Goal: Transaction & Acquisition: Book appointment/travel/reservation

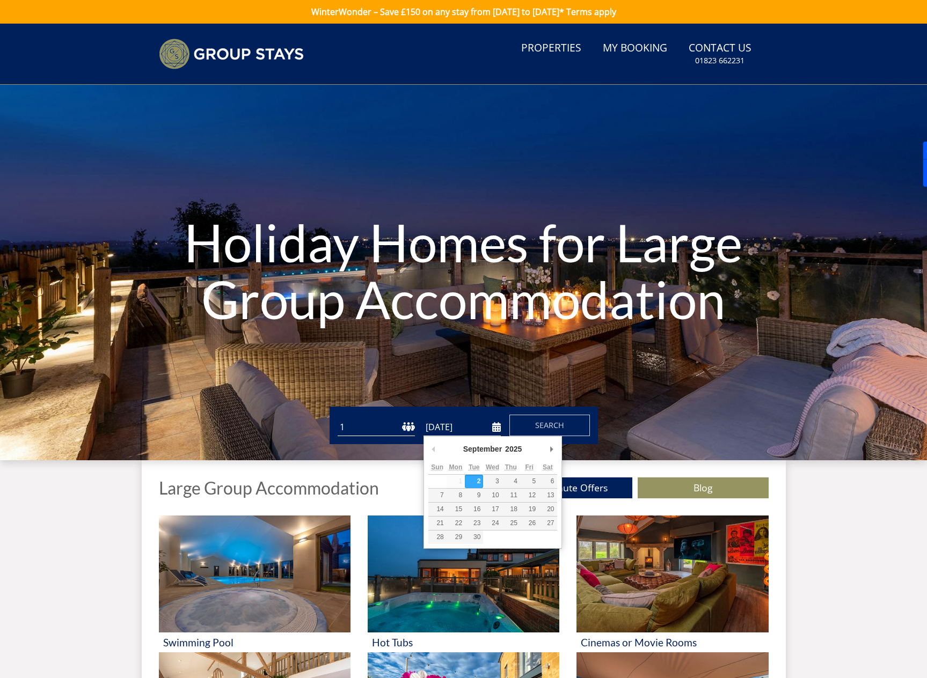
click at [497, 426] on input "[DATE]" at bounding box center [461, 428] width 77 height 18
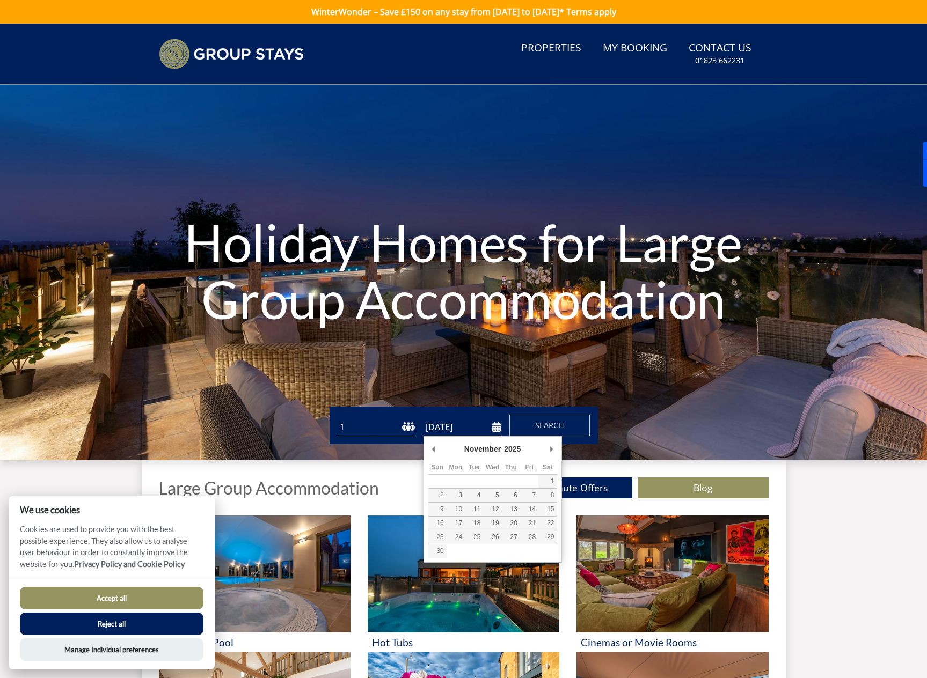
click at [496, 423] on input "[DATE]" at bounding box center [461, 428] width 77 height 18
type input "[DATE]"
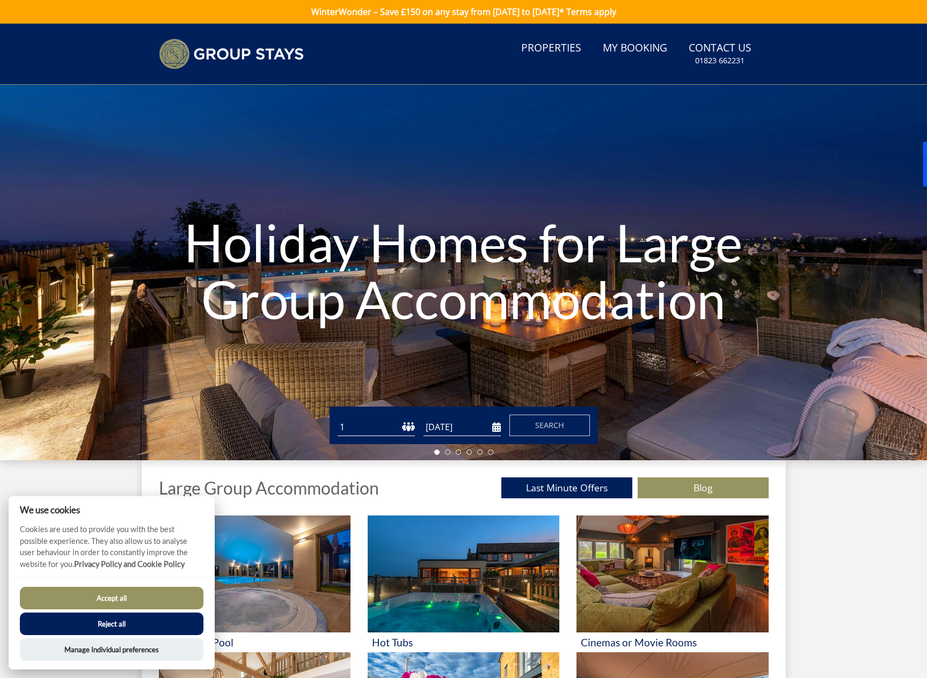
click at [384, 430] on select "1 2 3 4 5 6 7 8 9 10 11 12 13 14 15 16 17 18 19 20 21 22 23 24 25 26 27 28 29 3…" at bounding box center [376, 428] width 77 height 18
select select "15"
click at [338, 419] on select "1 2 3 4 5 6 7 8 9 10 11 12 13 14 15 16 17 18 19 20 21 22 23 24 25 26 27 28 29 3…" at bounding box center [376, 428] width 77 height 18
click at [538, 424] on span "Search" at bounding box center [549, 425] width 29 height 10
click at [103, 631] on button "Reject all" at bounding box center [112, 624] width 184 height 23
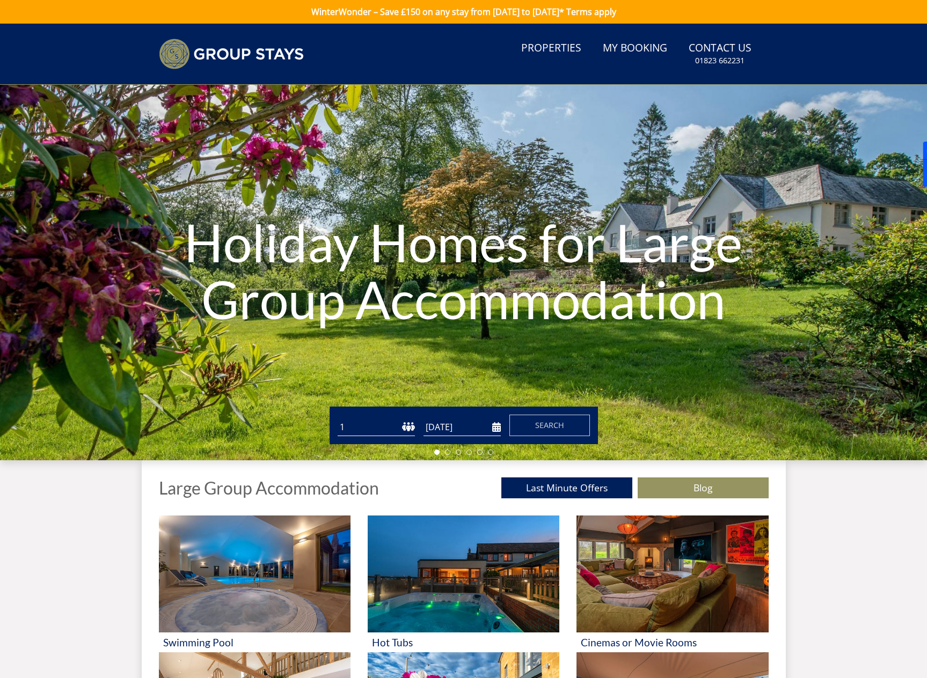
click at [383, 429] on select "1 2 3 4 5 6 7 8 9 10 11 12 13 14 15 16 17 18 19 20 21 22 23 24 25 26 27 28 29 3…" at bounding box center [376, 428] width 77 height 18
select select "15"
click at [338, 419] on select "1 2 3 4 5 6 7 8 9 10 11 12 13 14 15 16 17 18 19 20 21 22 23 24 25 26 27 28 29 3…" at bounding box center [376, 428] width 77 height 18
click at [489, 422] on input "[DATE]" at bounding box center [461, 428] width 77 height 18
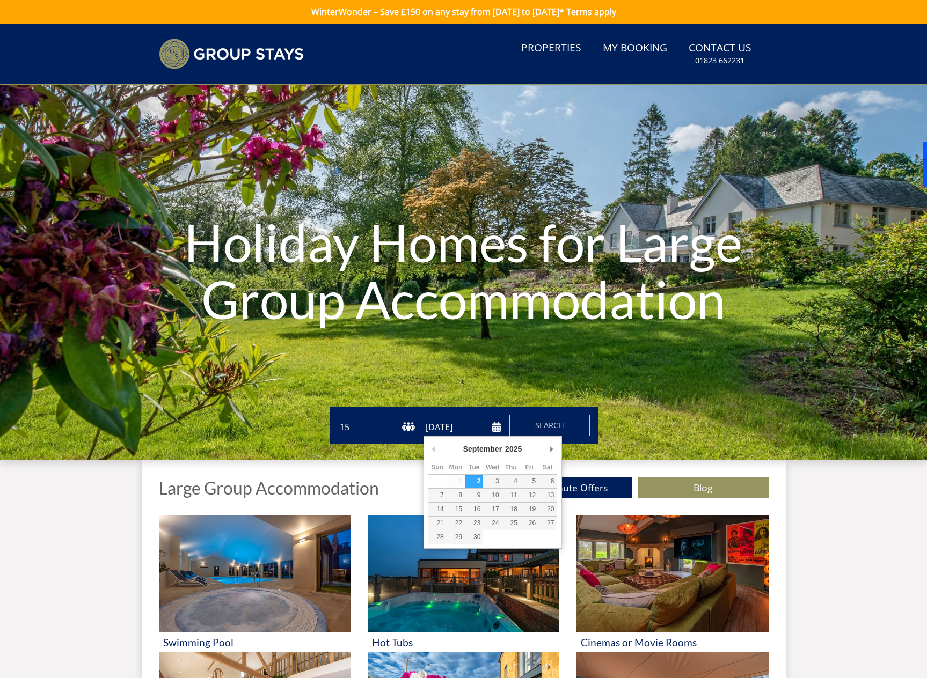
click at [545, 445] on div "September January February March April May June July August September October N…" at bounding box center [492, 451] width 129 height 20
type input "[DATE]"
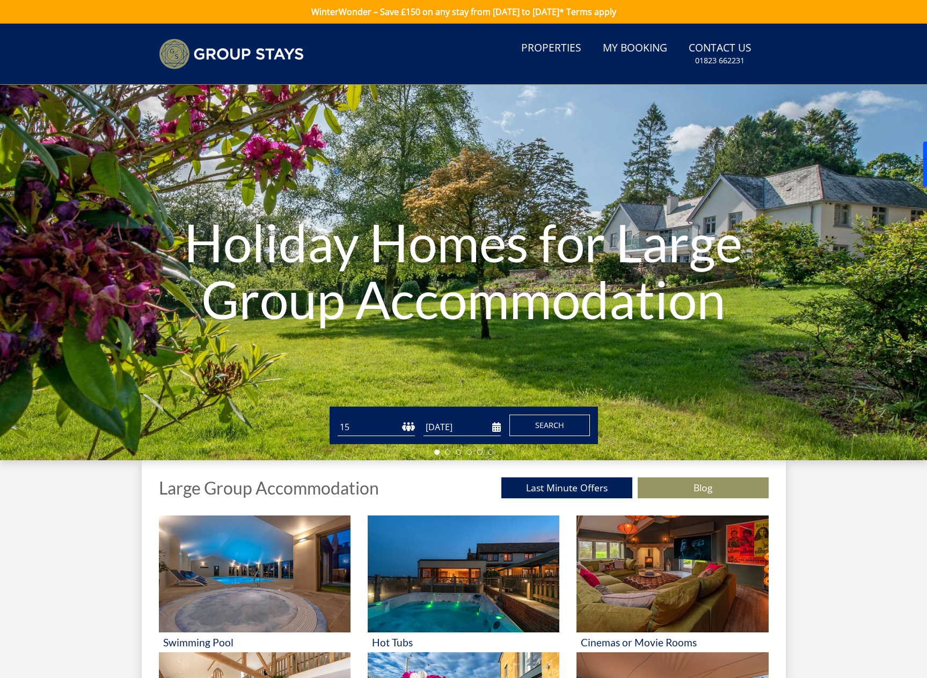
click at [532, 419] on button "Search" at bounding box center [549, 425] width 80 height 21
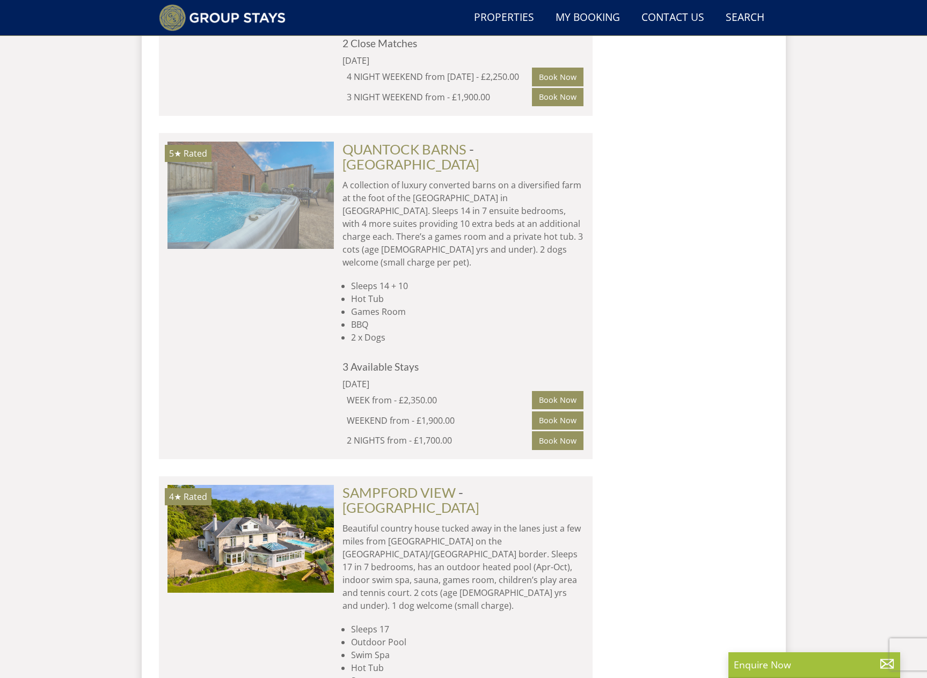
scroll to position [1678, 0]
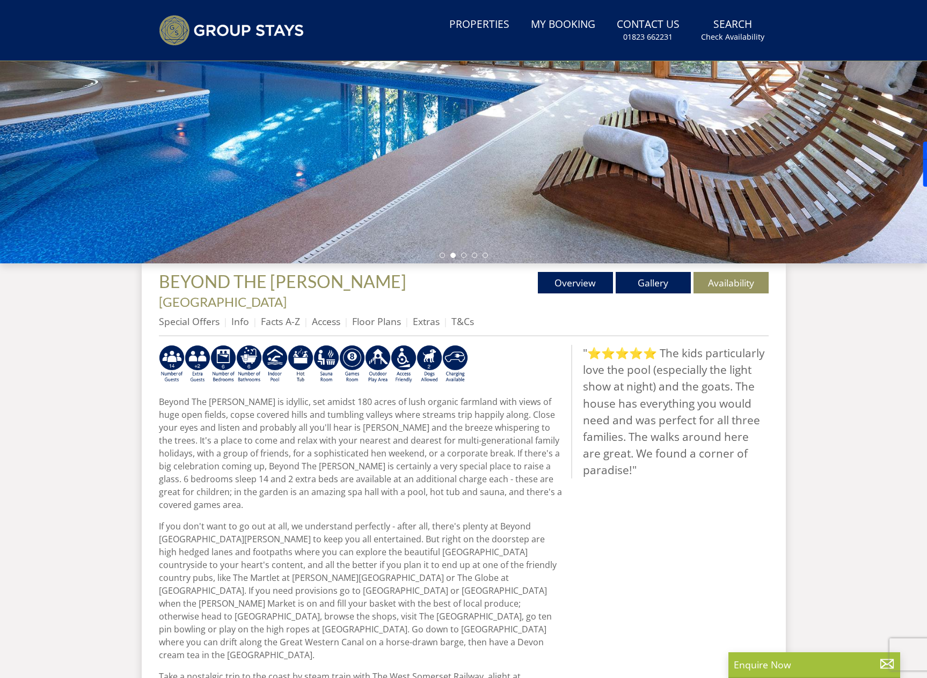
scroll to position [197, 0]
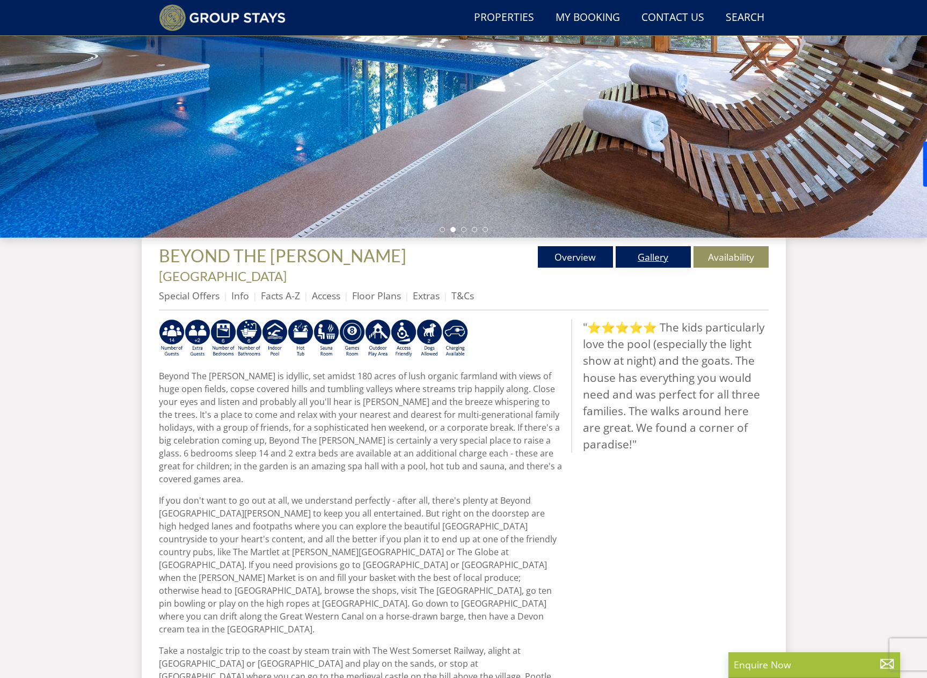
click at [641, 257] on link "Gallery" at bounding box center [653, 256] width 75 height 21
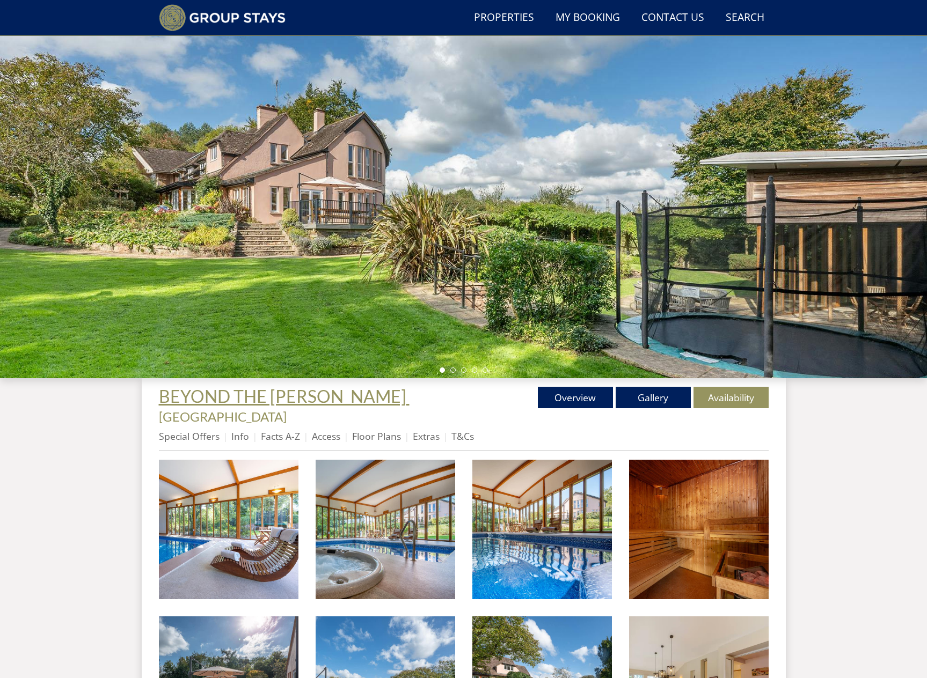
scroll to position [53, 0]
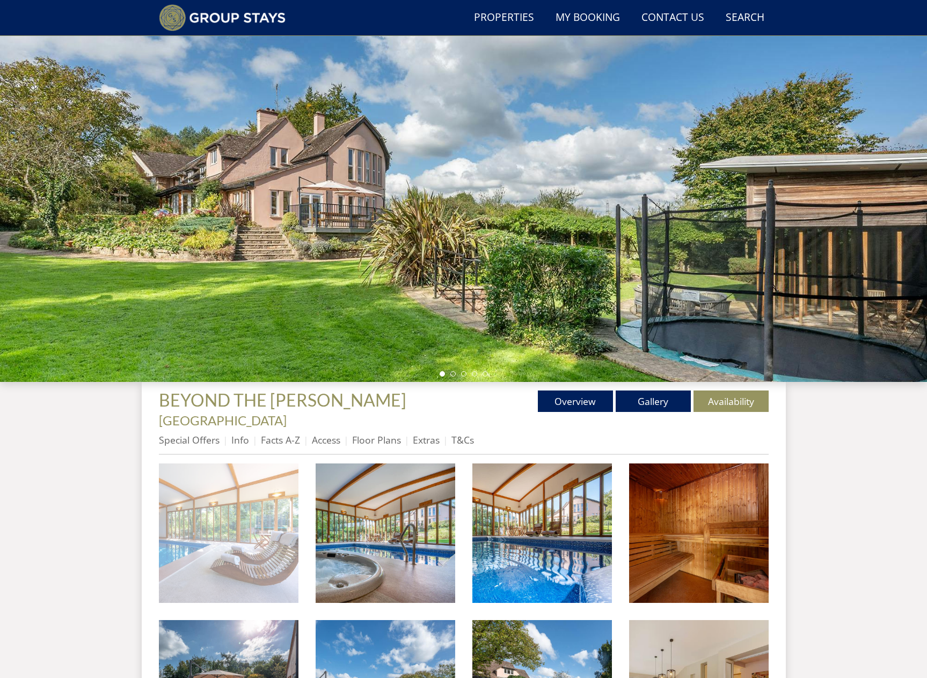
click at [255, 480] on img at bounding box center [229, 534] width 140 height 140
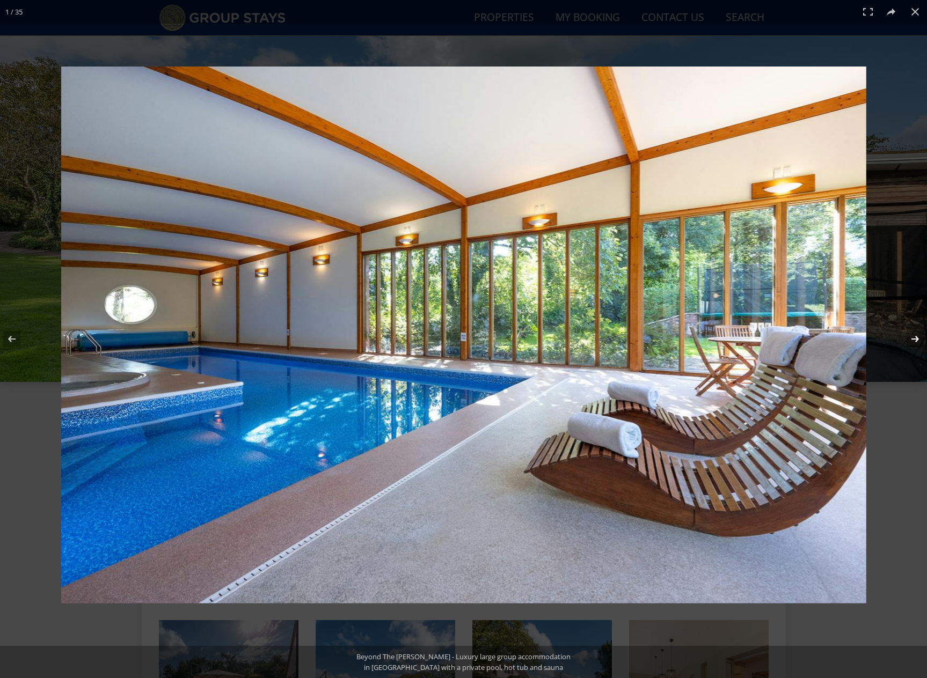
click at [911, 343] on button at bounding box center [908, 339] width 38 height 54
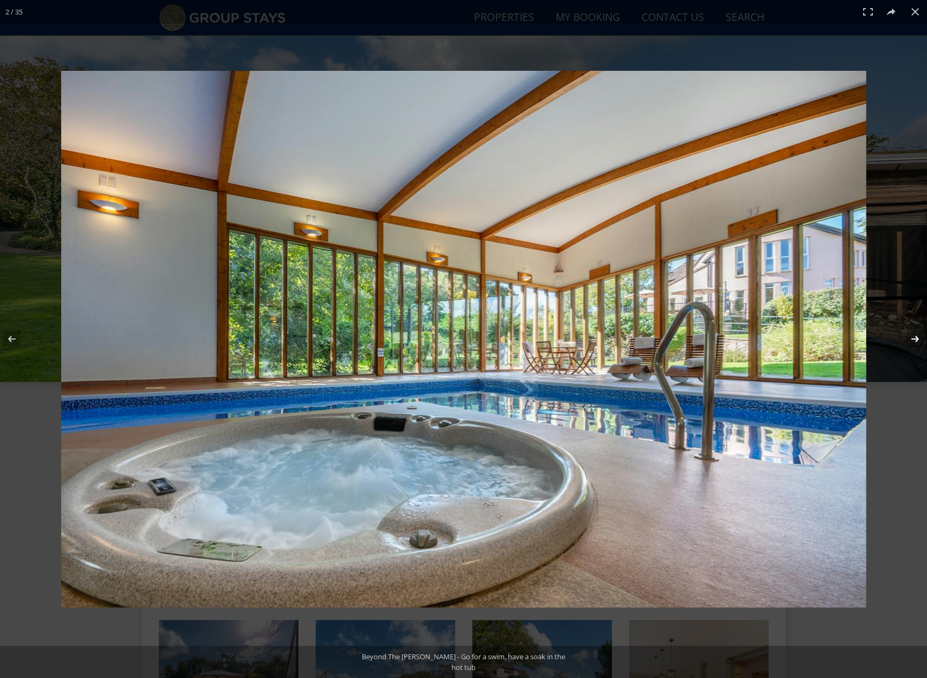
click at [910, 341] on button at bounding box center [908, 339] width 38 height 54
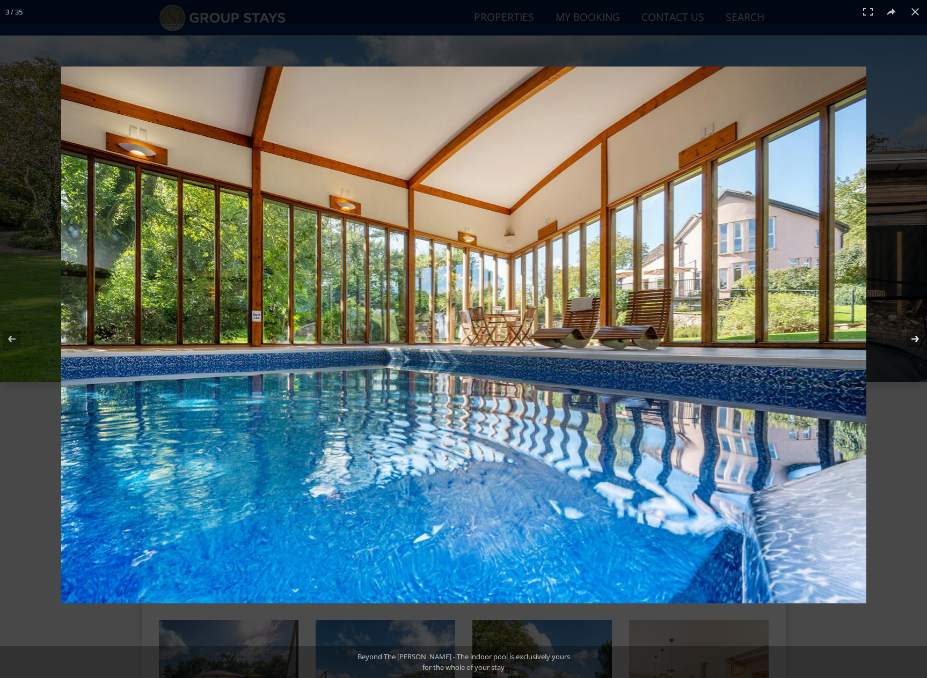
click at [909, 340] on button at bounding box center [908, 339] width 38 height 54
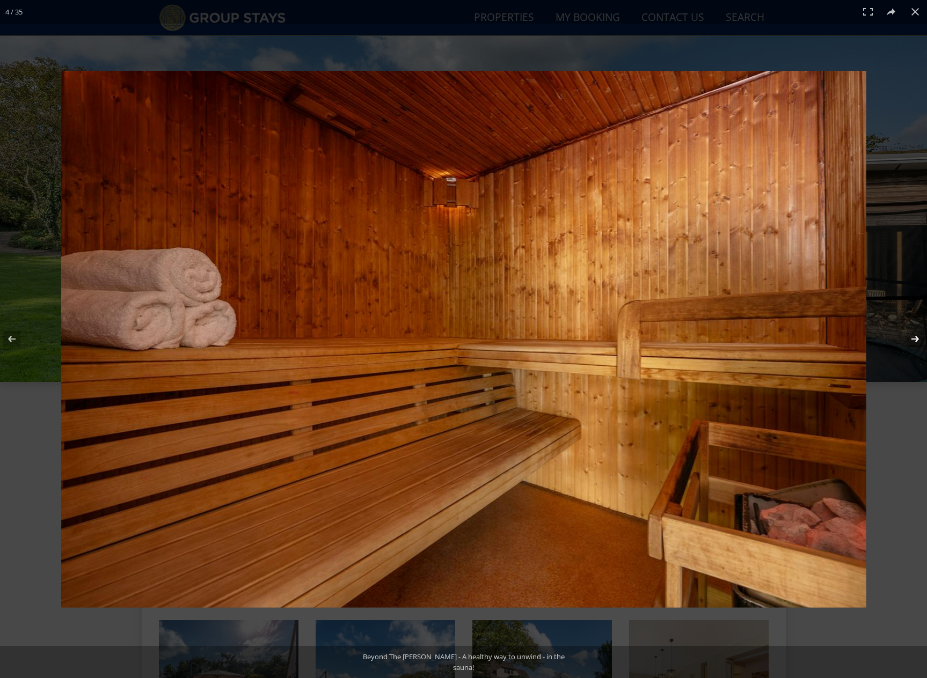
click at [909, 339] on button at bounding box center [908, 339] width 38 height 54
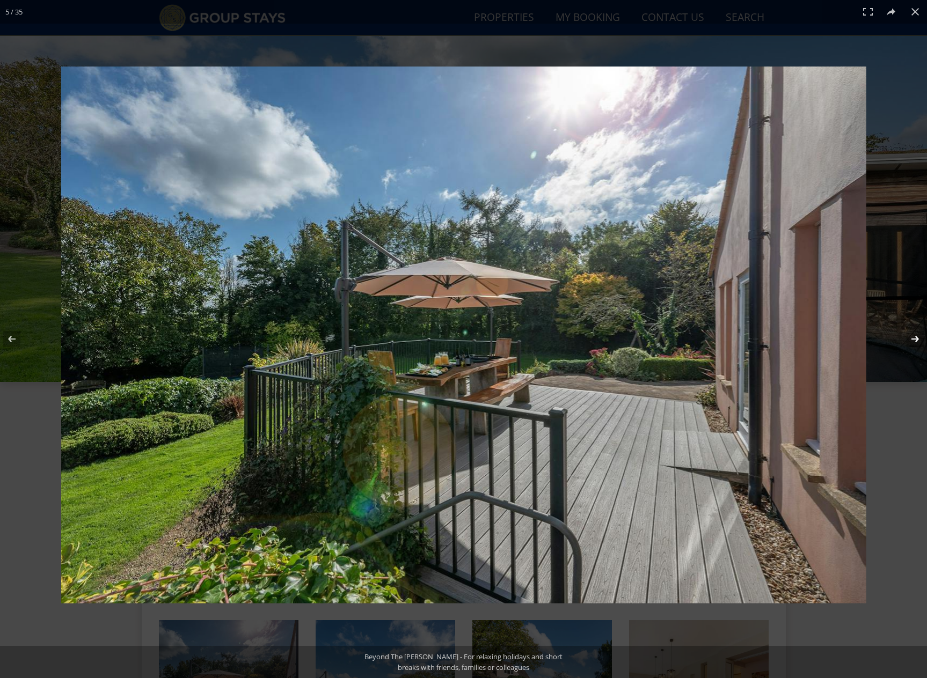
click at [909, 339] on button at bounding box center [908, 339] width 38 height 54
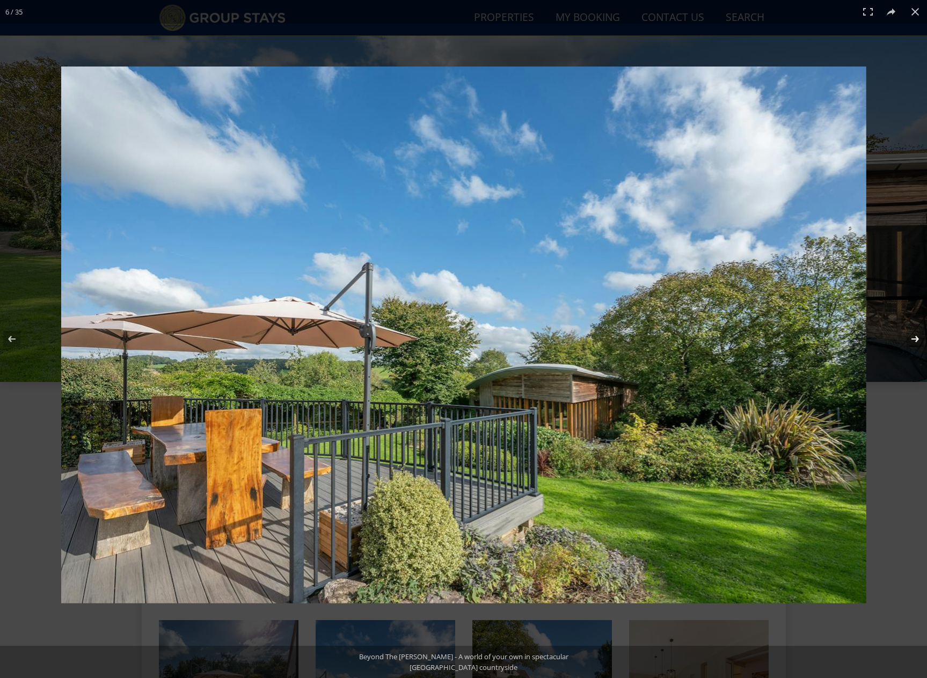
click at [909, 339] on button at bounding box center [908, 339] width 38 height 54
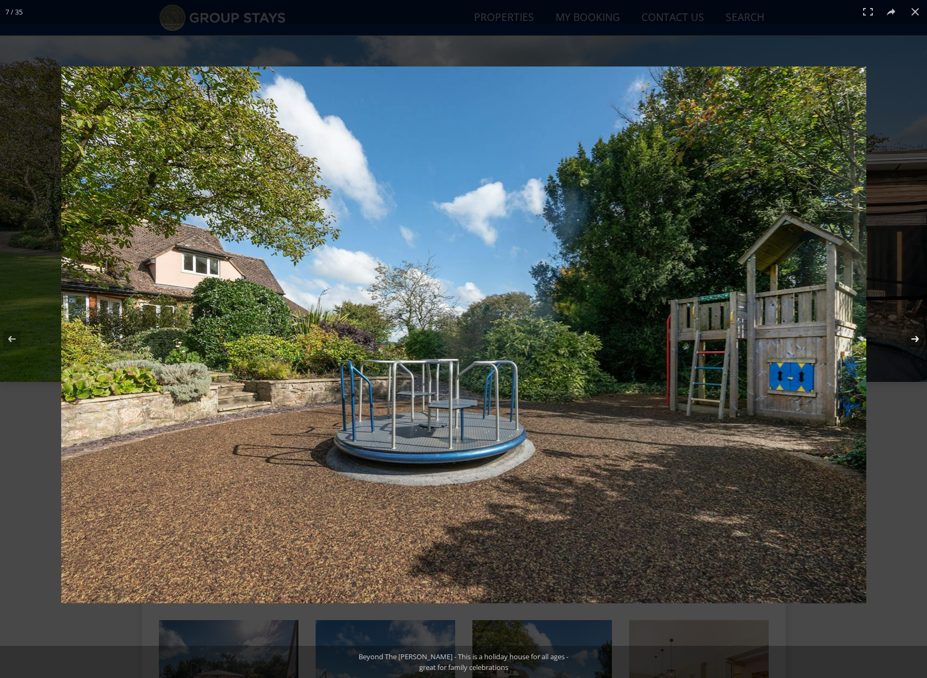
click at [909, 339] on button at bounding box center [908, 339] width 38 height 54
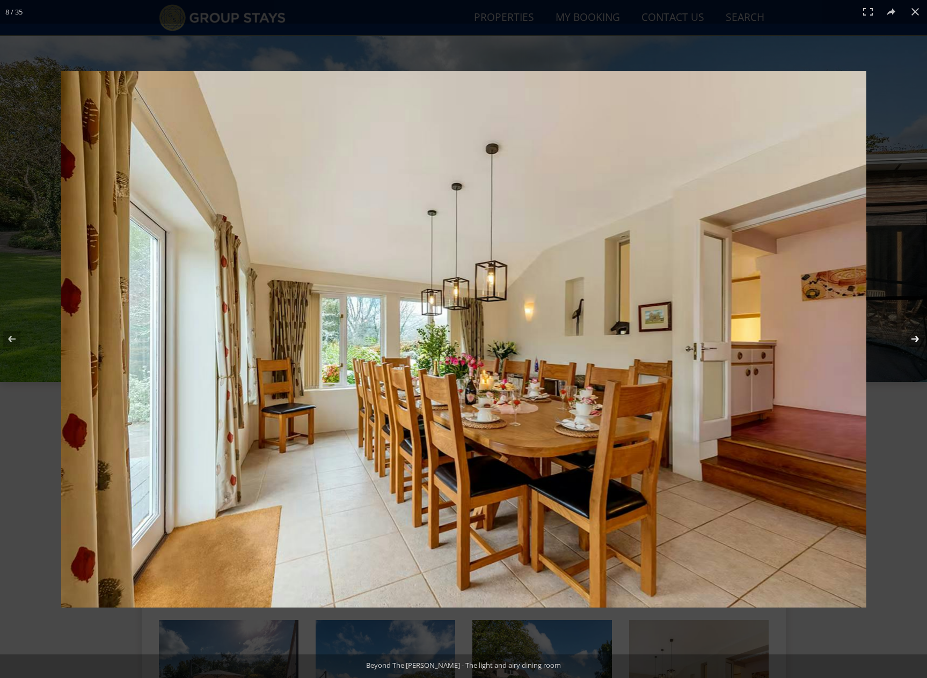
click at [909, 339] on button at bounding box center [908, 339] width 38 height 54
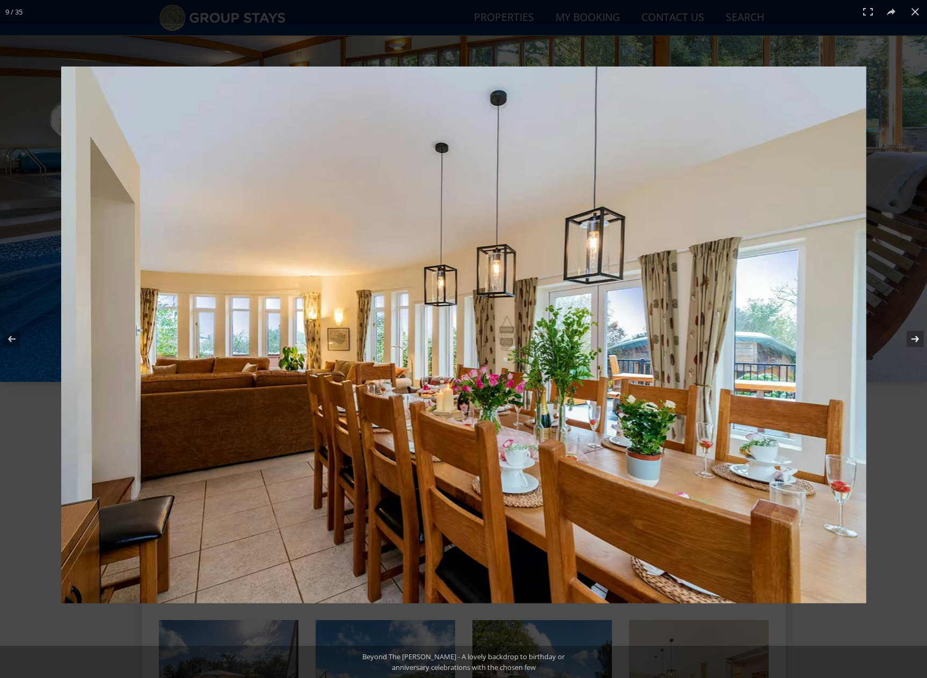
click at [909, 339] on button at bounding box center [908, 339] width 38 height 54
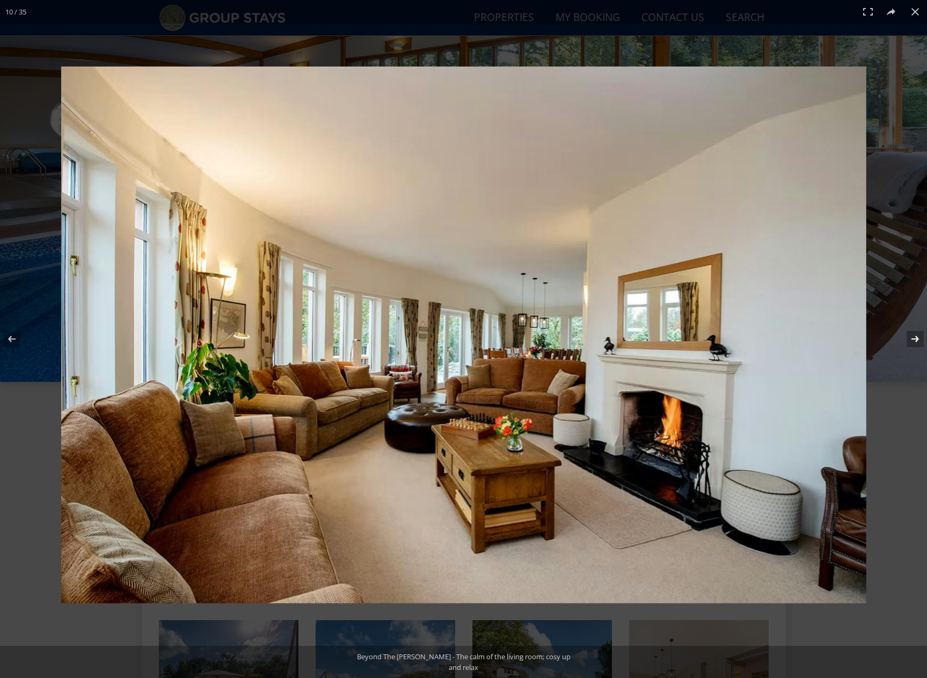
click at [909, 339] on button at bounding box center [908, 339] width 38 height 54
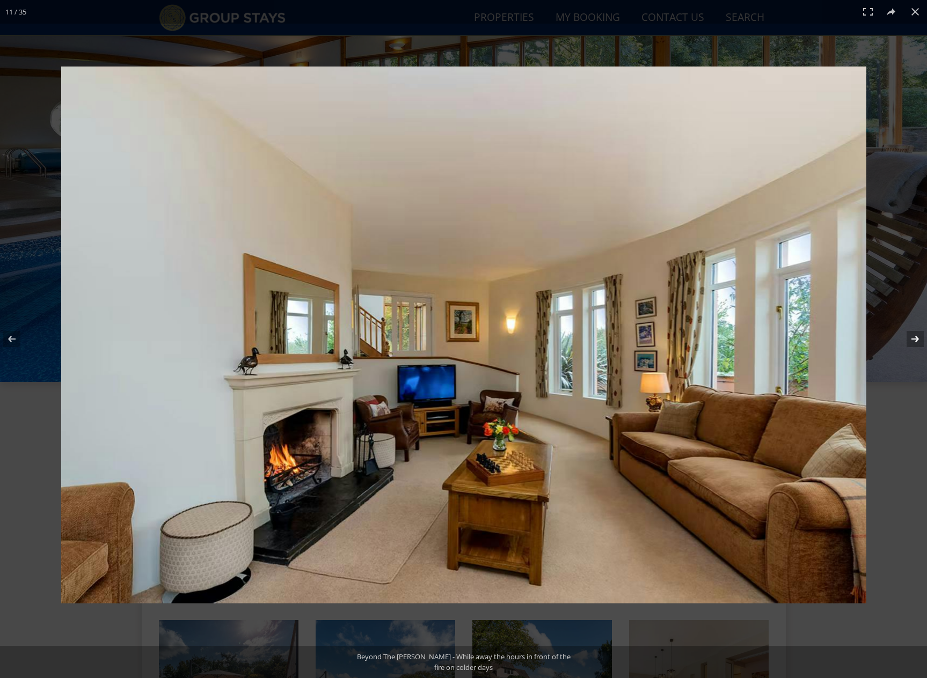
click at [909, 338] on button at bounding box center [908, 339] width 38 height 54
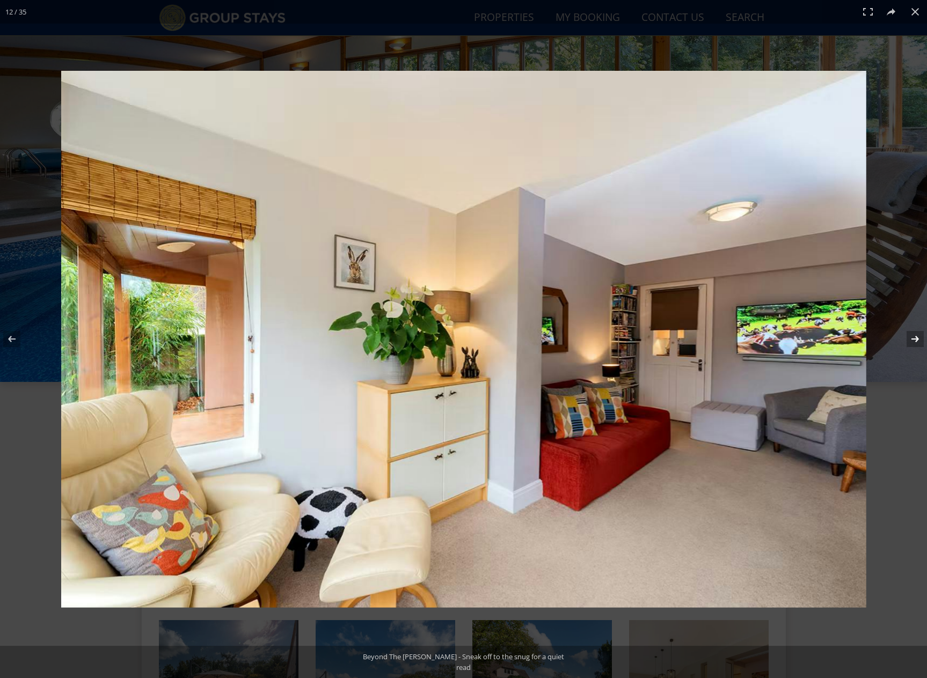
click at [909, 338] on button at bounding box center [908, 339] width 38 height 54
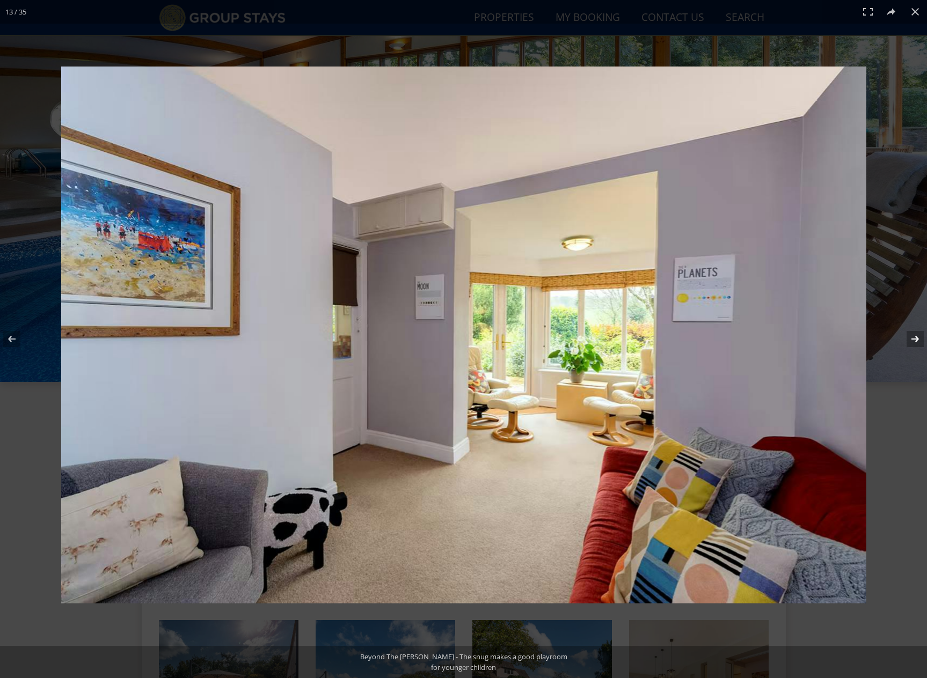
click at [909, 338] on button at bounding box center [908, 339] width 38 height 54
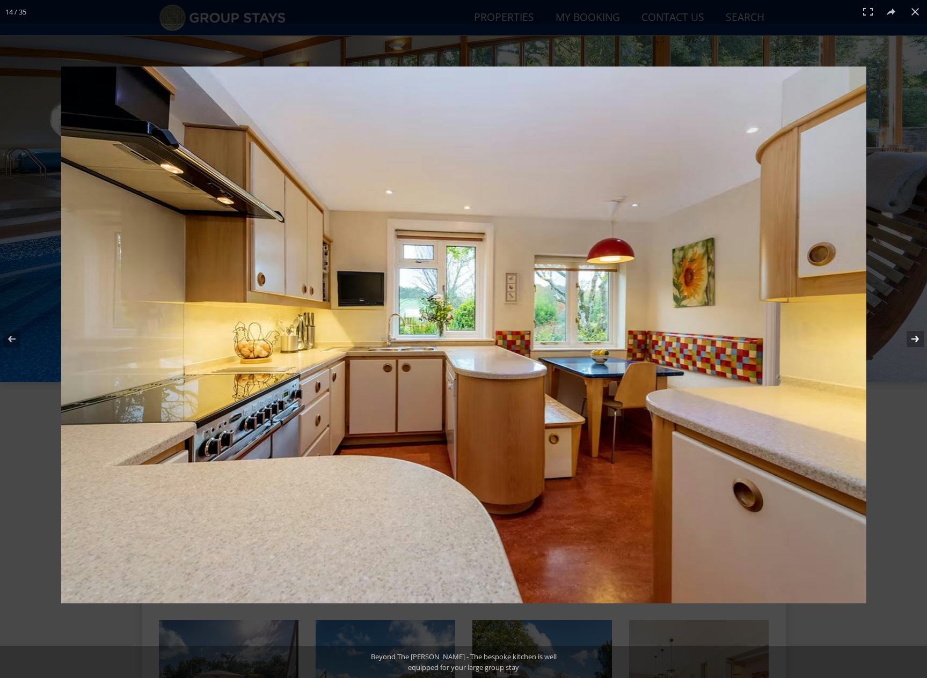
click at [909, 338] on button at bounding box center [908, 339] width 38 height 54
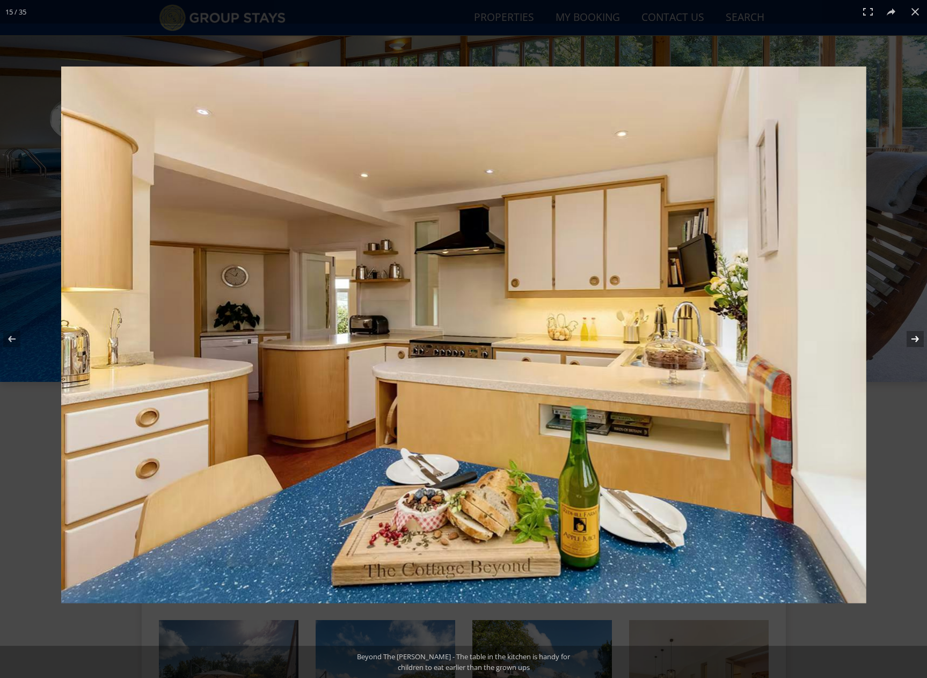
click at [908, 338] on button at bounding box center [908, 339] width 38 height 54
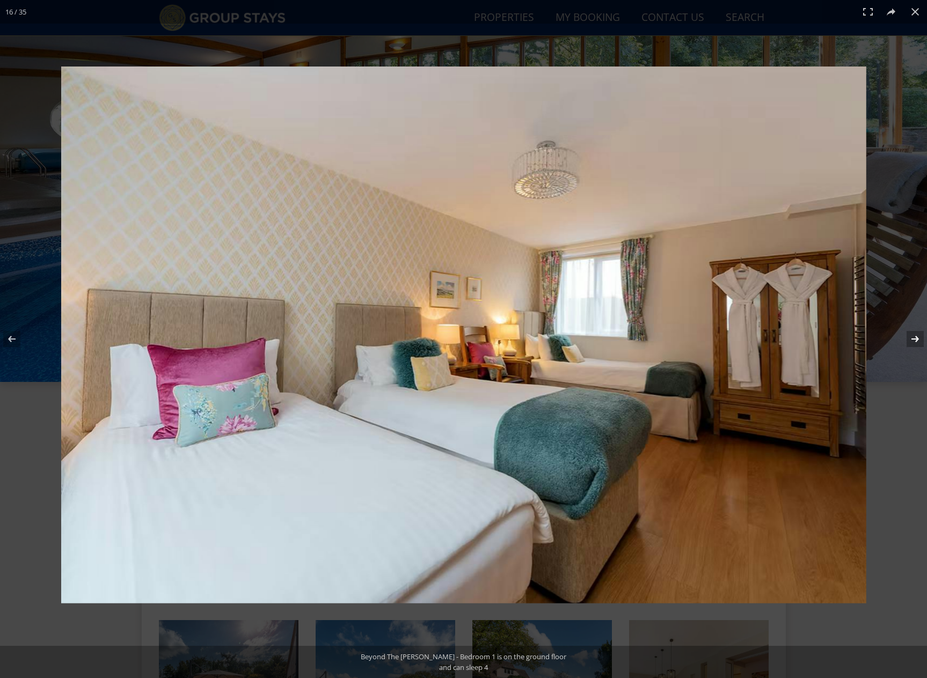
click at [908, 338] on button at bounding box center [908, 339] width 38 height 54
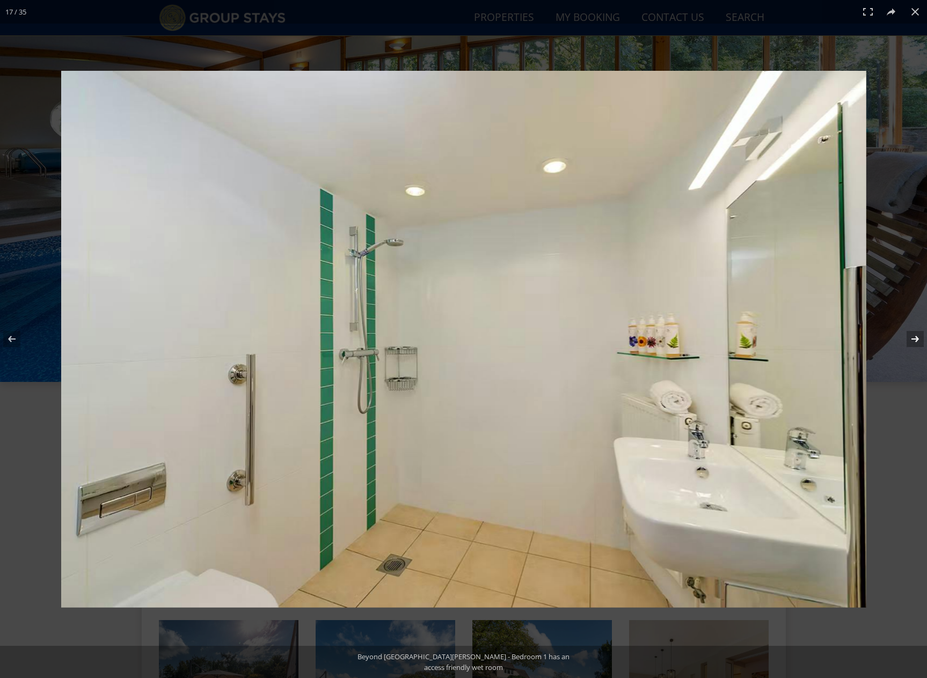
click at [908, 337] on button at bounding box center [908, 339] width 38 height 54
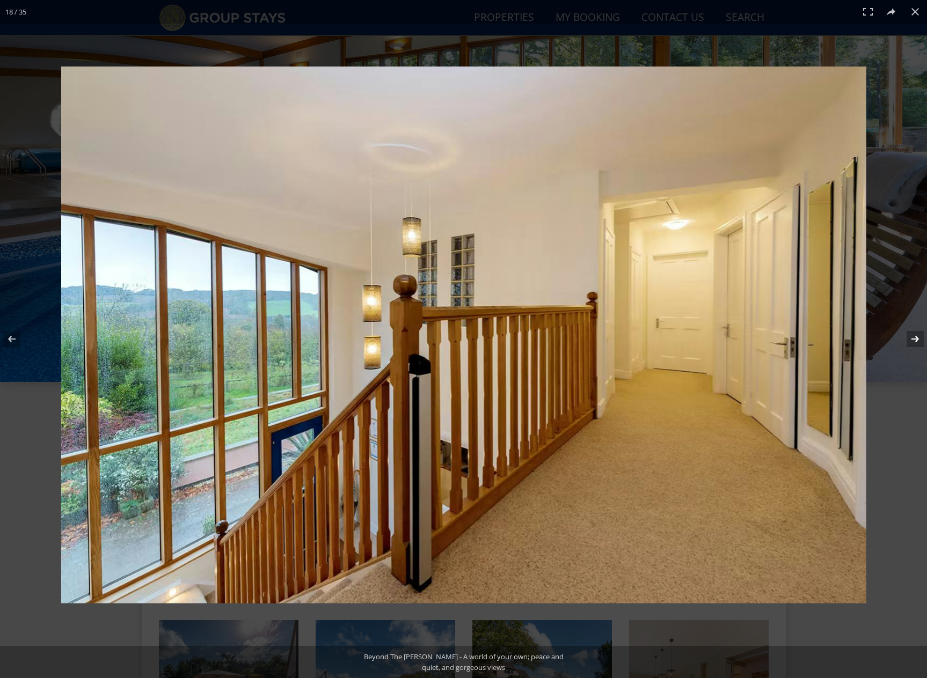
click at [908, 337] on button at bounding box center [908, 339] width 38 height 54
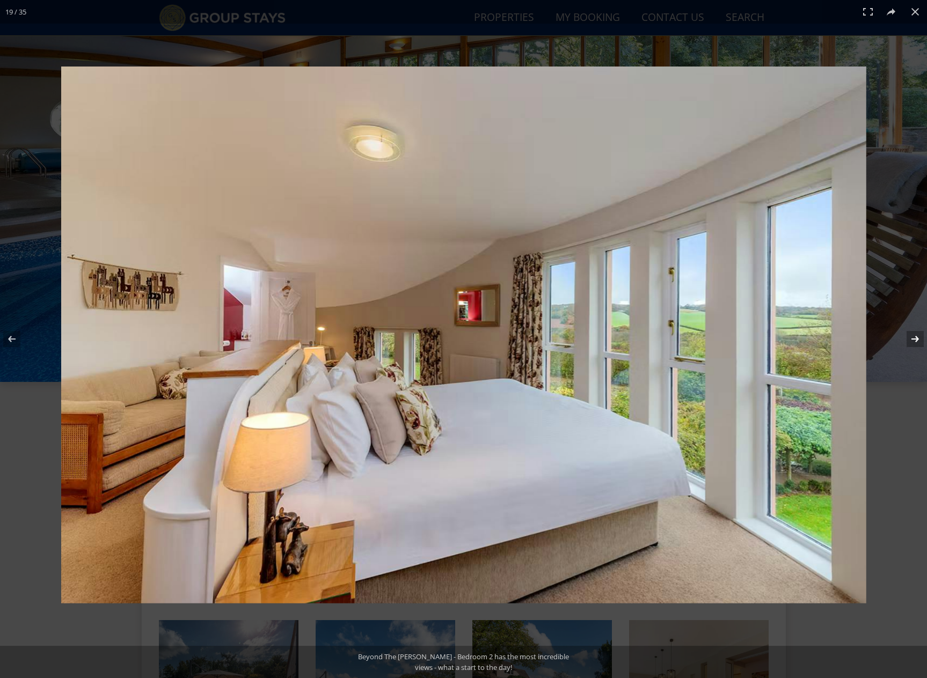
click at [908, 337] on button at bounding box center [908, 339] width 38 height 54
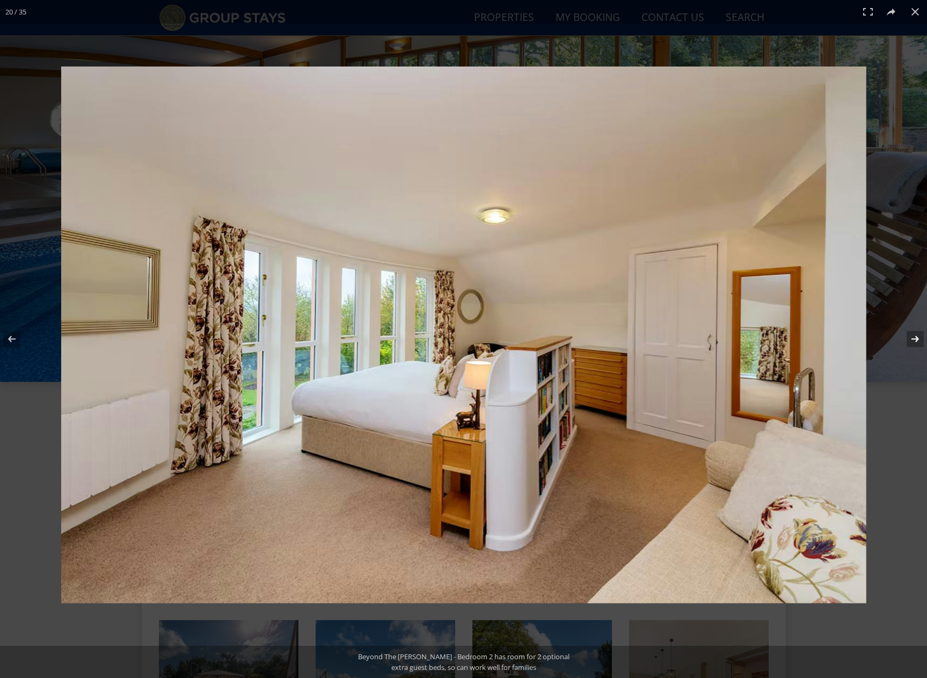
click at [908, 337] on button at bounding box center [908, 339] width 38 height 54
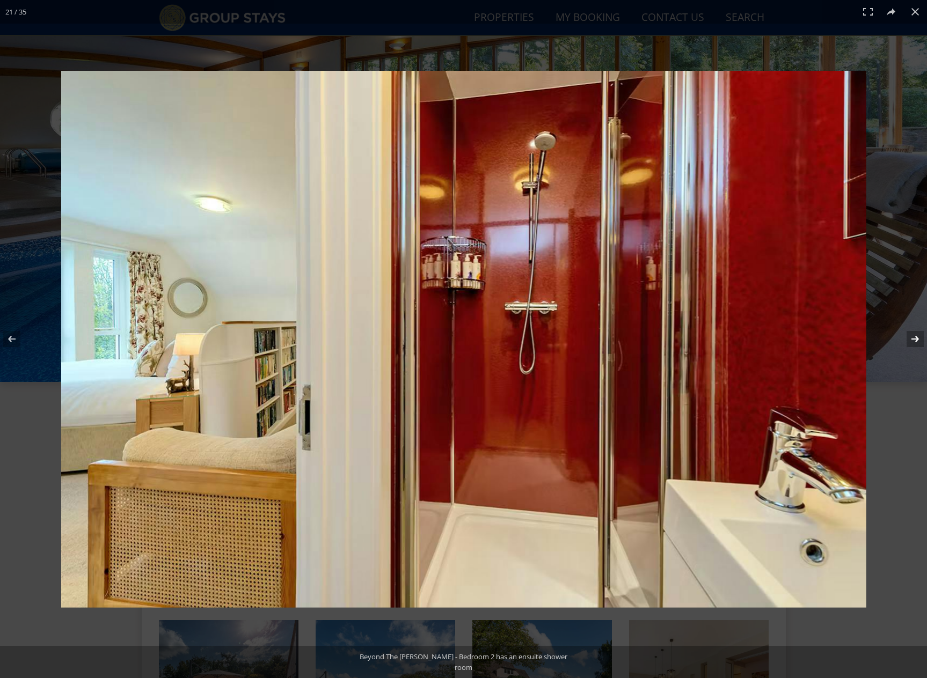
click at [908, 336] on button at bounding box center [908, 339] width 38 height 54
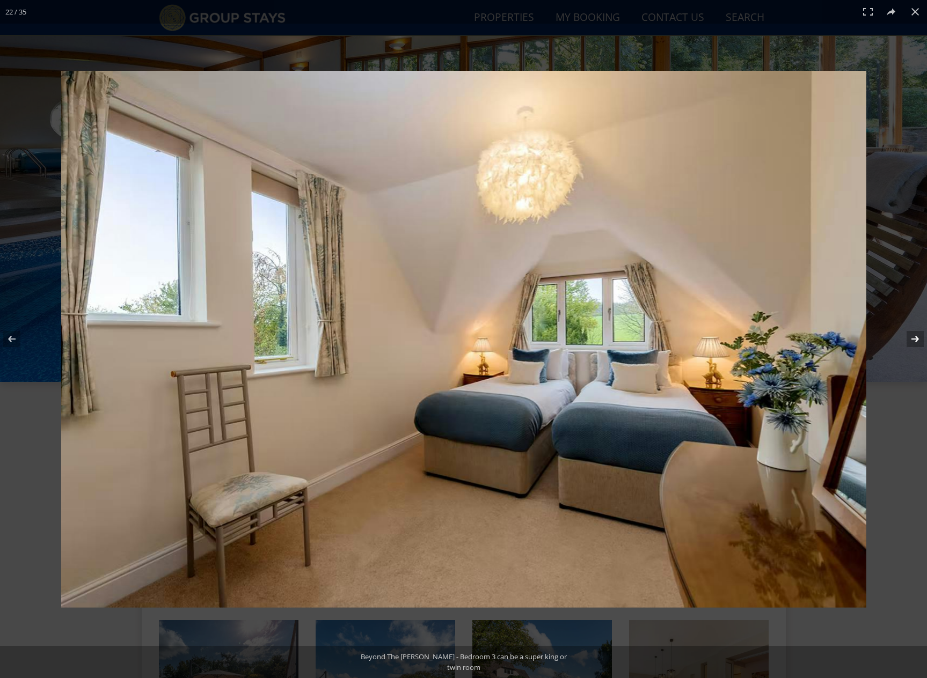
click at [908, 336] on button at bounding box center [908, 339] width 38 height 54
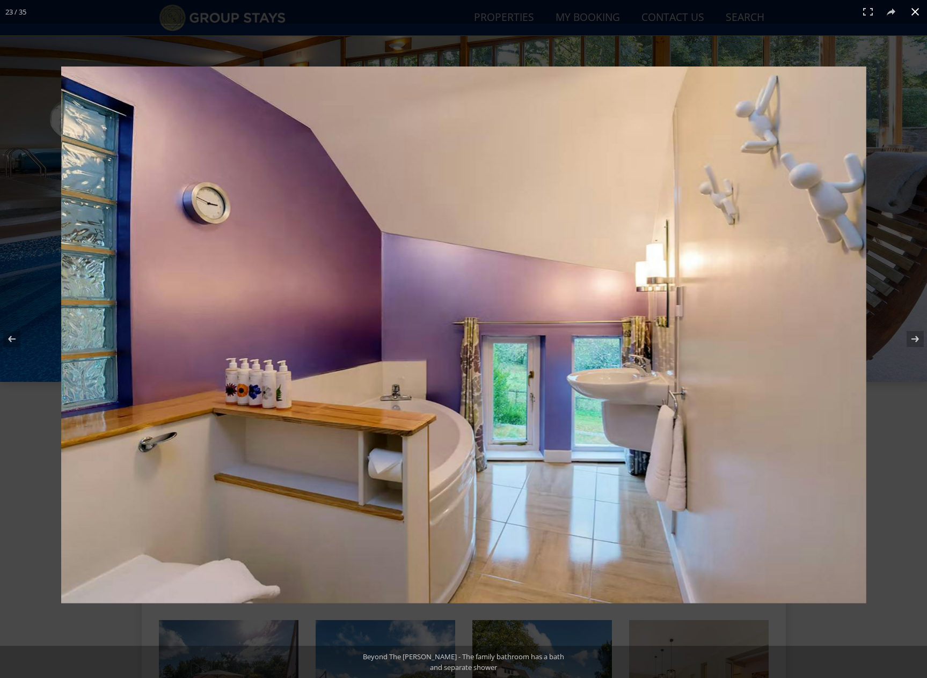
drag, startPoint x: 921, startPoint y: 88, endPoint x: 907, endPoint y: 63, distance: 29.1
click at [921, 87] on div at bounding box center [463, 339] width 927 height 678
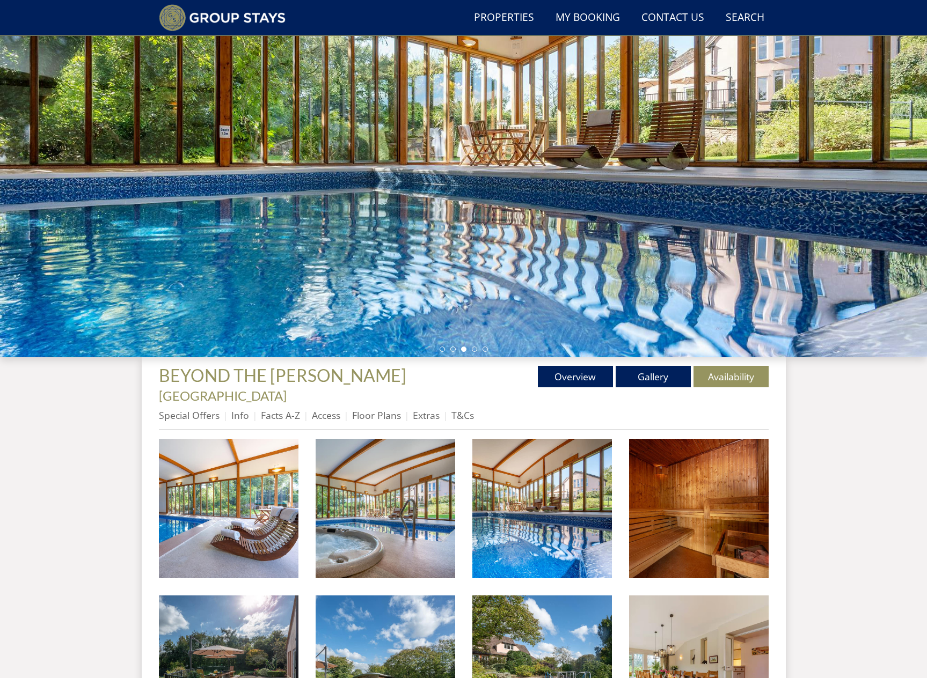
scroll to position [133, 0]
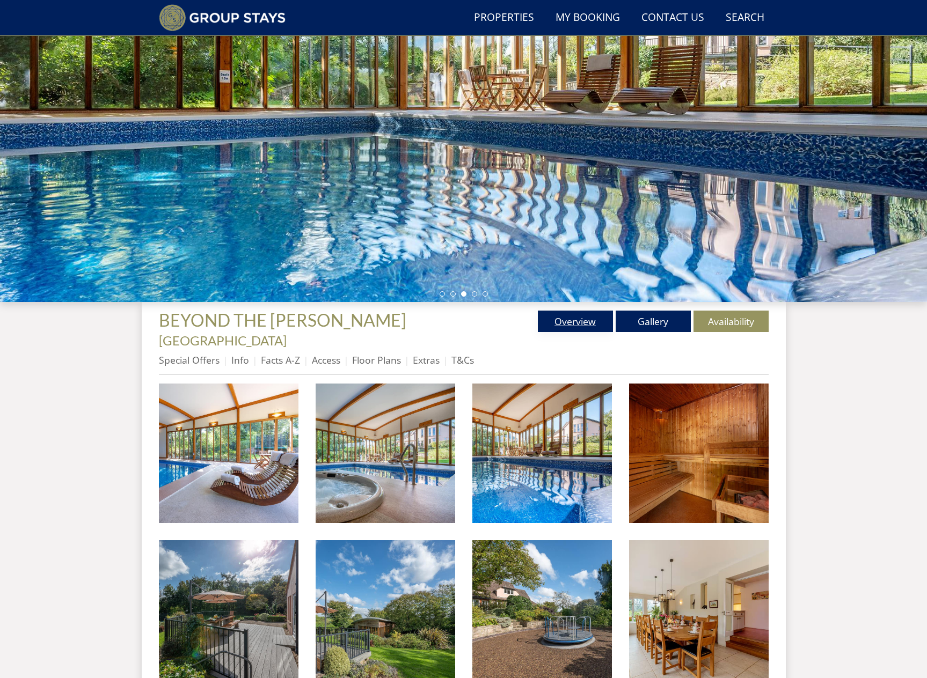
click at [587, 326] on link "Overview" at bounding box center [575, 321] width 75 height 21
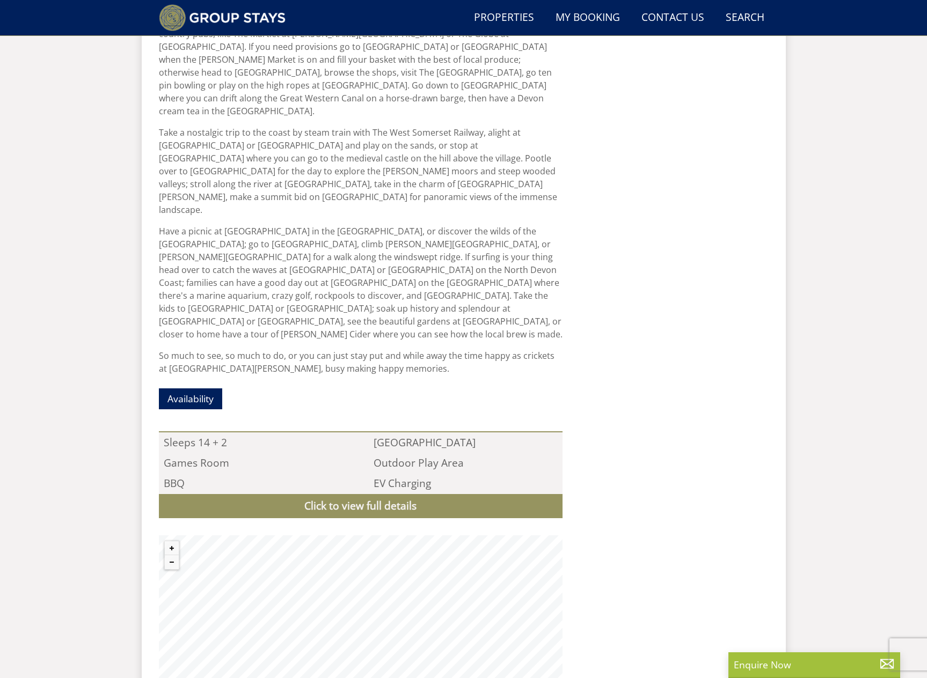
scroll to position [728, 0]
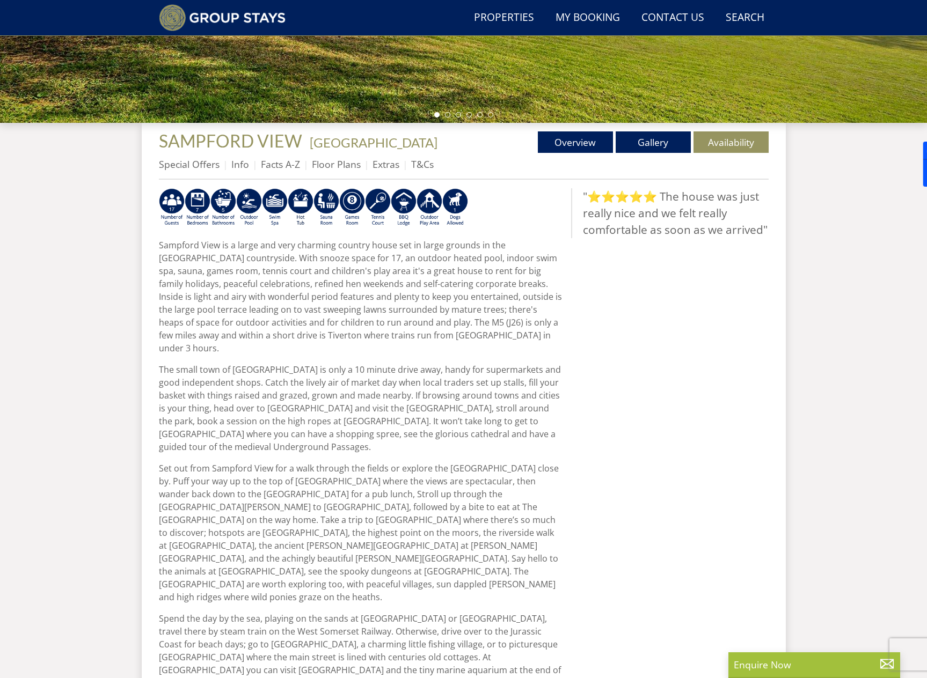
scroll to position [313, 0]
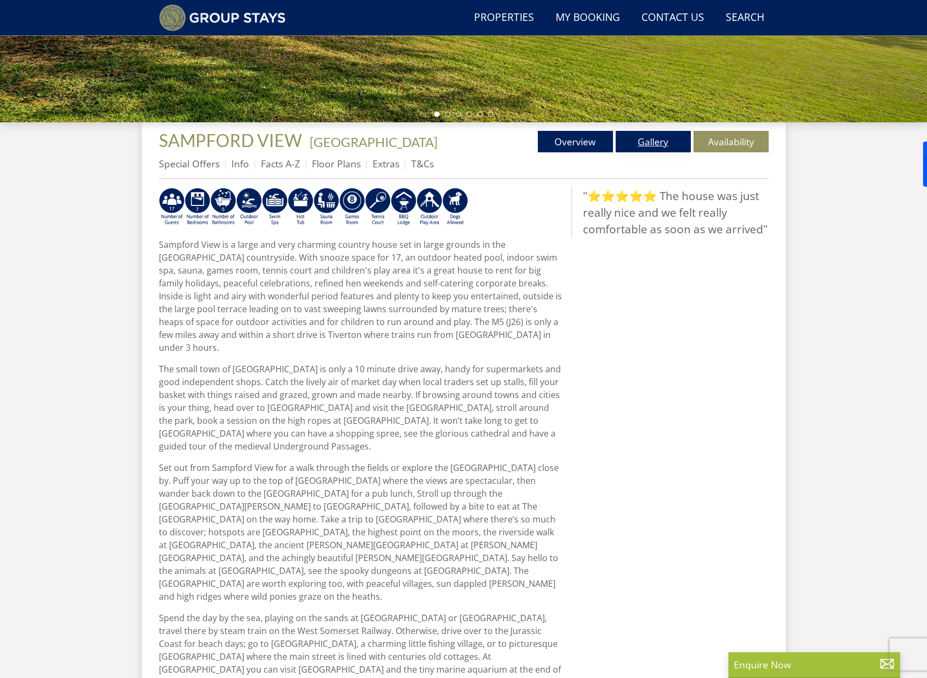
click at [656, 142] on link "Gallery" at bounding box center [653, 141] width 75 height 21
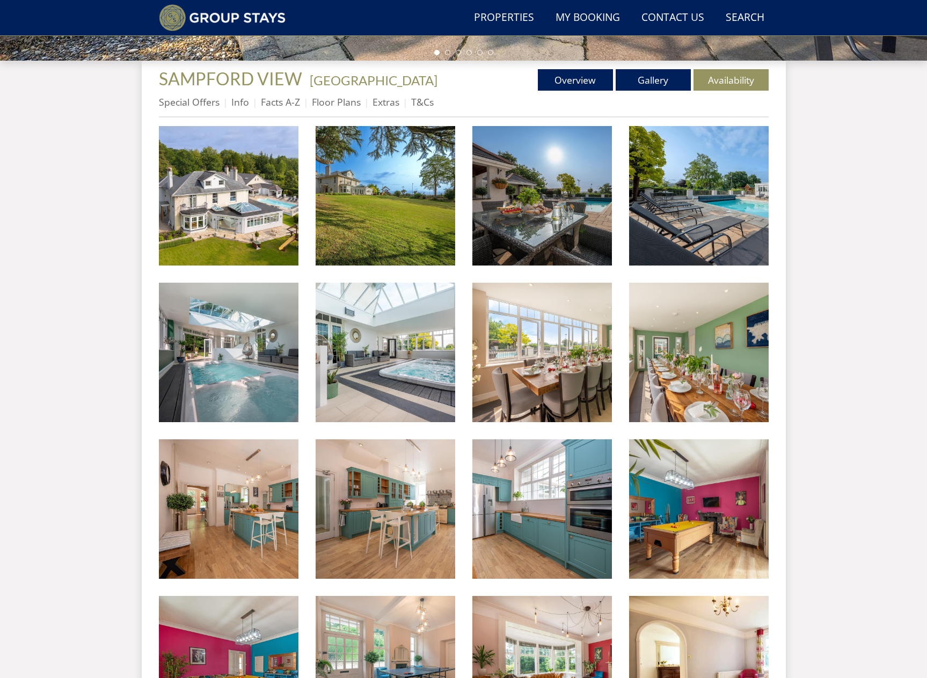
scroll to position [378, 0]
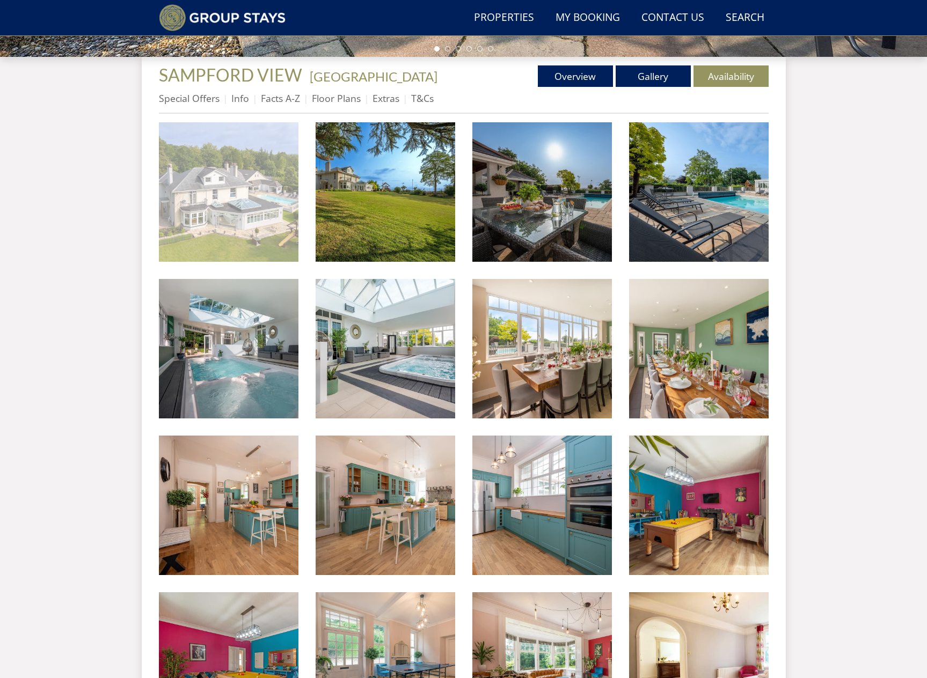
click at [265, 237] on img at bounding box center [229, 192] width 140 height 140
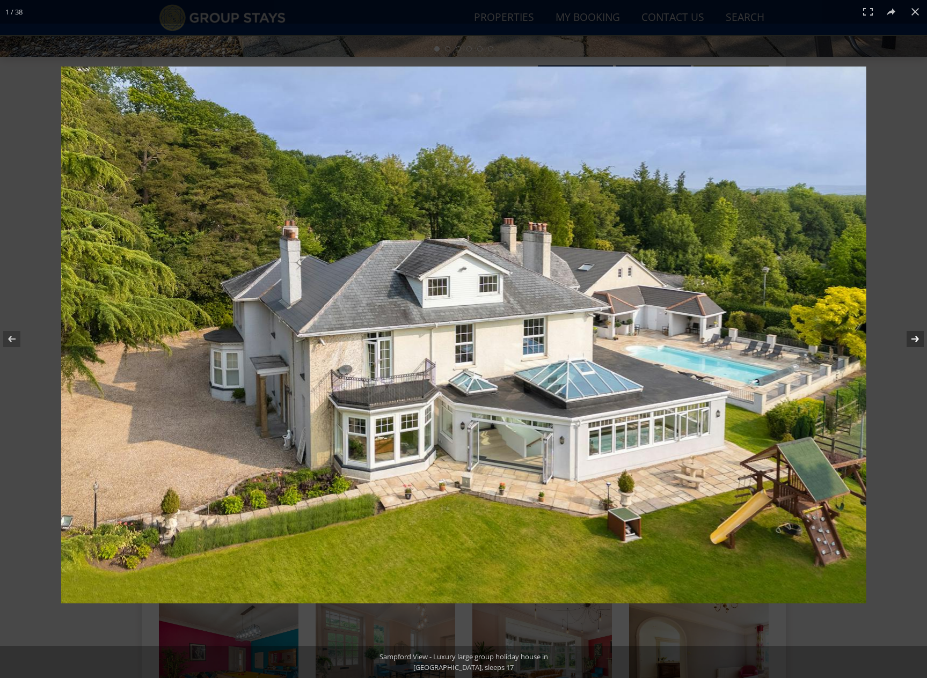
click at [920, 339] on button at bounding box center [908, 339] width 38 height 54
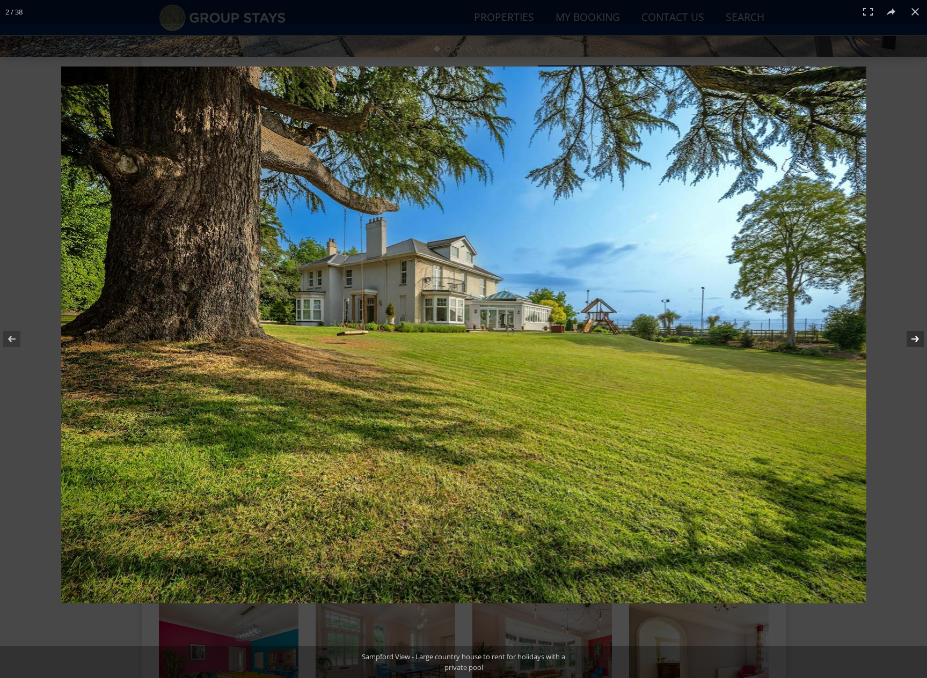
click at [920, 339] on button at bounding box center [908, 339] width 38 height 54
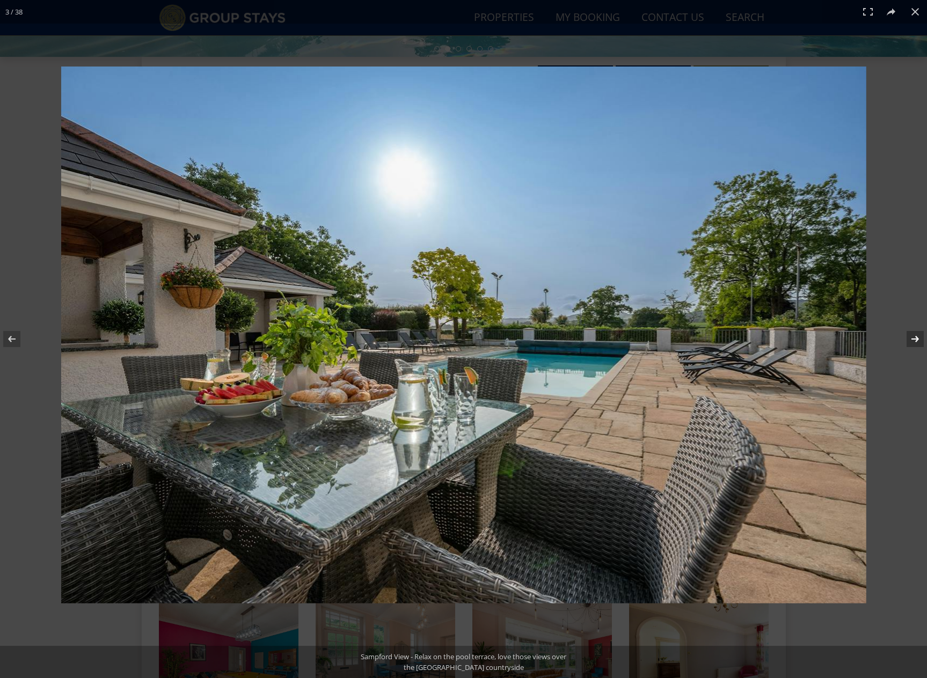
click at [920, 339] on button at bounding box center [908, 339] width 38 height 54
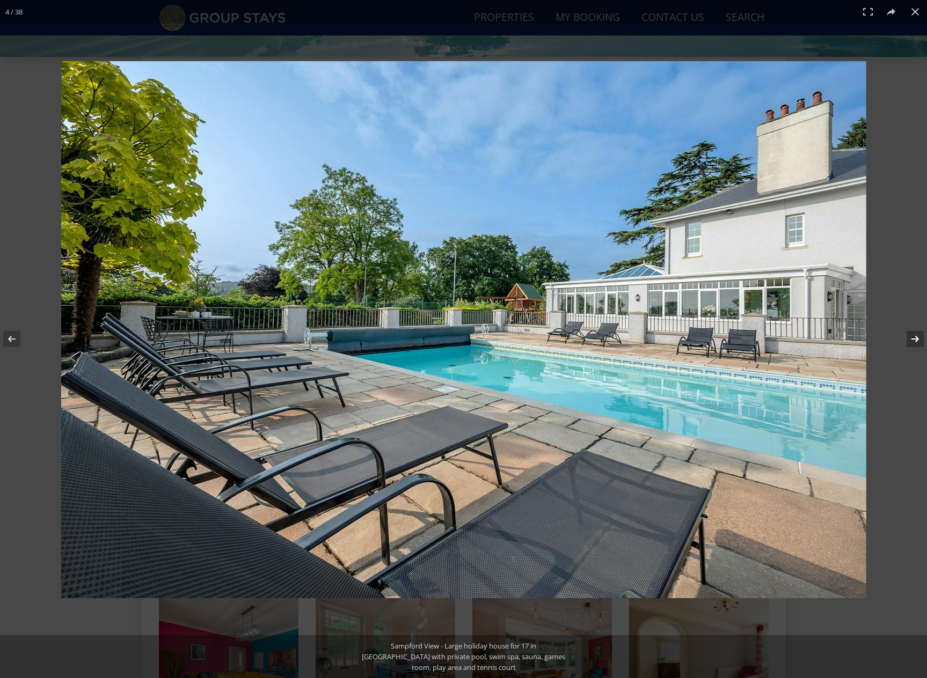
click at [920, 339] on button at bounding box center [908, 339] width 38 height 54
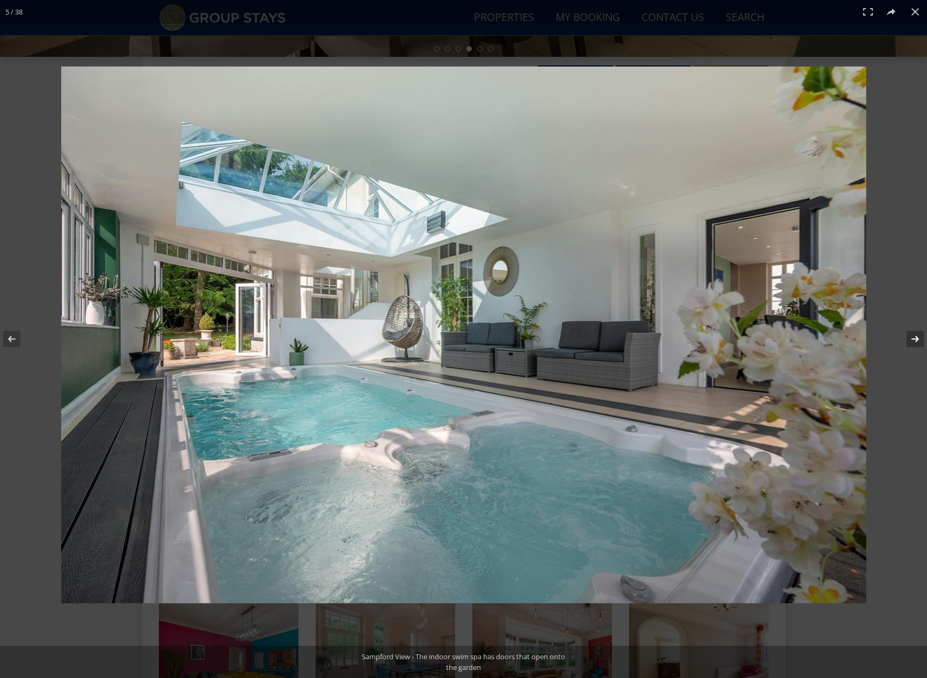
click at [919, 338] on button at bounding box center [908, 339] width 38 height 54
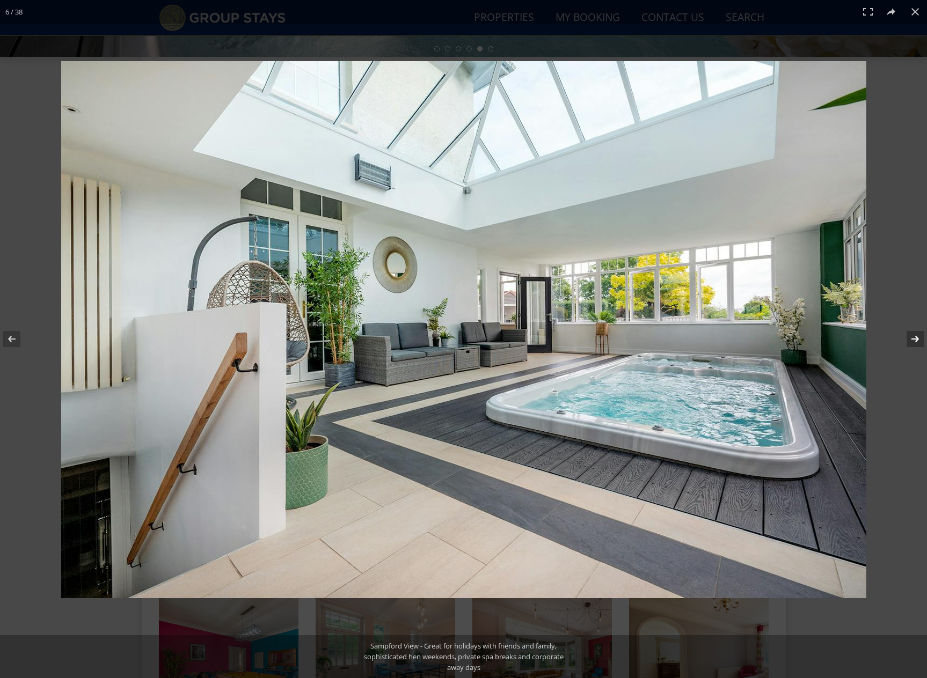
click at [919, 338] on button at bounding box center [908, 339] width 38 height 54
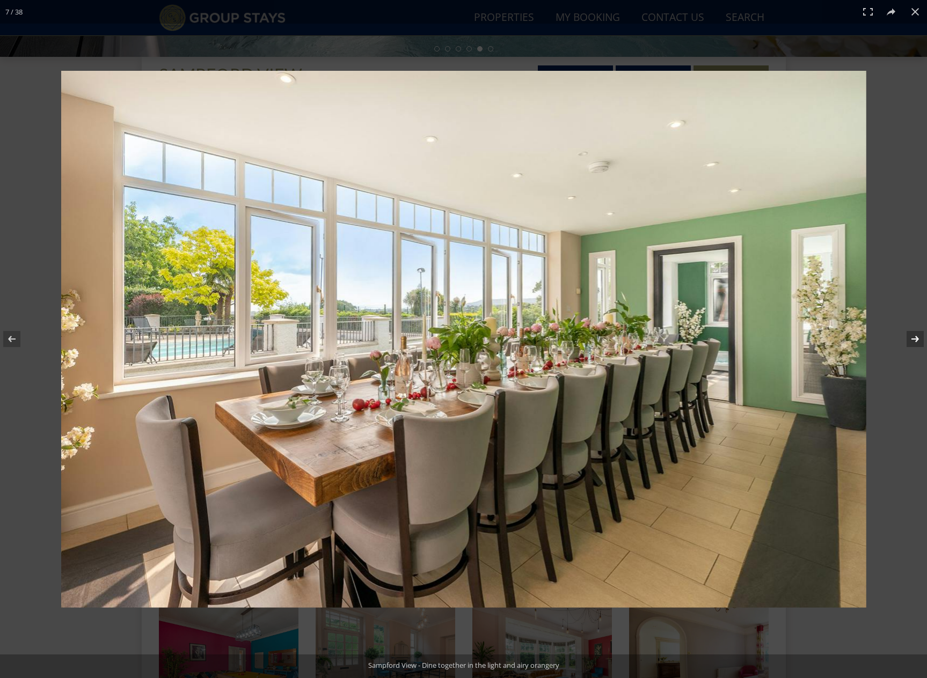
click at [919, 338] on button at bounding box center [908, 339] width 38 height 54
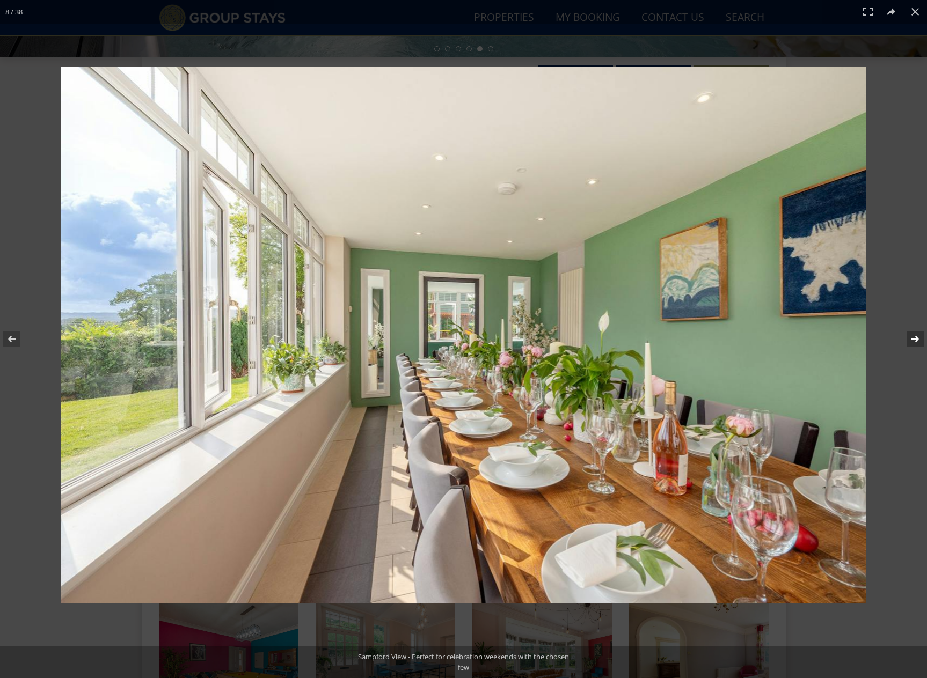
click at [919, 338] on button at bounding box center [908, 339] width 38 height 54
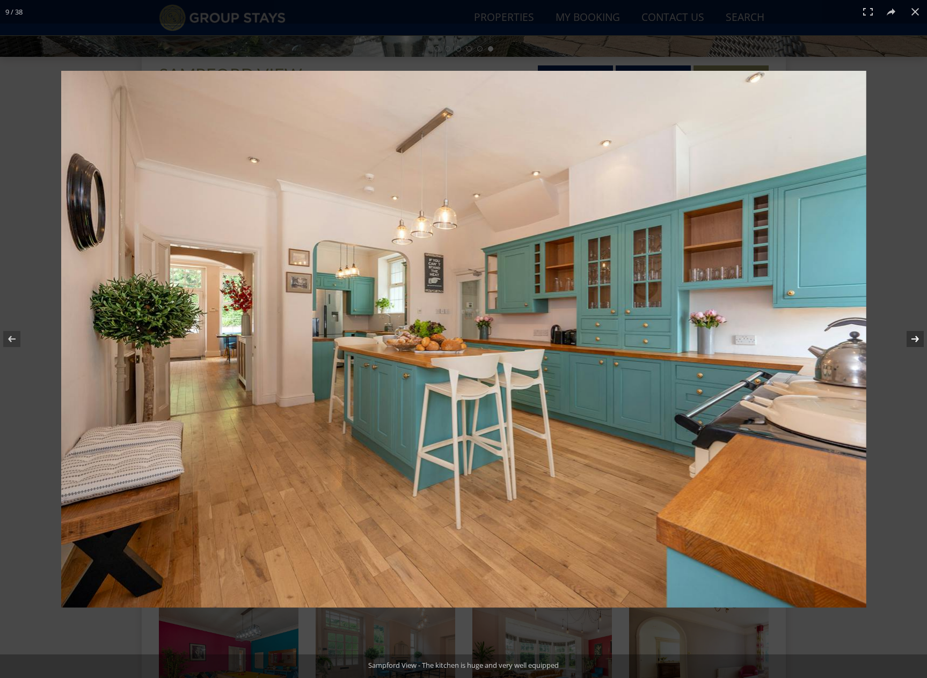
click at [919, 338] on button at bounding box center [908, 339] width 38 height 54
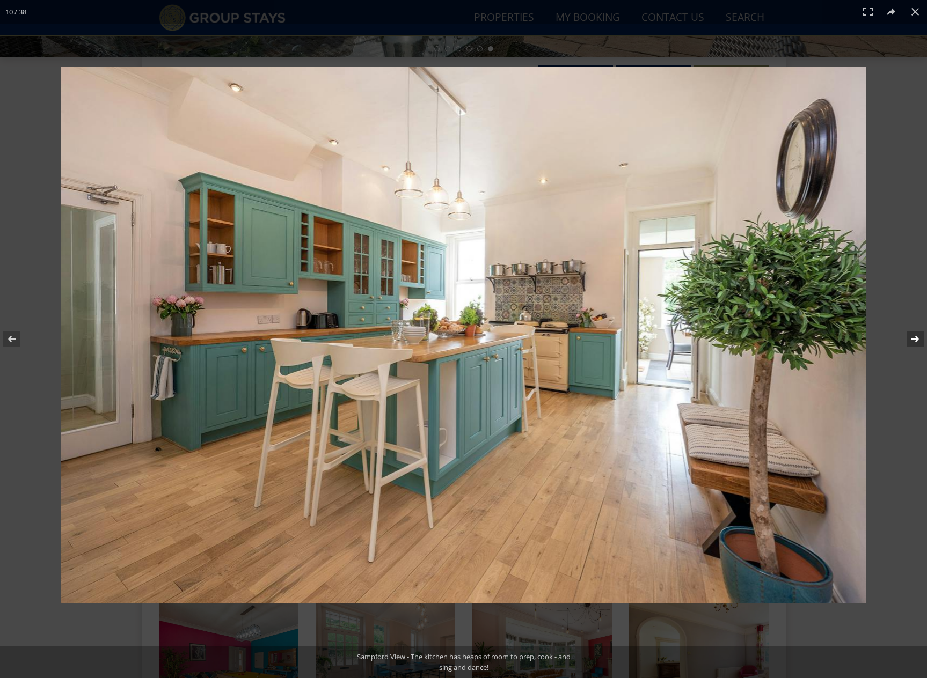
click at [919, 338] on button at bounding box center [908, 339] width 38 height 54
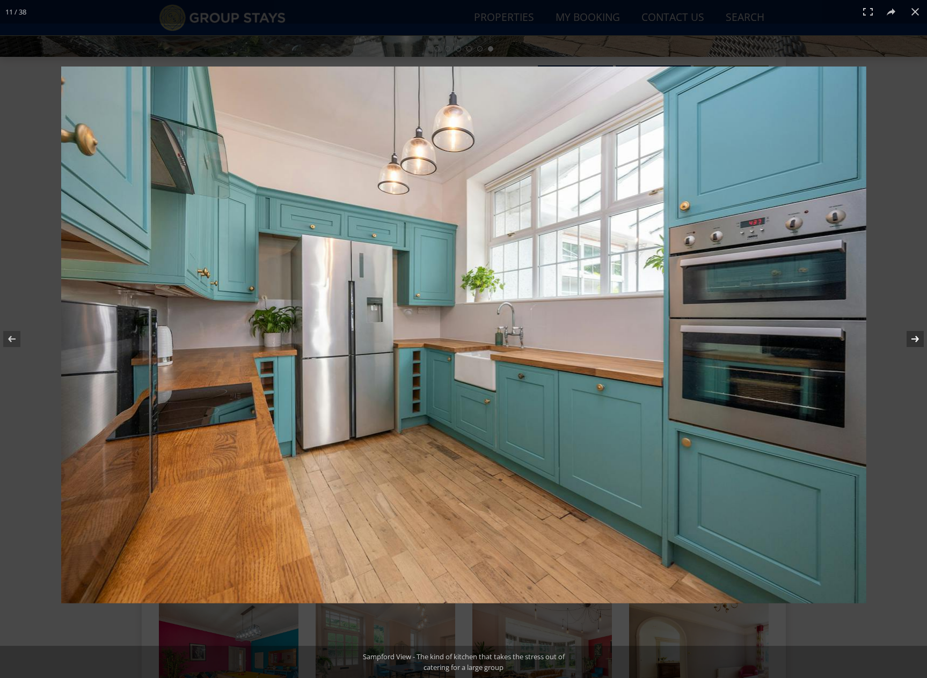
click at [919, 338] on button at bounding box center [908, 339] width 38 height 54
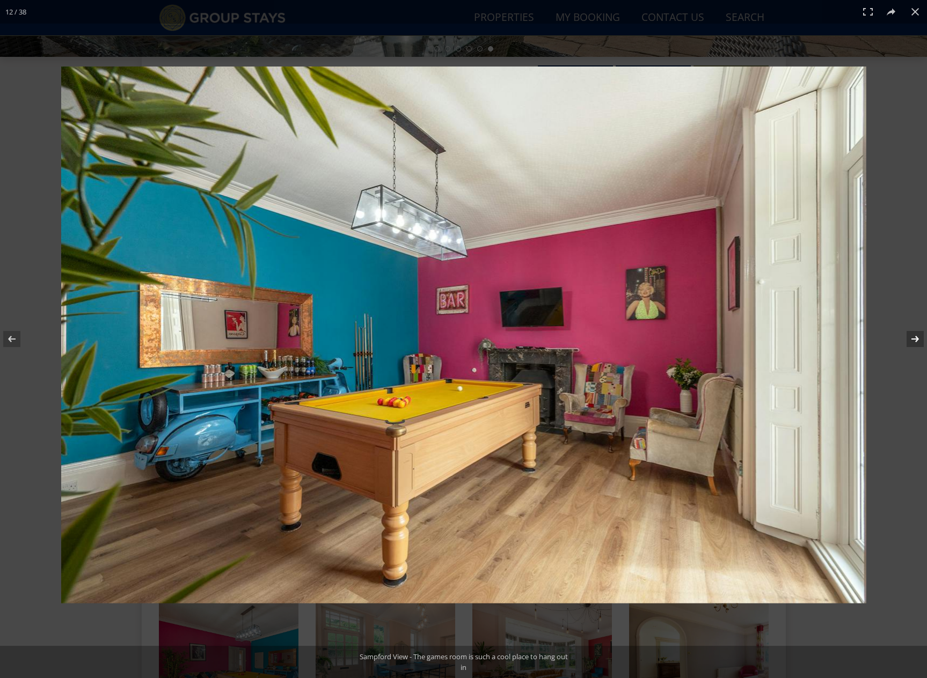
click at [919, 338] on button at bounding box center [908, 339] width 38 height 54
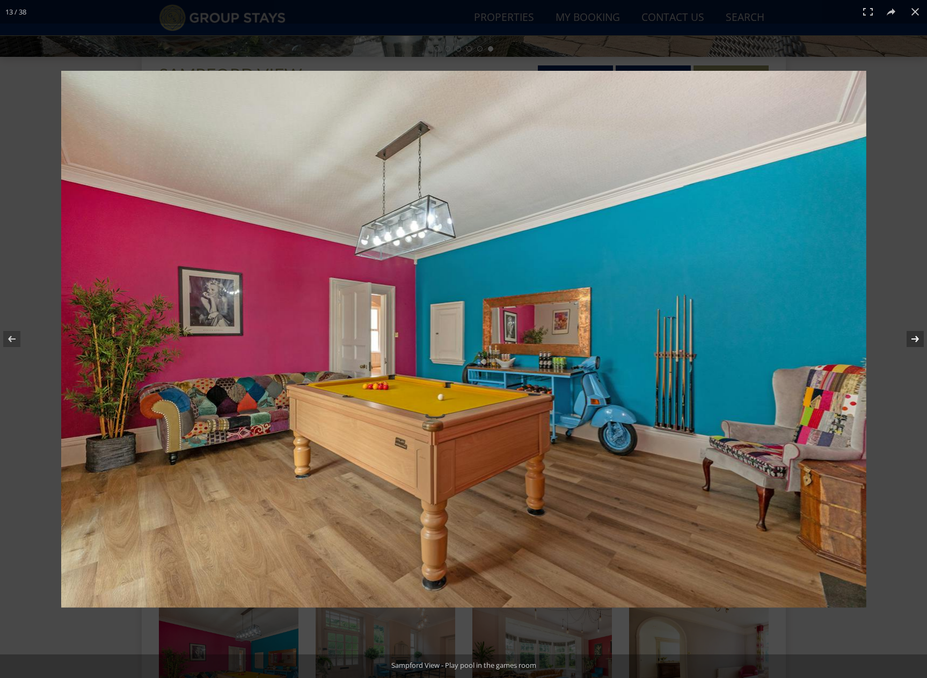
click at [919, 338] on button at bounding box center [908, 339] width 38 height 54
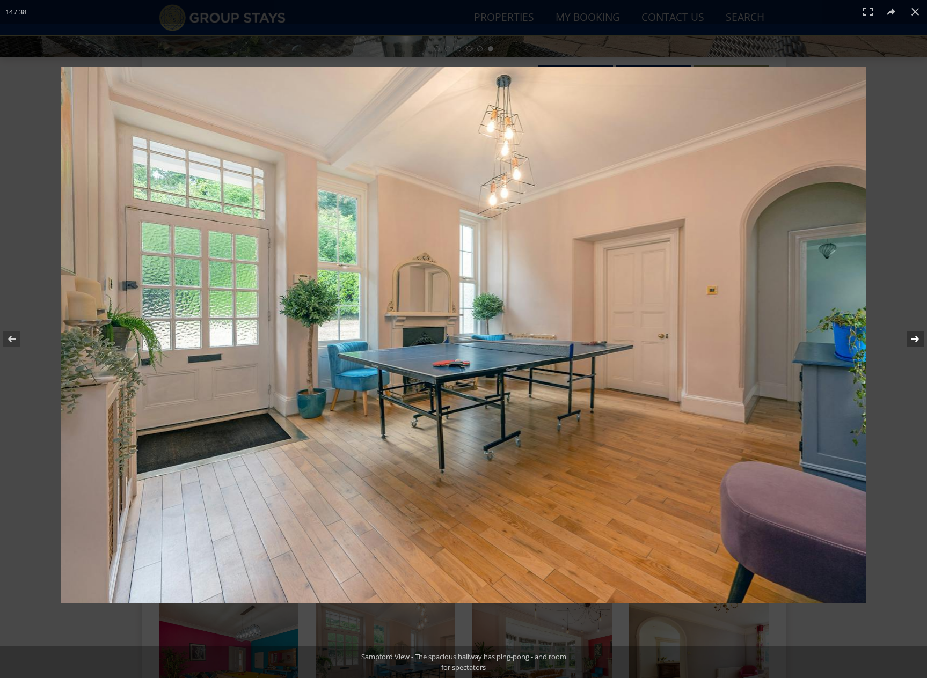
click at [919, 338] on button at bounding box center [908, 339] width 38 height 54
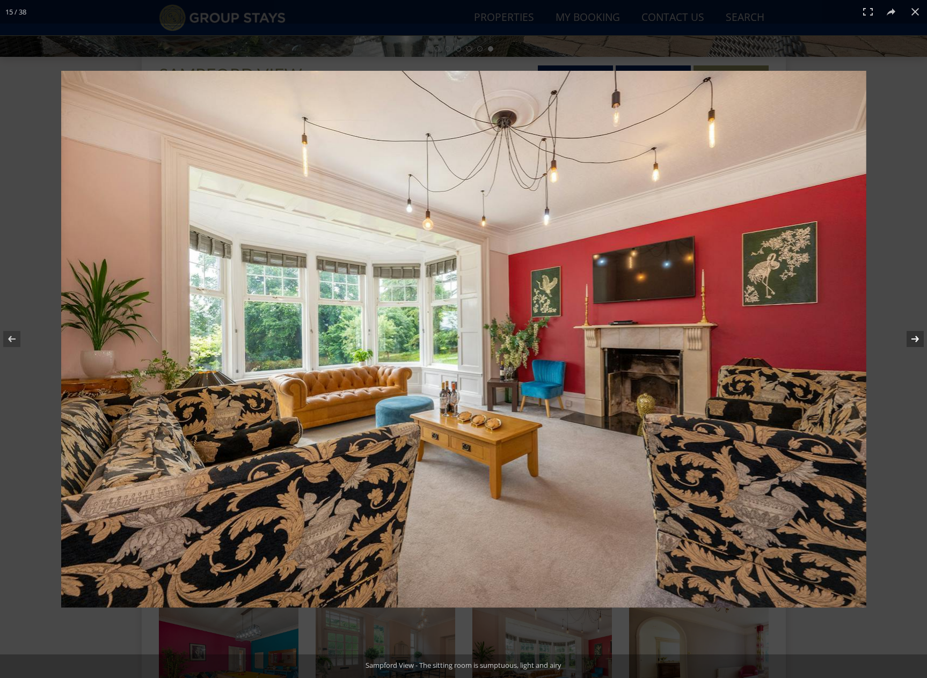
click at [919, 338] on button at bounding box center [908, 339] width 38 height 54
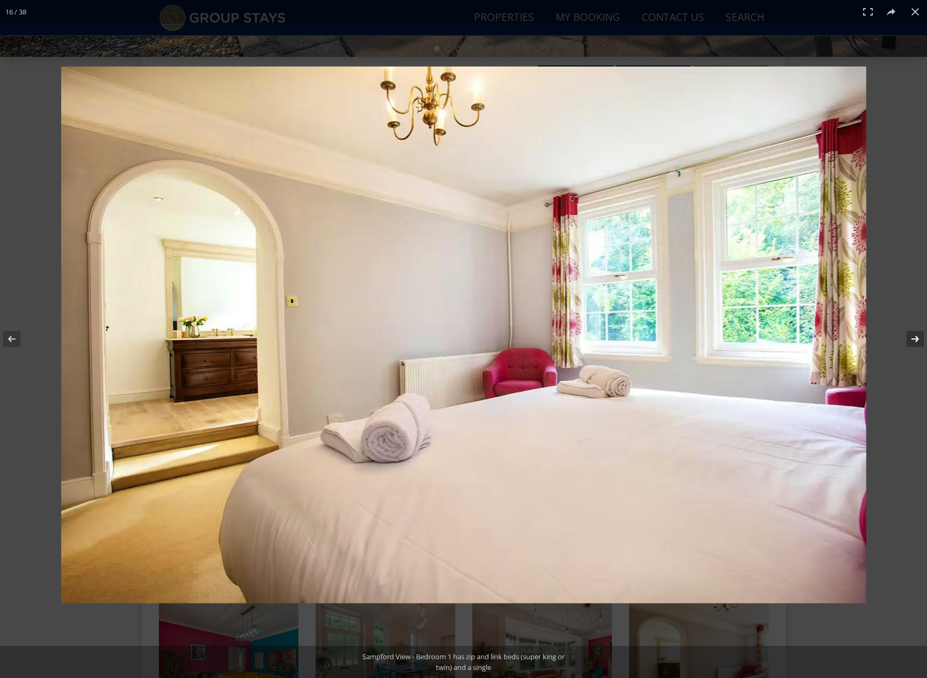
click at [919, 338] on button at bounding box center [908, 339] width 38 height 54
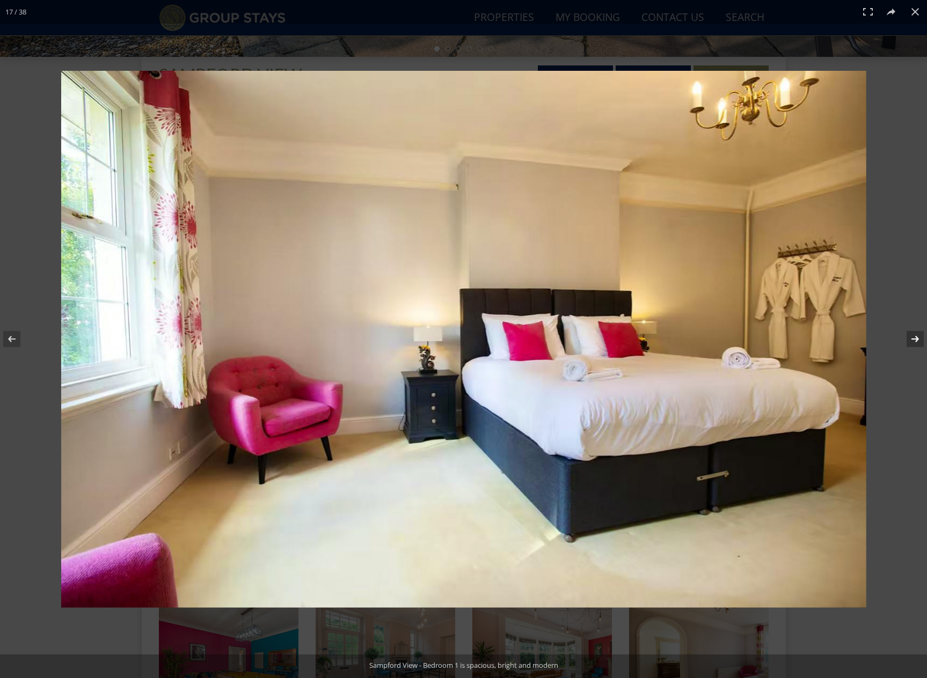
click at [919, 338] on button at bounding box center [908, 339] width 38 height 54
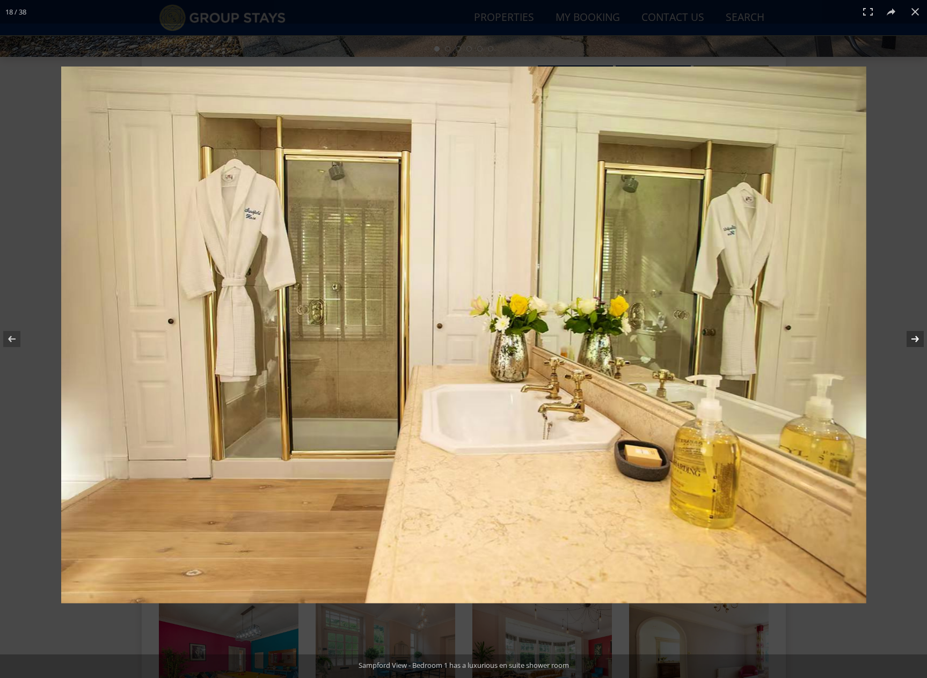
click at [919, 339] on button at bounding box center [908, 339] width 38 height 54
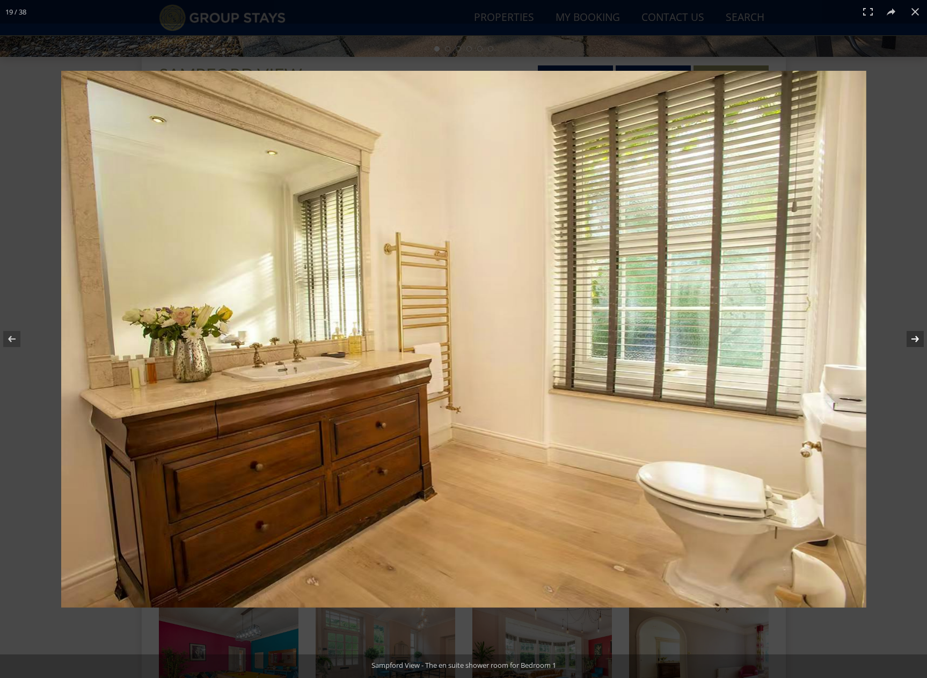
click at [919, 339] on button at bounding box center [908, 339] width 38 height 54
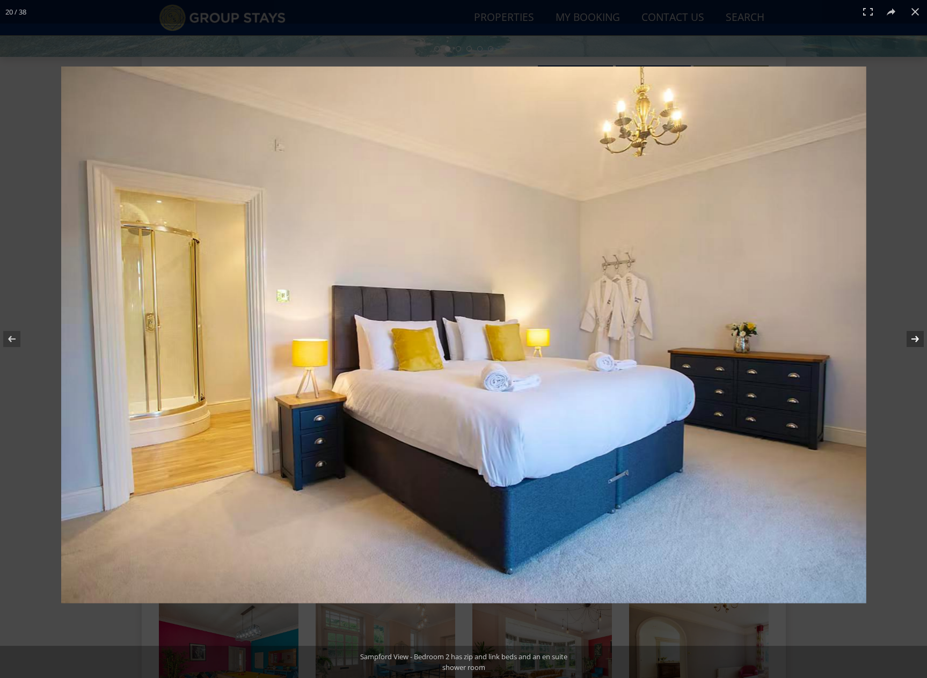
click at [919, 339] on button at bounding box center [908, 339] width 38 height 54
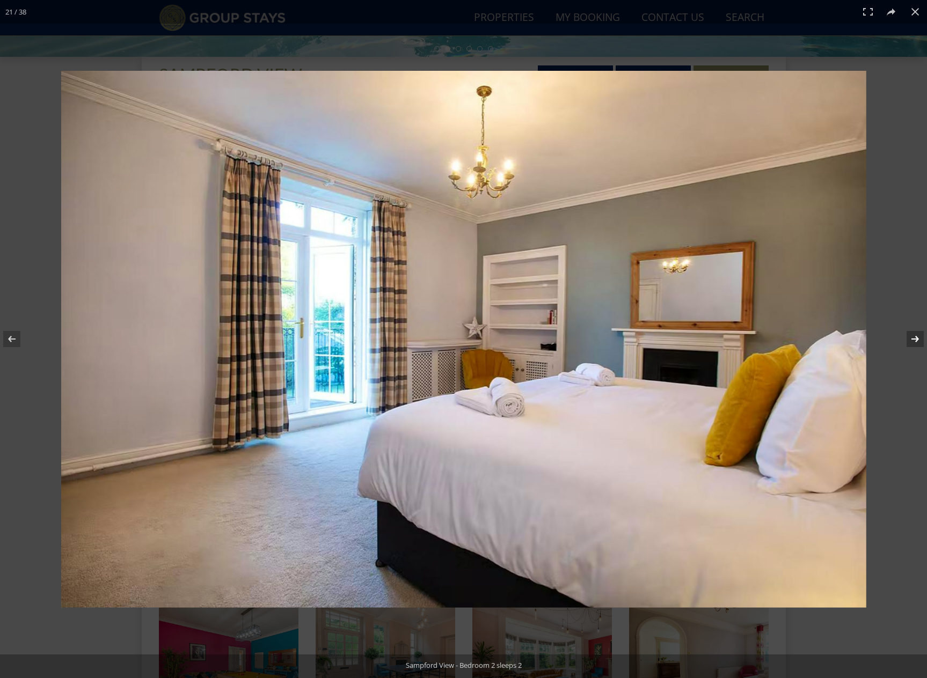
click at [919, 339] on button at bounding box center [908, 339] width 38 height 54
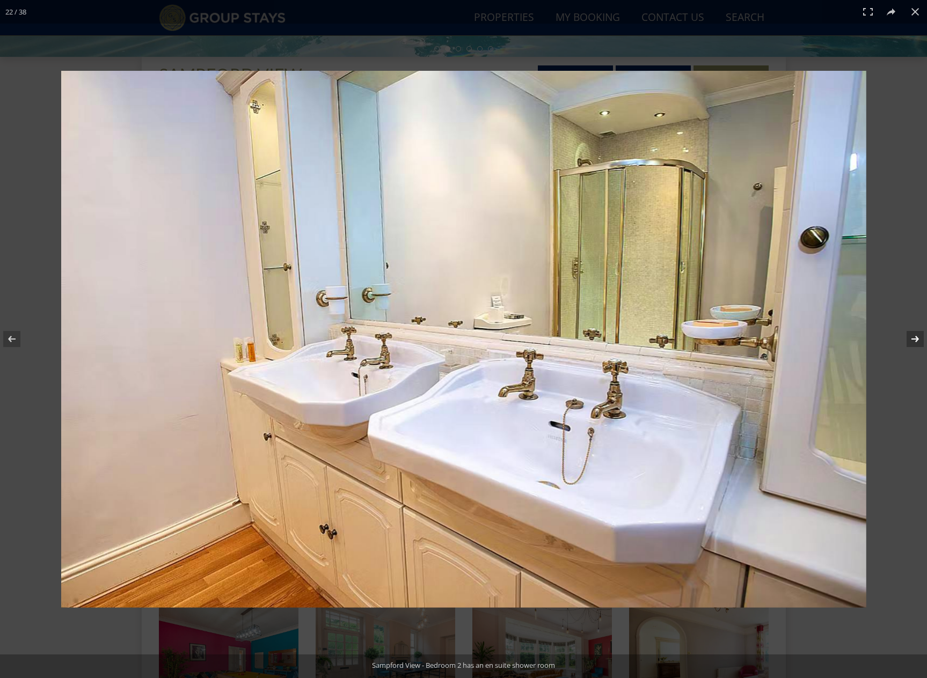
click at [919, 339] on button at bounding box center [908, 339] width 38 height 54
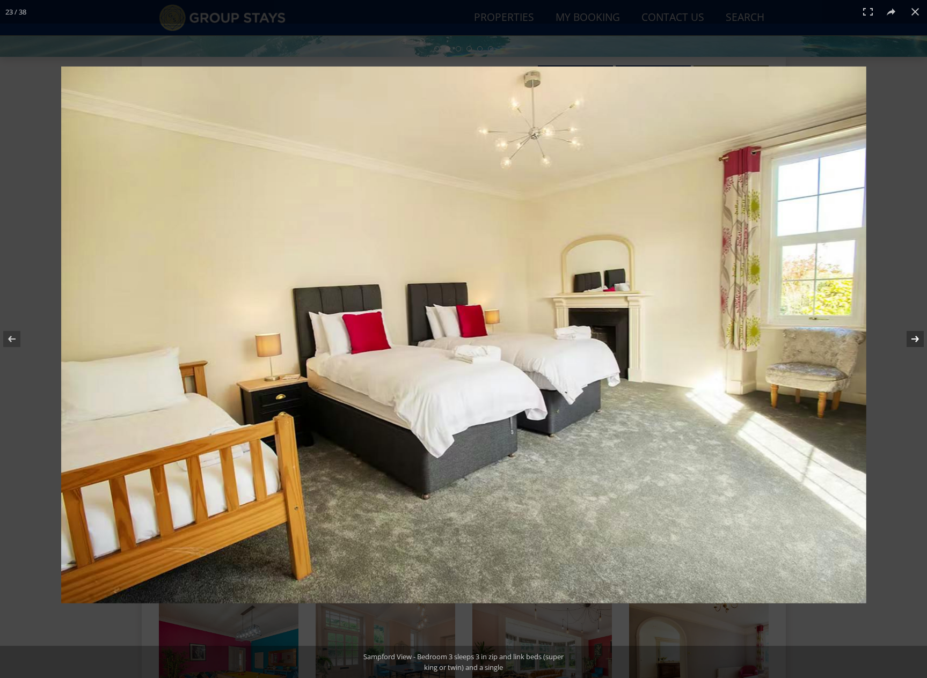
click at [919, 339] on button at bounding box center [908, 339] width 38 height 54
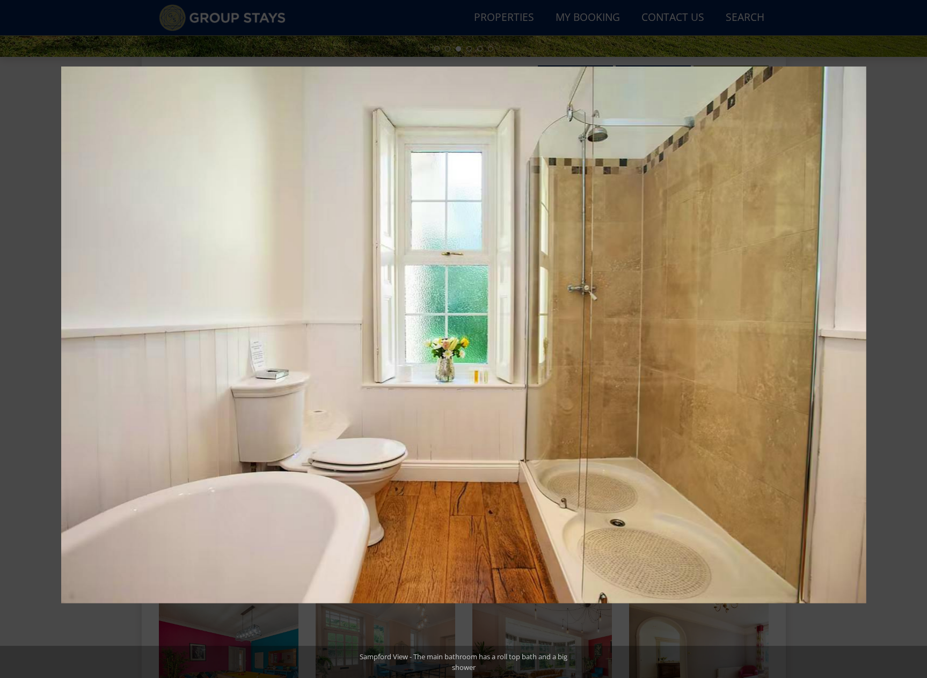
click at [919, 339] on button at bounding box center [908, 339] width 38 height 54
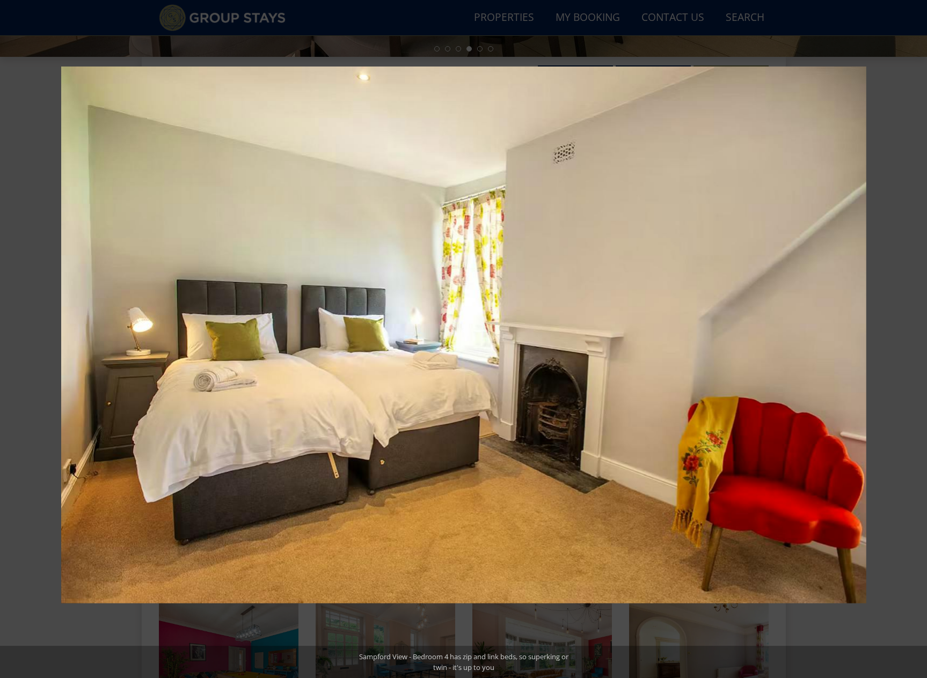
click at [919, 338] on button at bounding box center [908, 339] width 38 height 54
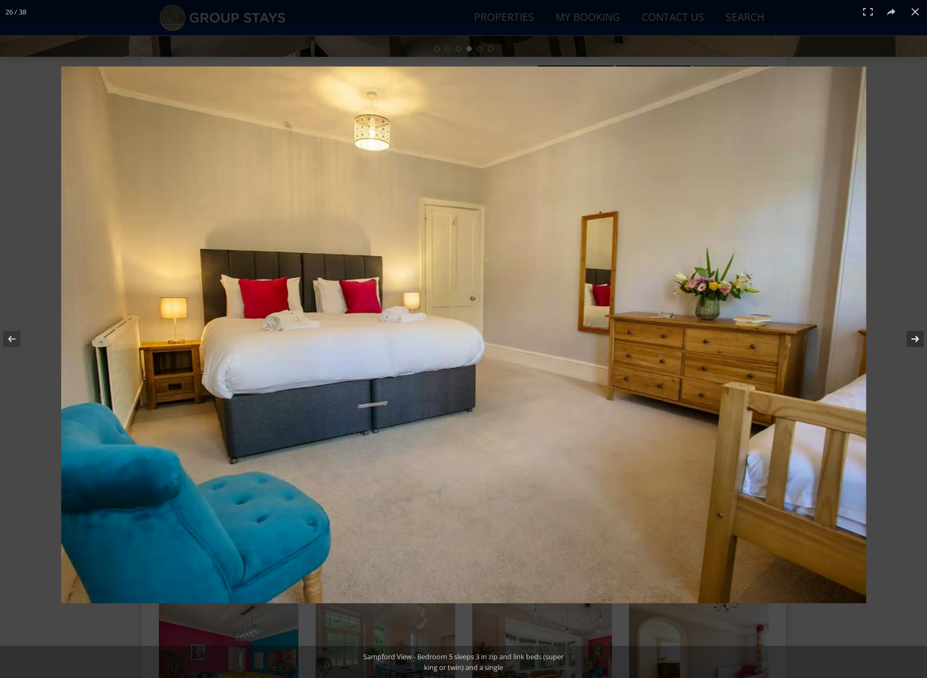
click at [919, 338] on button at bounding box center [908, 339] width 38 height 54
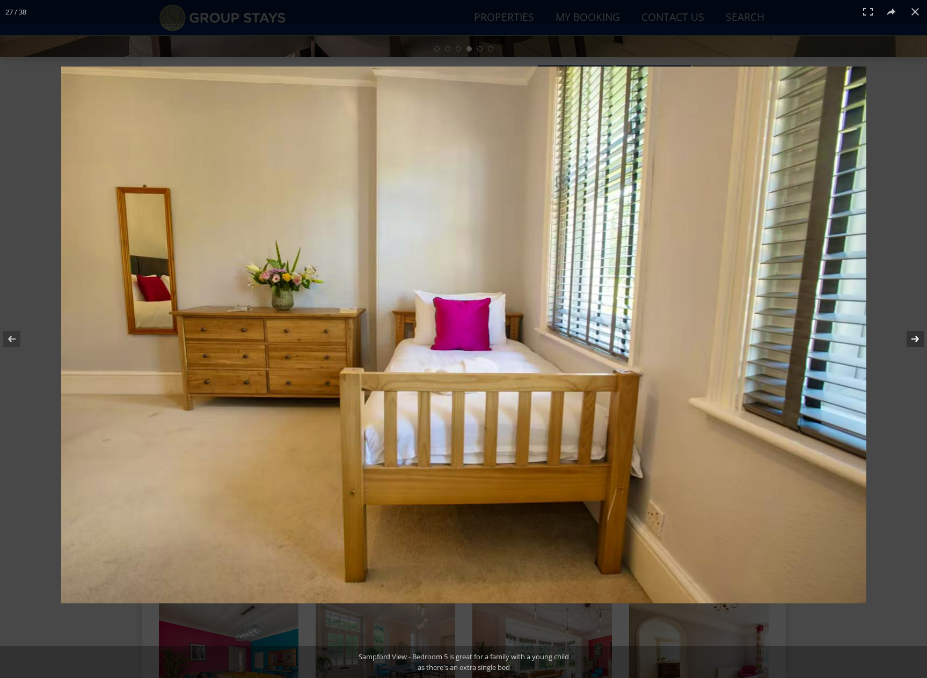
click at [919, 338] on button at bounding box center [908, 339] width 38 height 54
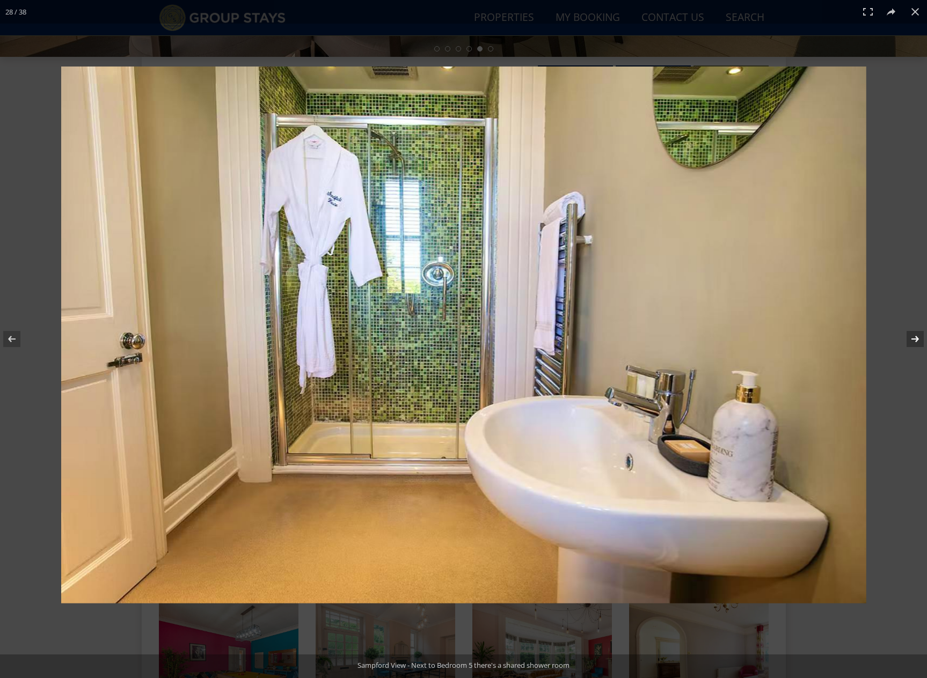
click at [919, 338] on button at bounding box center [908, 339] width 38 height 54
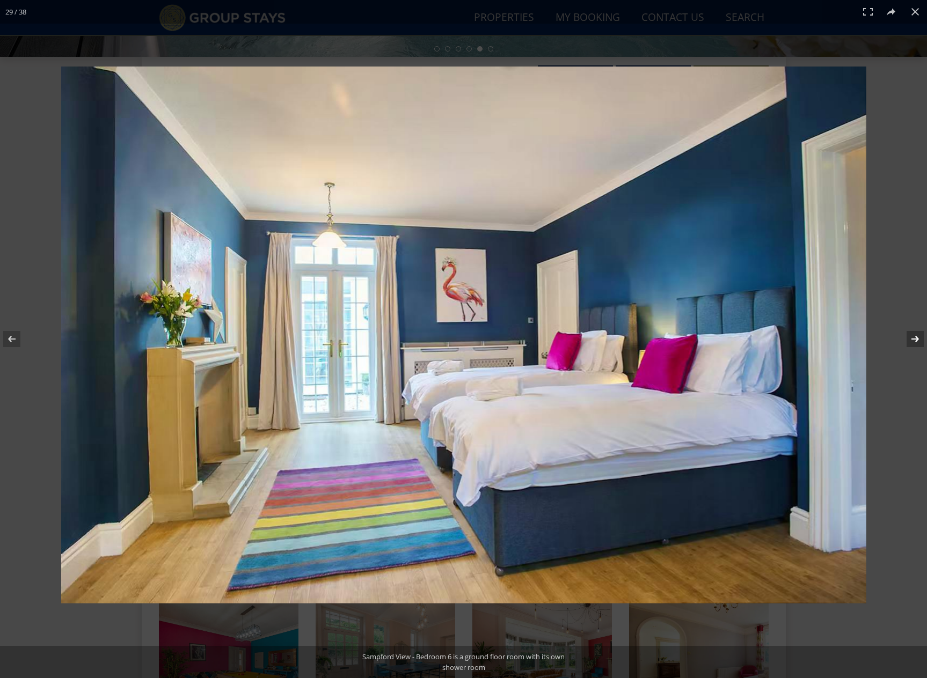
click at [919, 338] on button at bounding box center [908, 339] width 38 height 54
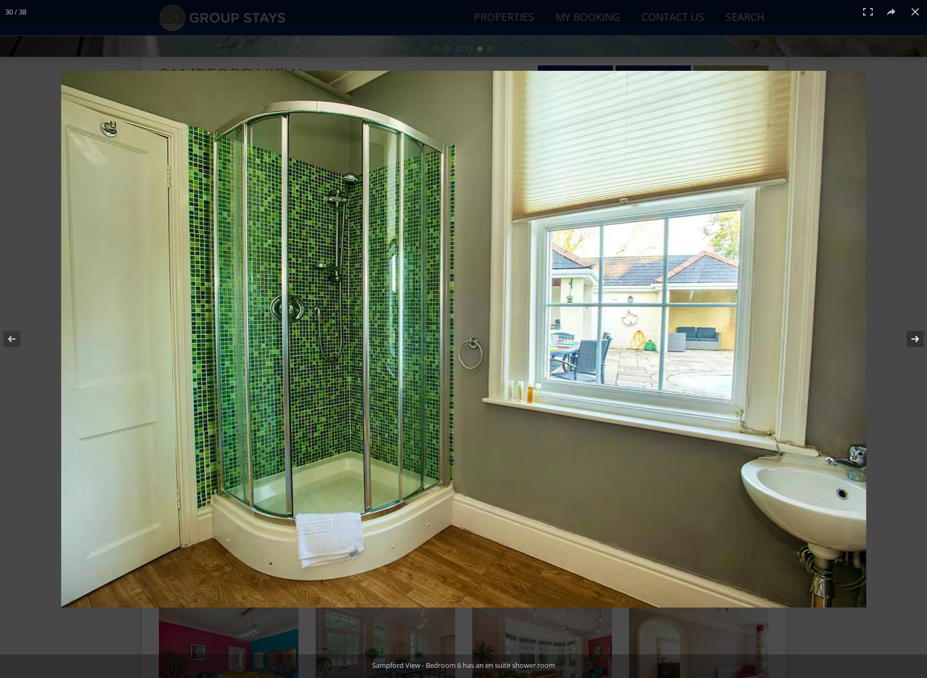
click at [919, 338] on button at bounding box center [908, 339] width 38 height 54
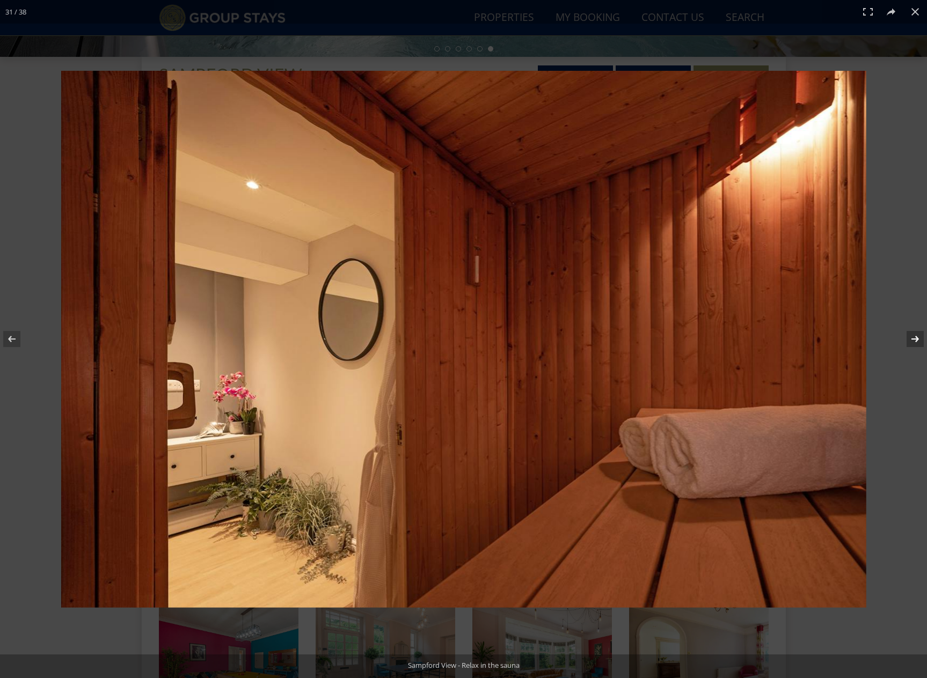
click at [919, 338] on button at bounding box center [908, 339] width 38 height 54
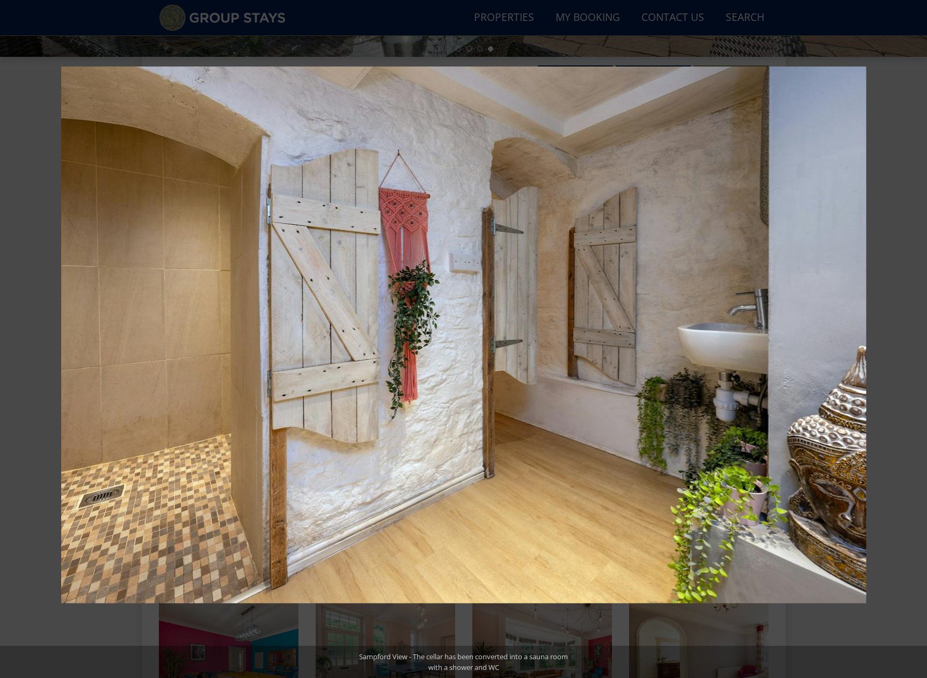
click at [919, 338] on button at bounding box center [908, 339] width 38 height 54
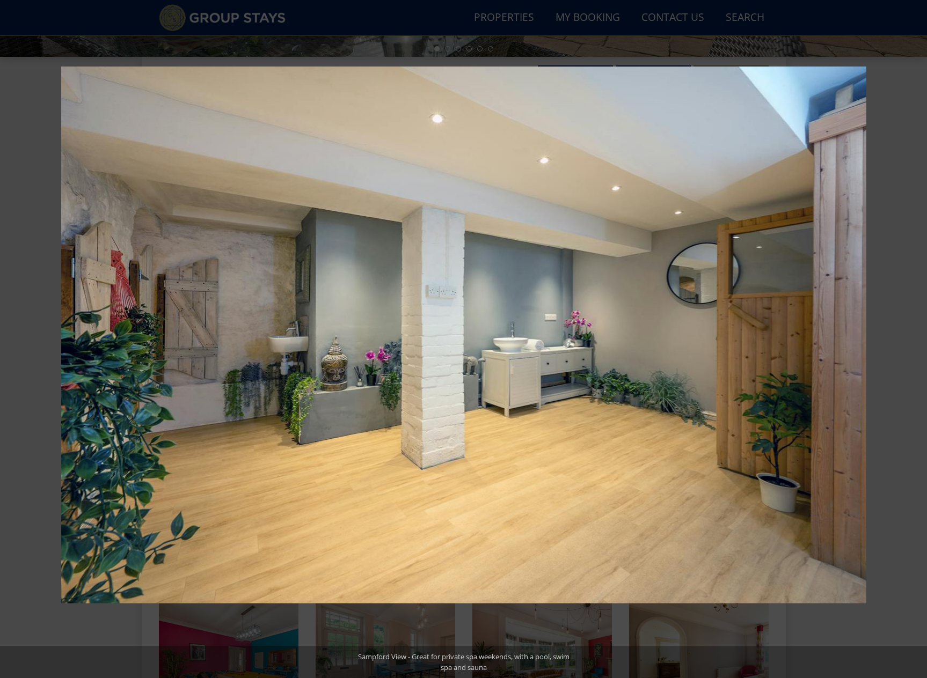
click at [919, 338] on button at bounding box center [908, 339] width 38 height 54
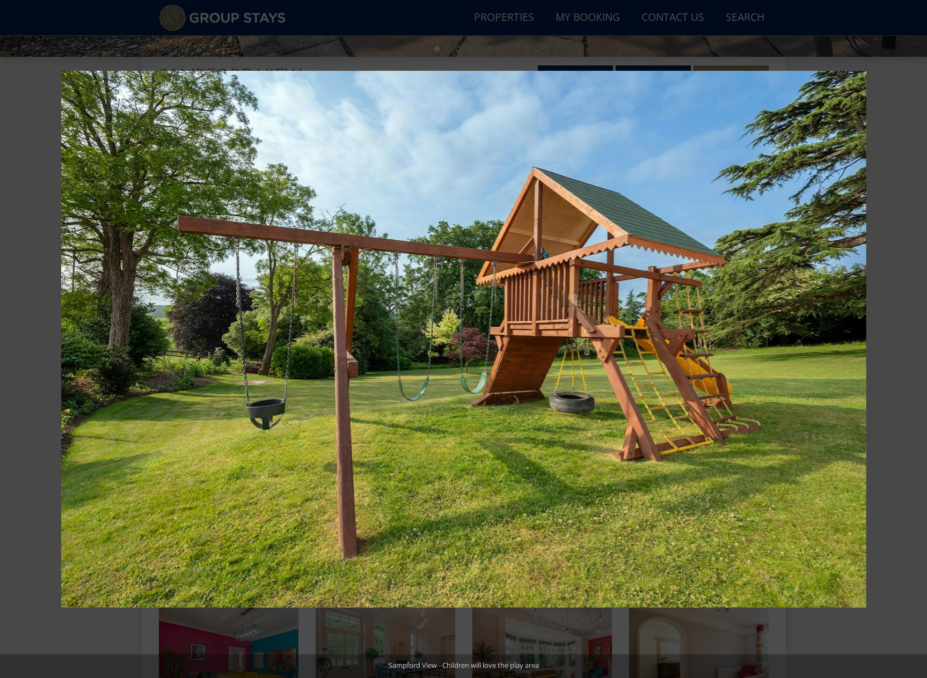
click at [919, 338] on button at bounding box center [908, 339] width 38 height 54
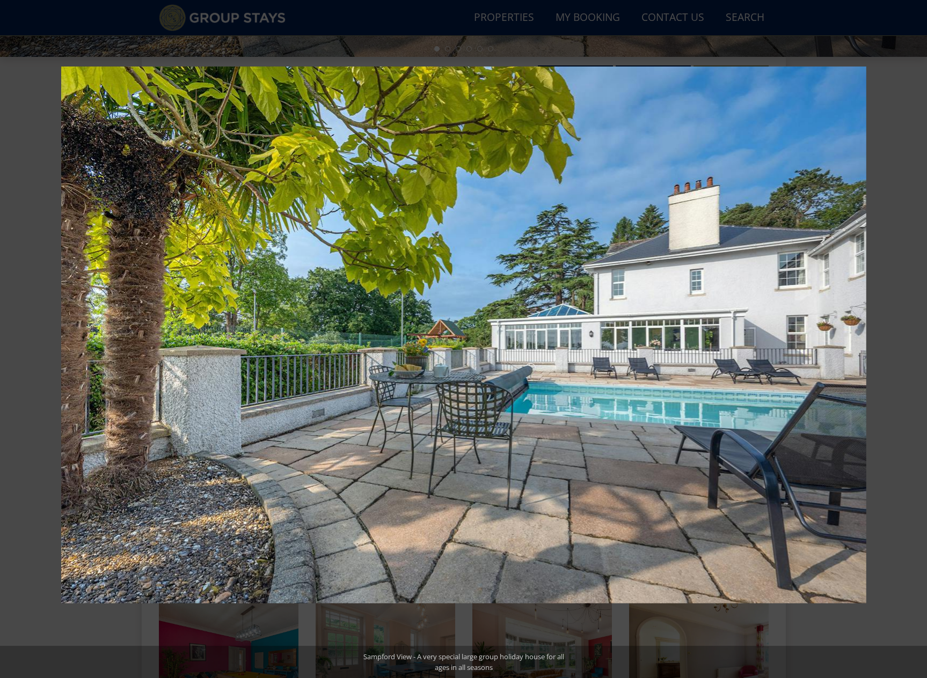
click at [919, 338] on button at bounding box center [908, 339] width 38 height 54
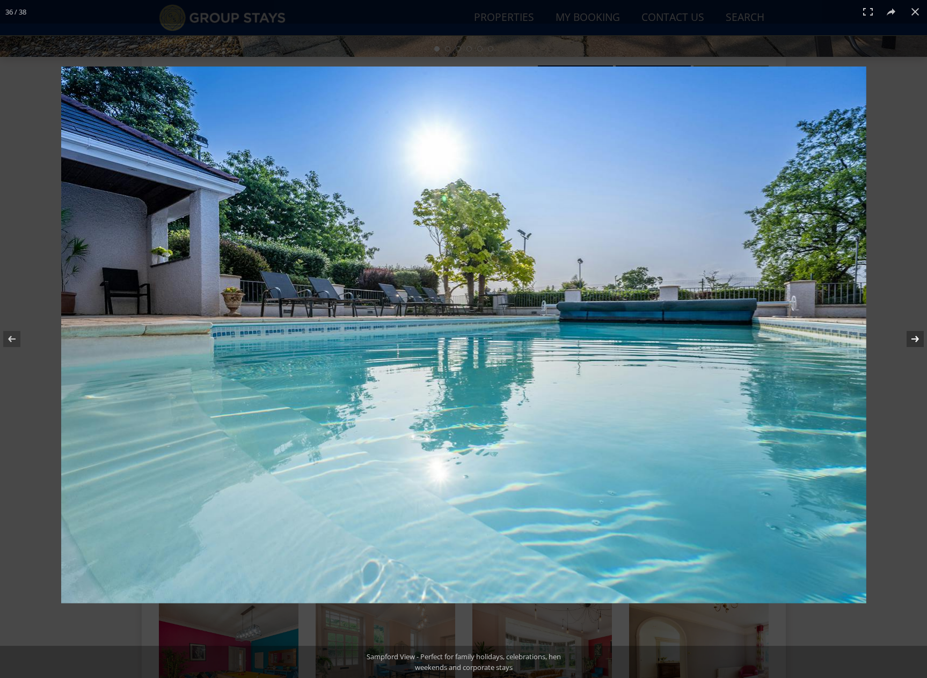
click at [919, 338] on button at bounding box center [908, 339] width 38 height 54
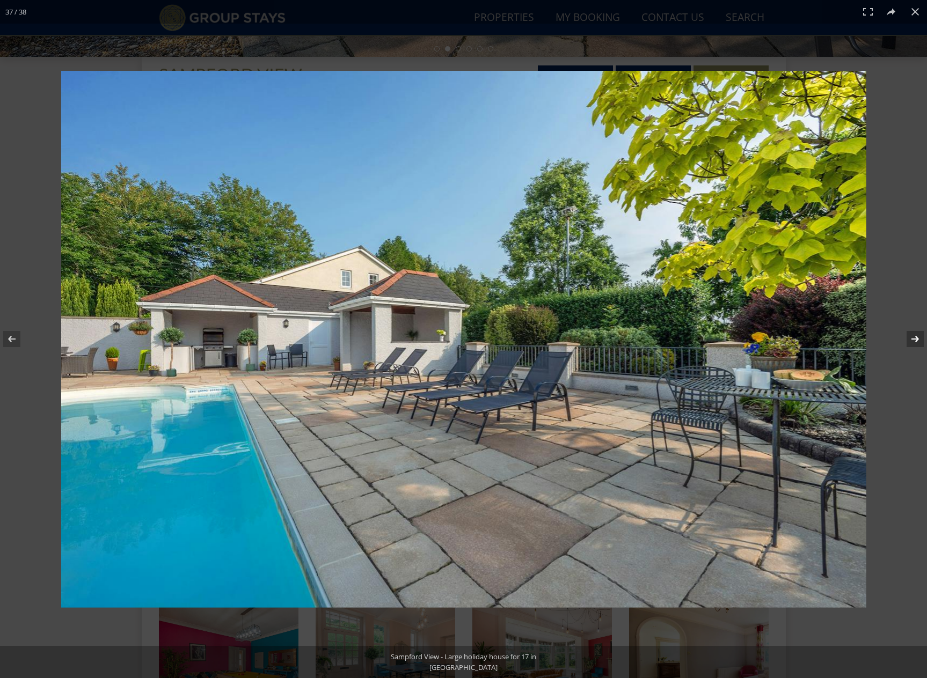
click at [919, 338] on button at bounding box center [908, 339] width 38 height 54
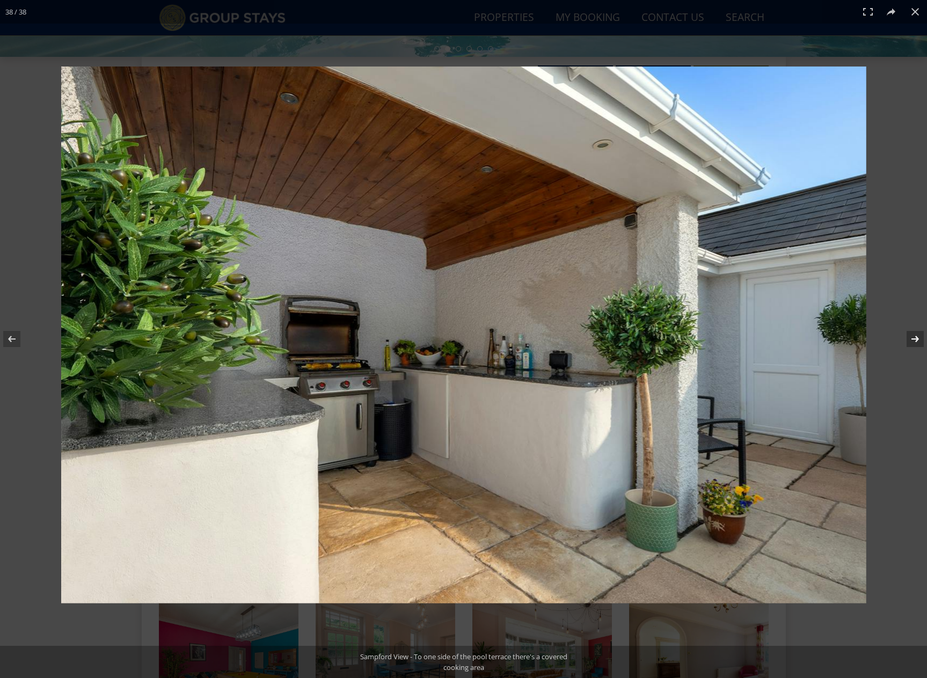
click at [919, 338] on button at bounding box center [908, 339] width 38 height 54
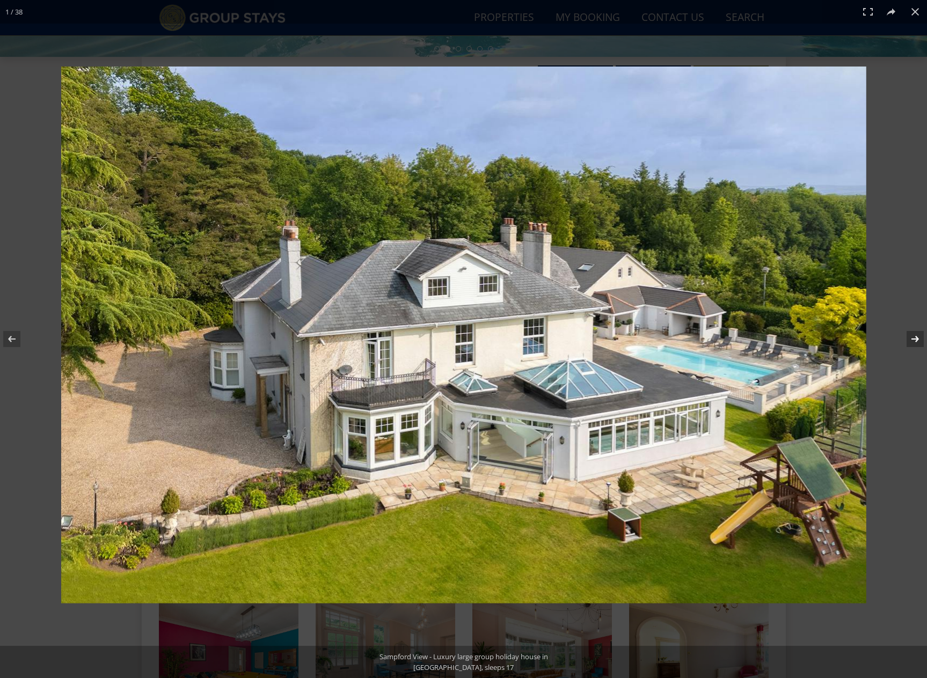
click at [919, 338] on button at bounding box center [908, 339] width 38 height 54
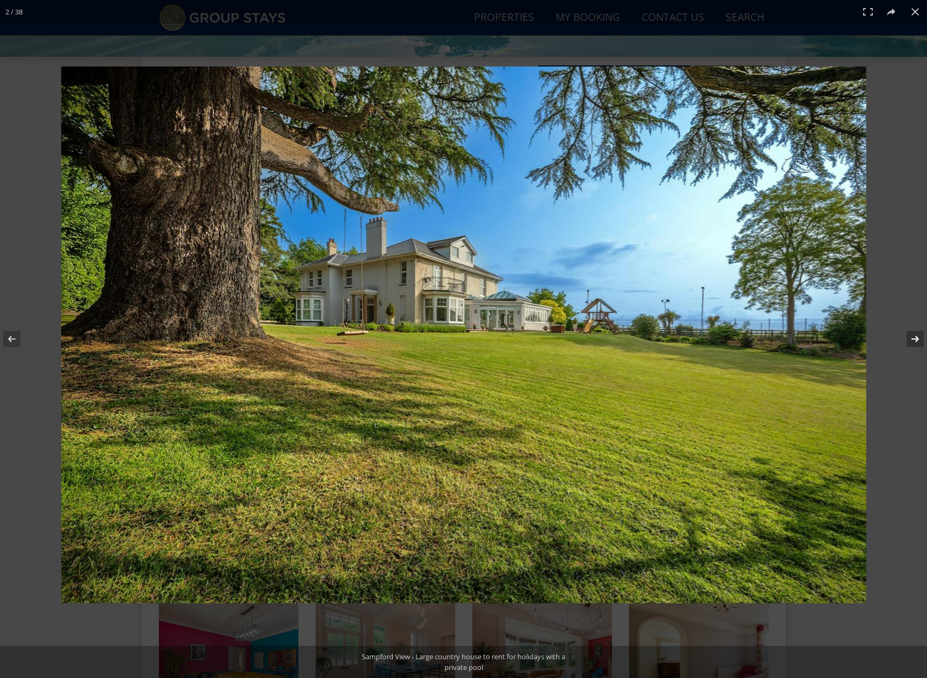
click at [919, 338] on button at bounding box center [908, 339] width 38 height 54
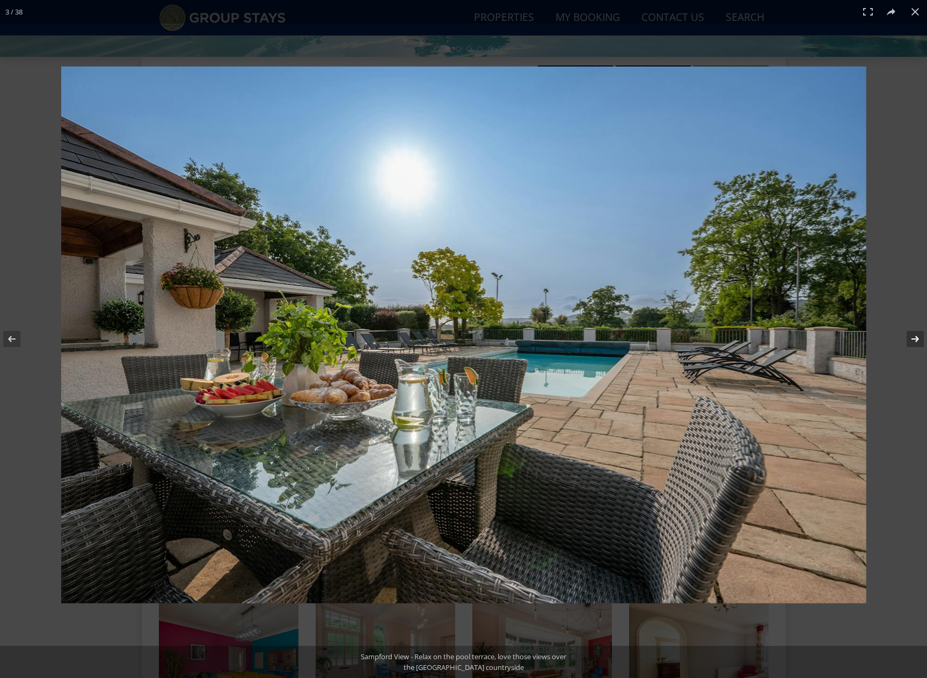
click at [919, 338] on button at bounding box center [908, 339] width 38 height 54
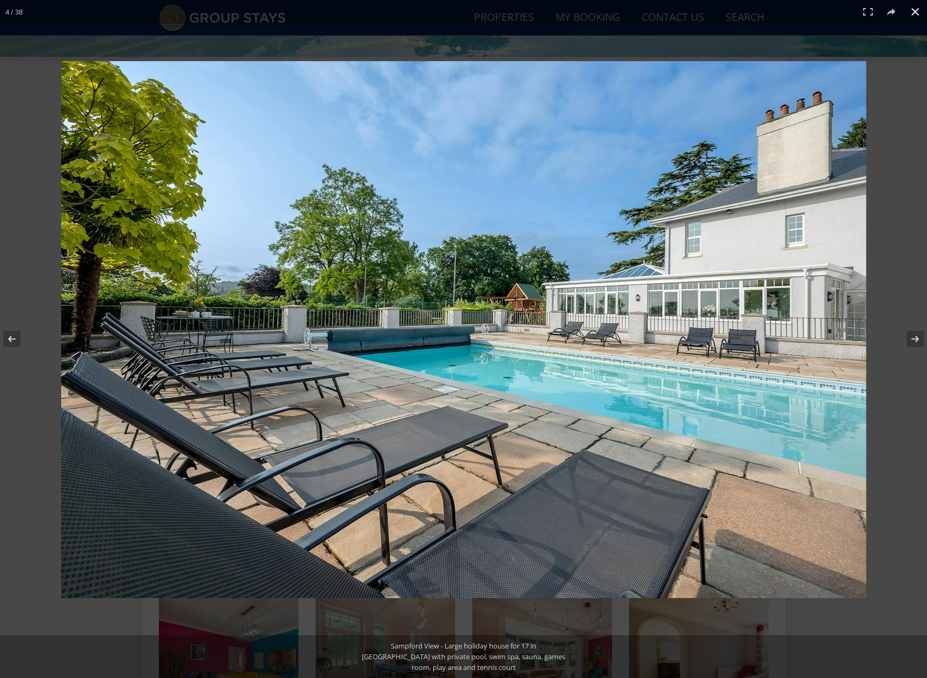
click at [913, 17] on button at bounding box center [915, 12] width 24 height 24
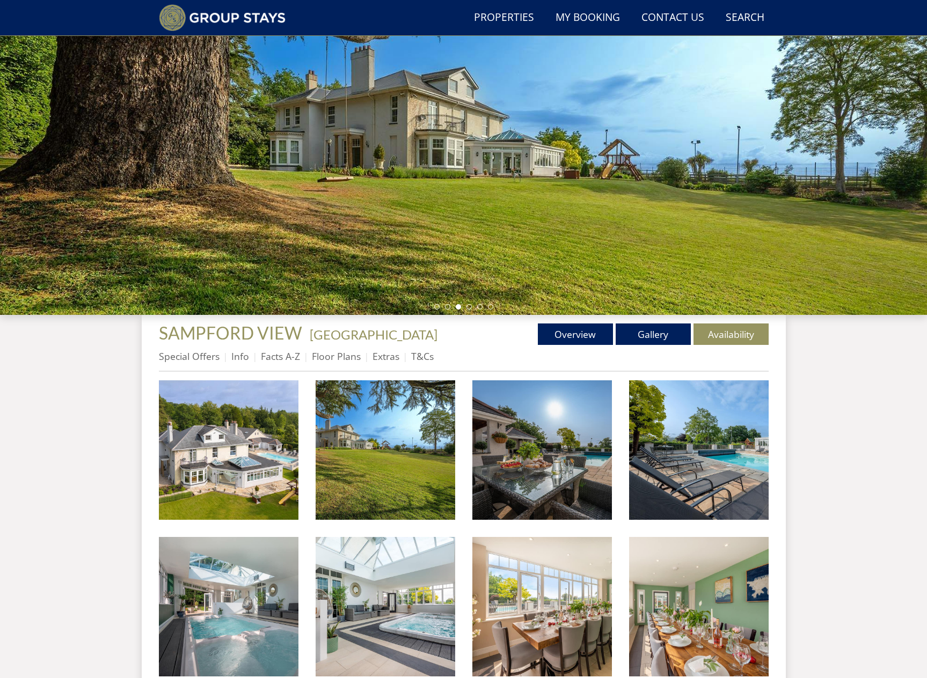
scroll to position [0, 0]
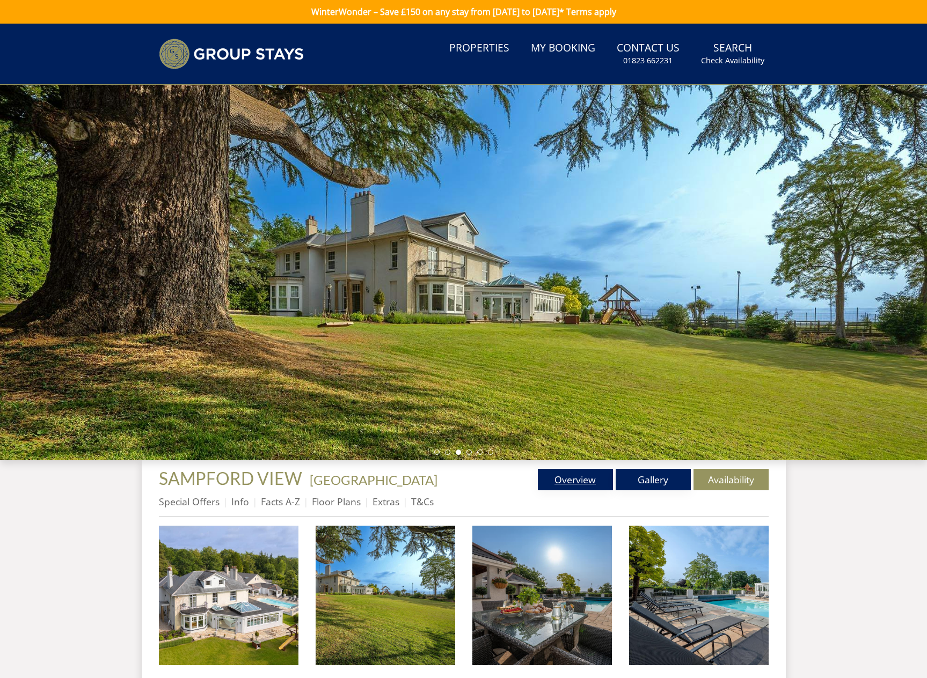
drag, startPoint x: 628, startPoint y: 475, endPoint x: 606, endPoint y: 477, distance: 22.6
click at [628, 475] on link "Gallery" at bounding box center [653, 479] width 75 height 21
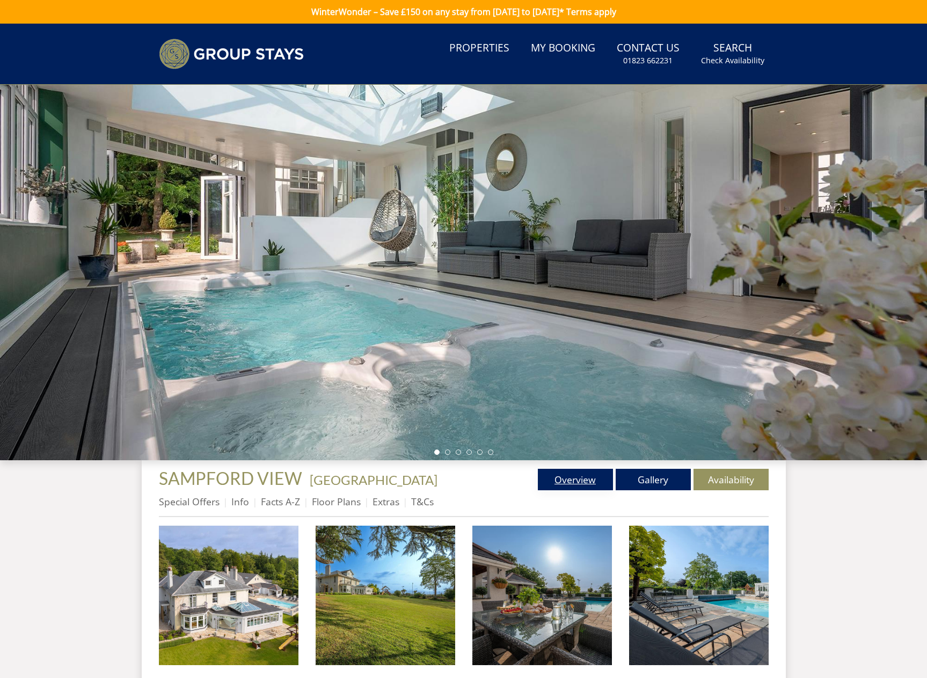
click at [583, 475] on link "Overview" at bounding box center [575, 479] width 75 height 21
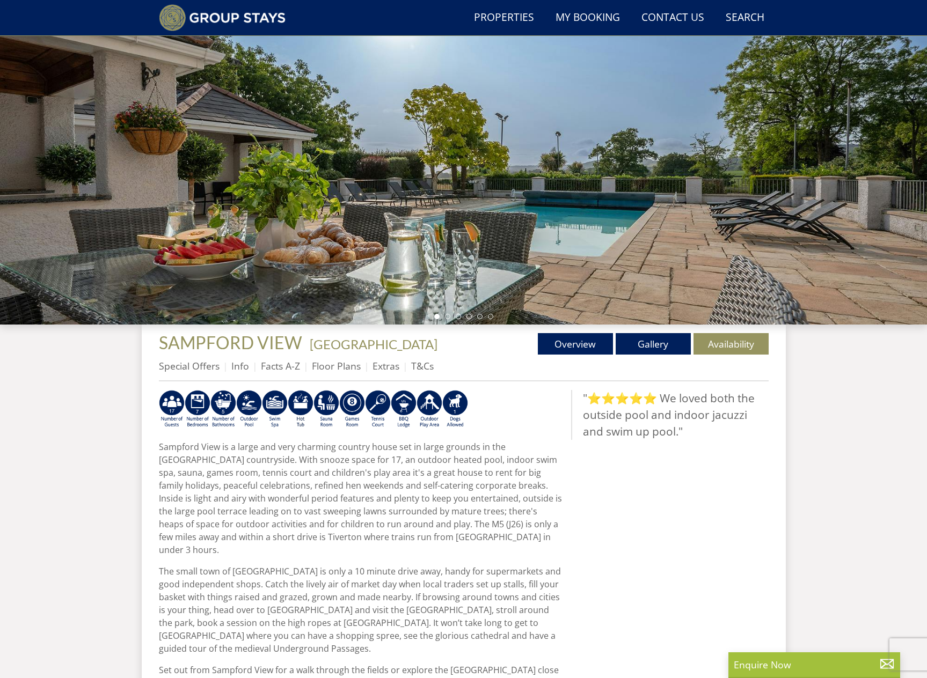
scroll to position [137, 0]
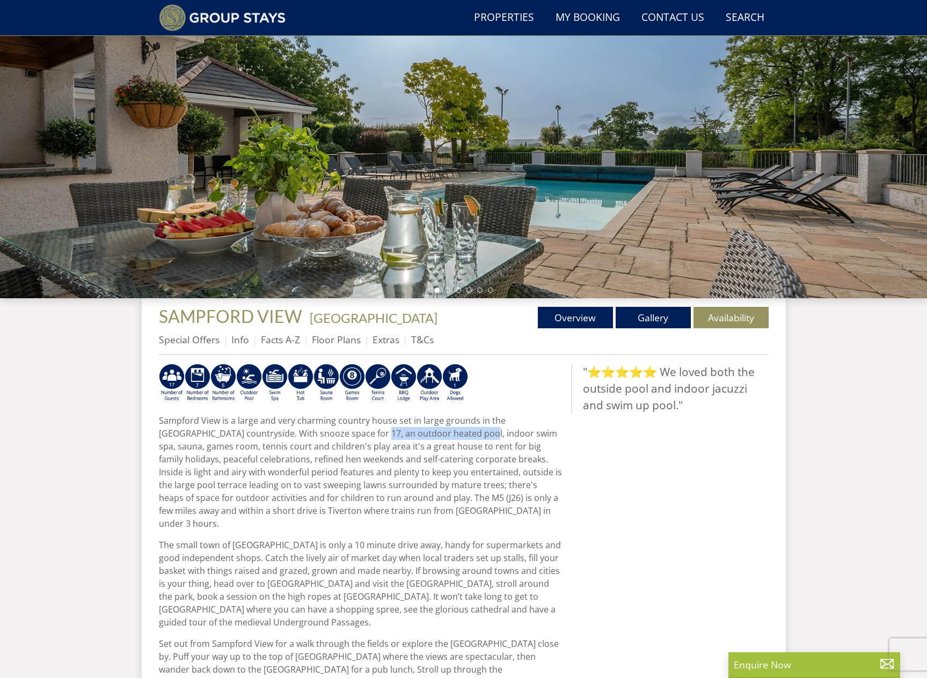
drag, startPoint x: 337, startPoint y: 436, endPoint x: 441, endPoint y: 442, distance: 104.3
click at [440, 436] on p "Sampford View is a large and very charming country house set in large grounds i…" at bounding box center [361, 472] width 404 height 116
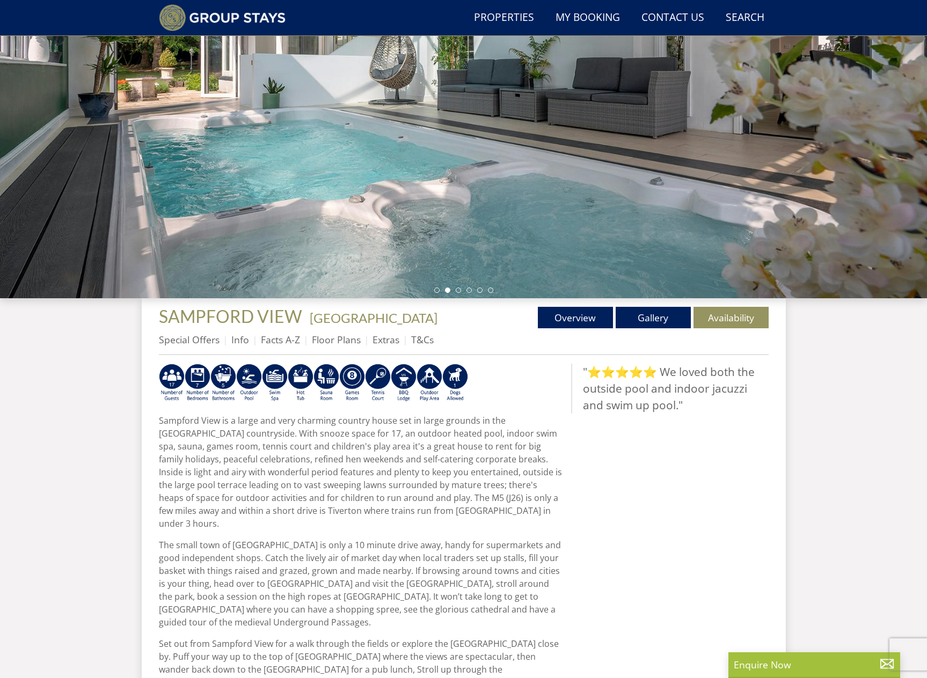
click at [324, 463] on p "Sampford View is a large and very charming country house set in large grounds i…" at bounding box center [361, 472] width 404 height 116
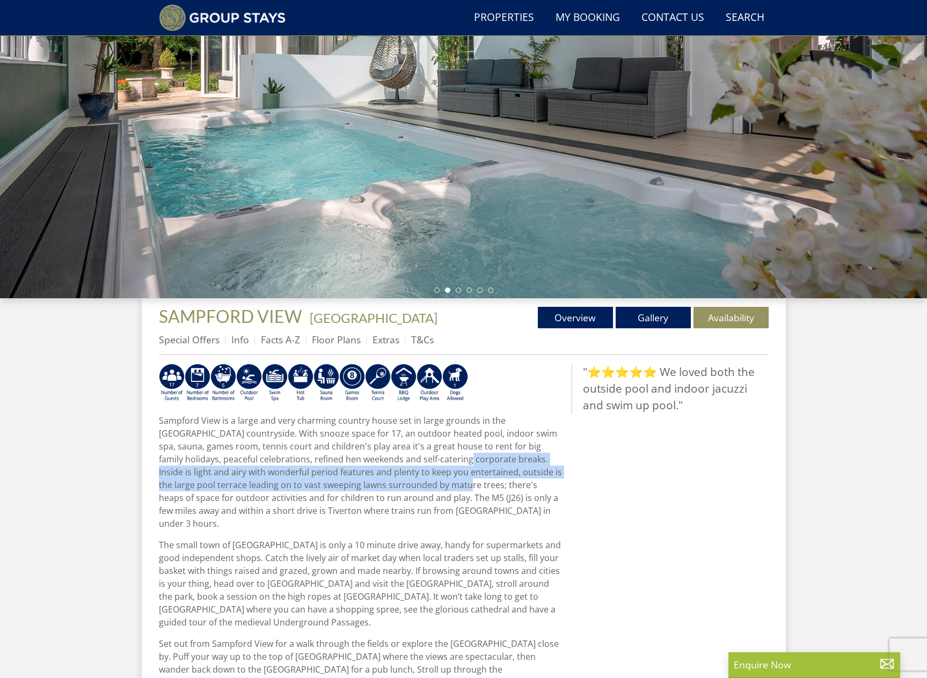
drag, startPoint x: 407, startPoint y: 465, endPoint x: 412, endPoint y: 480, distance: 16.1
click at [412, 480] on p "Sampford View is a large and very charming country house set in large grounds i…" at bounding box center [361, 472] width 404 height 116
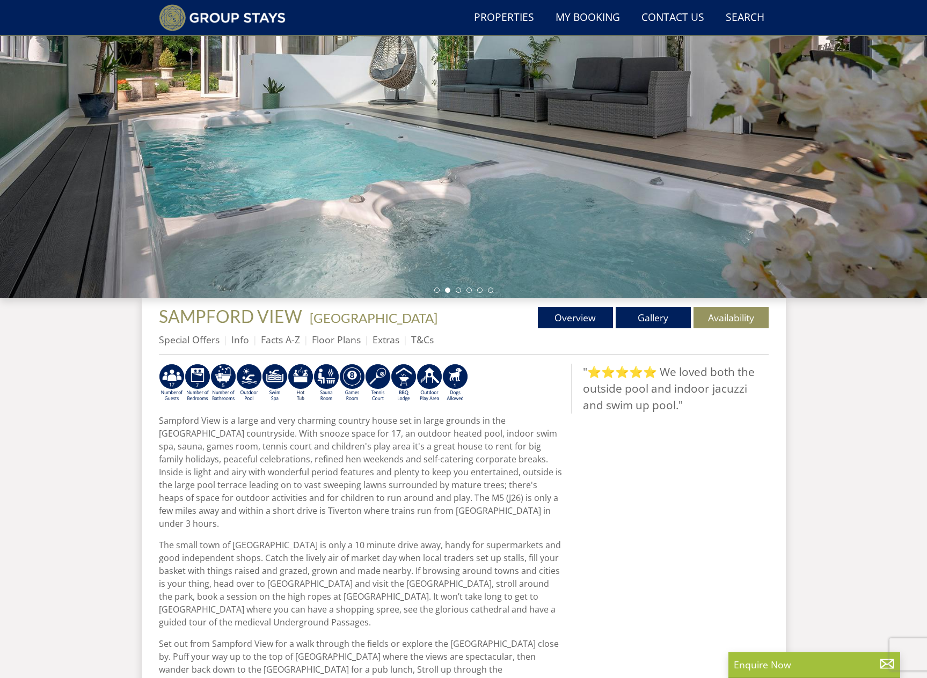
click at [344, 503] on p "Sampford View is a large and very charming country house set in large grounds i…" at bounding box center [361, 472] width 404 height 116
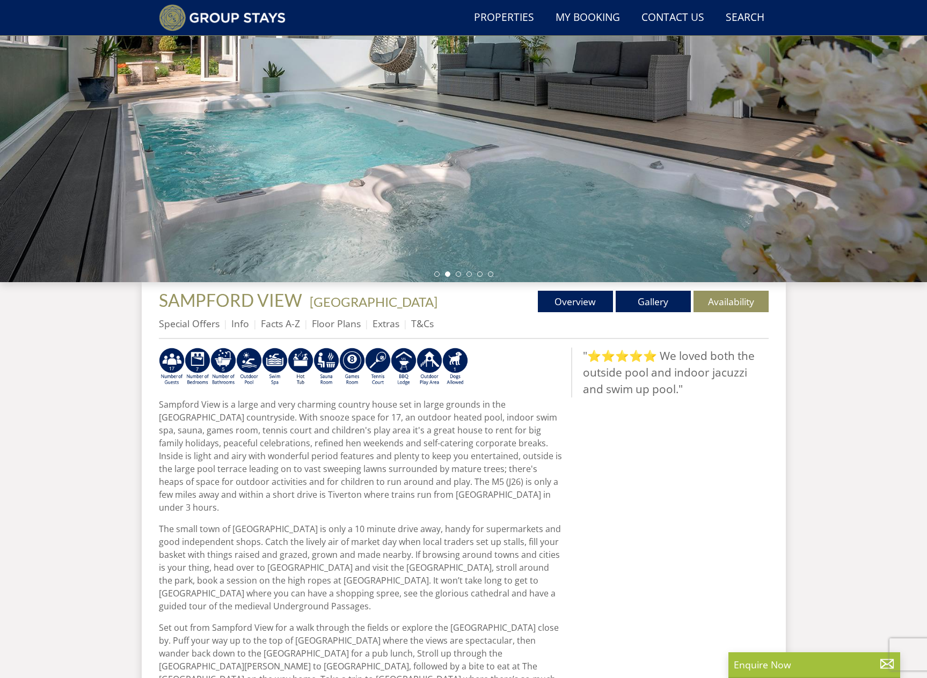
scroll to position [155, 0]
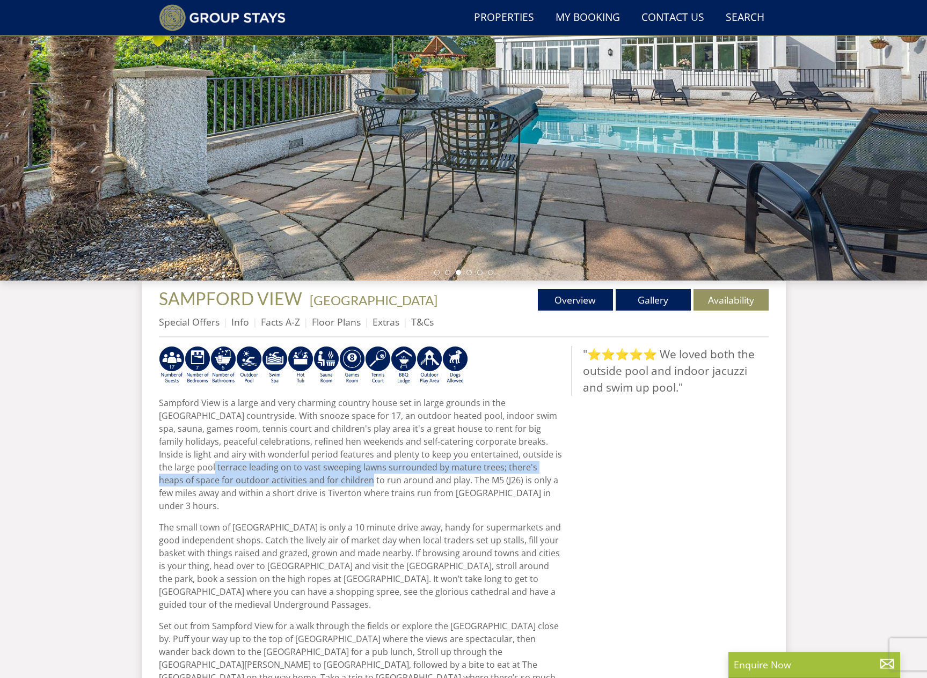
drag, startPoint x: 158, startPoint y: 468, endPoint x: 291, endPoint y: 476, distance: 132.8
click at [291, 476] on p "Sampford View is a large and very charming country house set in large grounds i…" at bounding box center [361, 455] width 404 height 116
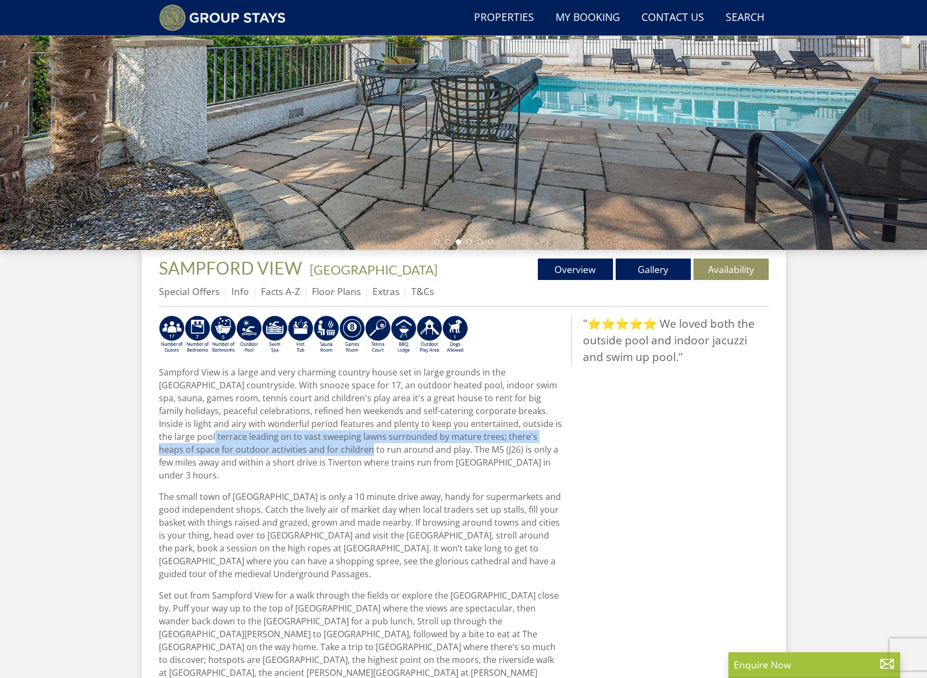
scroll to position [187, 0]
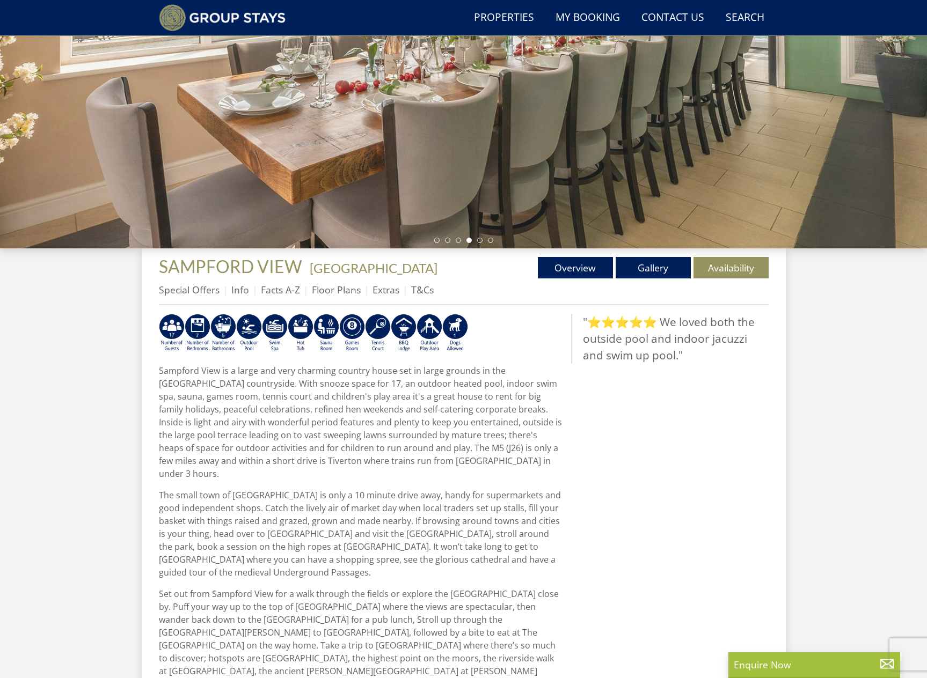
drag, startPoint x: 257, startPoint y: 458, endPoint x: 347, endPoint y: 478, distance: 91.9
click at [348, 475] on div "Sampford View is a large and very charming country house set in large grounds i…" at bounding box center [361, 605] width 404 height 583
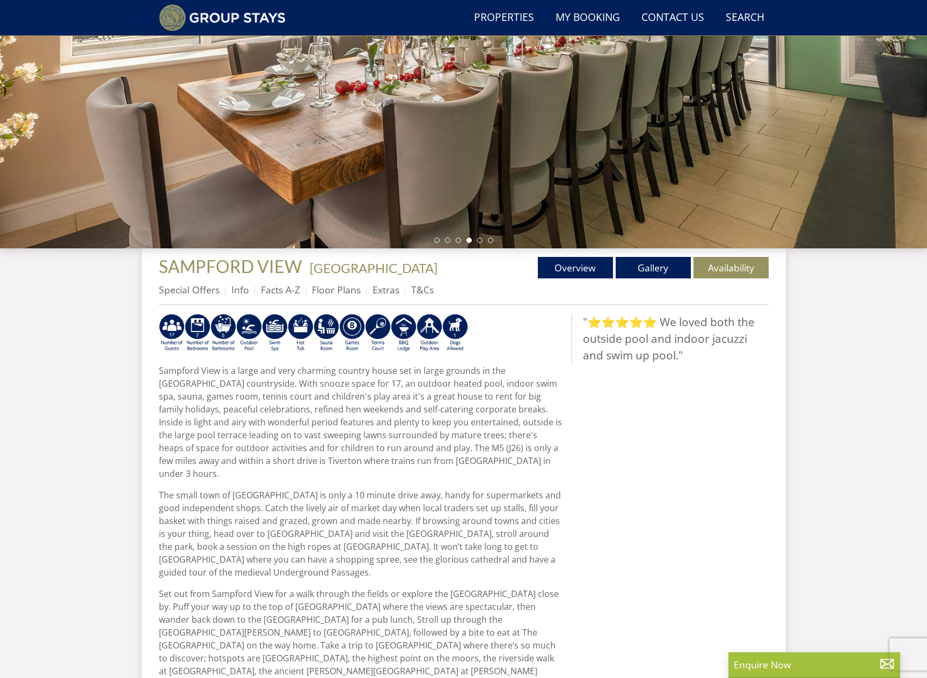
drag, startPoint x: 335, startPoint y: 510, endPoint x: 271, endPoint y: 515, distance: 64.6
click at [335, 510] on p "The small town of [GEOGRAPHIC_DATA] is only a 10 minute drive away, handy for s…" at bounding box center [361, 534] width 404 height 90
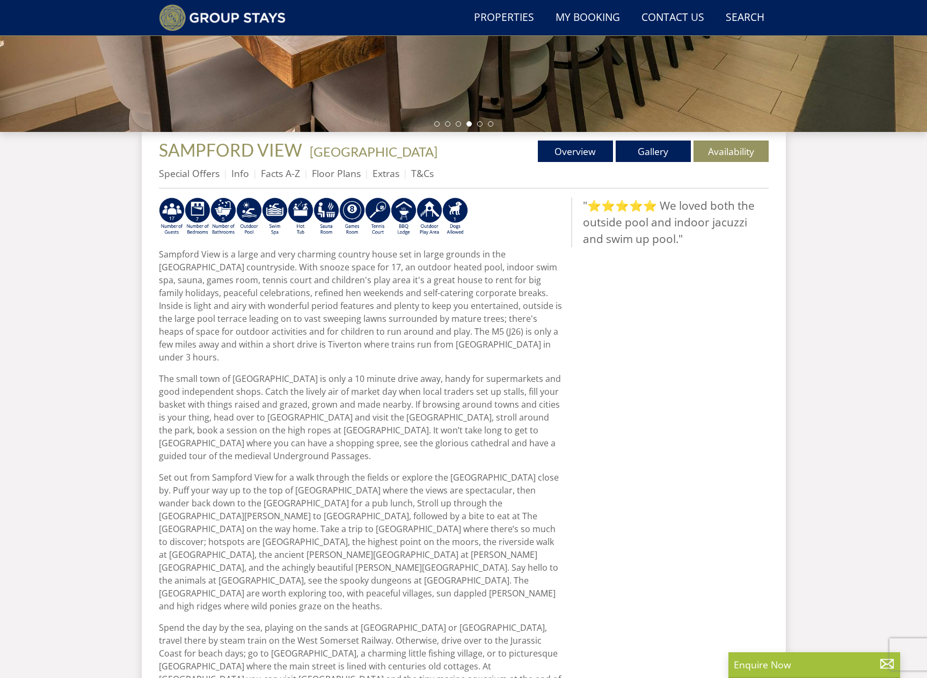
scroll to position [323, 0]
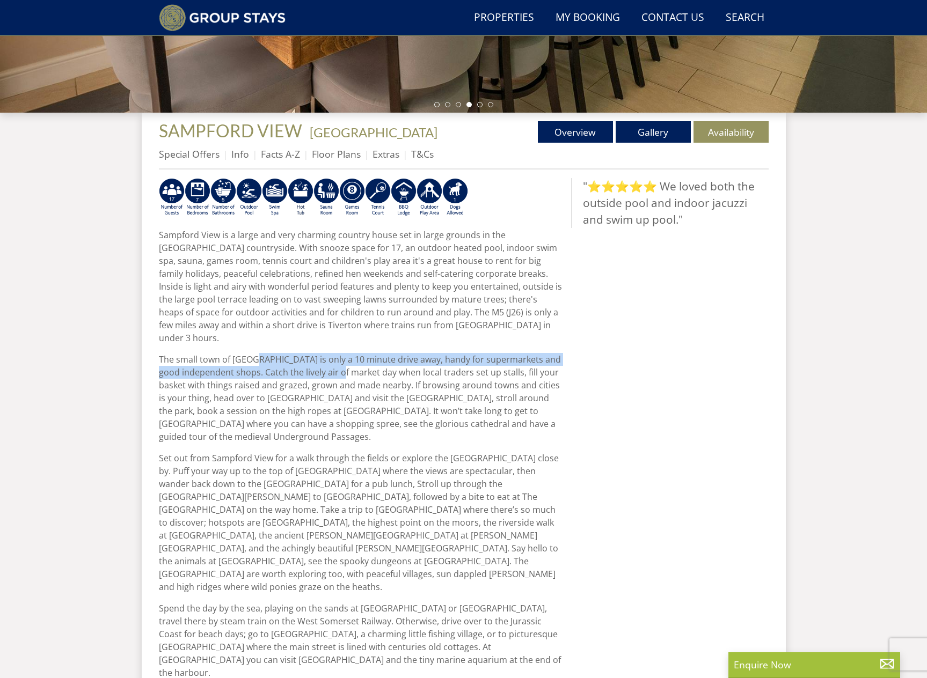
drag, startPoint x: 255, startPoint y: 343, endPoint x: 352, endPoint y: 362, distance: 98.9
click at [352, 362] on p "The small town of [GEOGRAPHIC_DATA] is only a 10 minute drive away, handy for s…" at bounding box center [361, 398] width 404 height 90
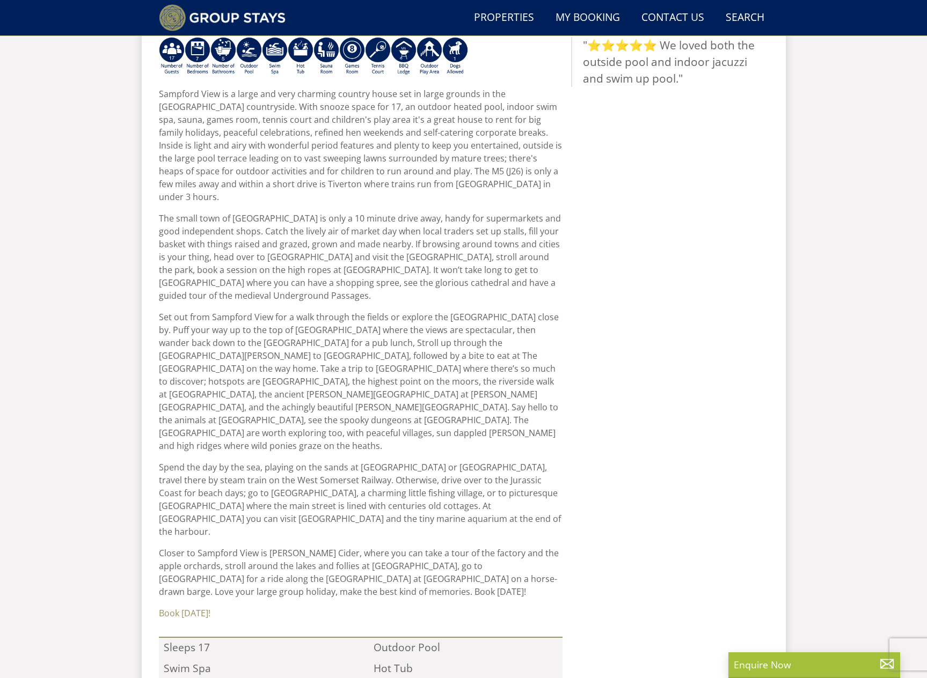
scroll to position [479, 0]
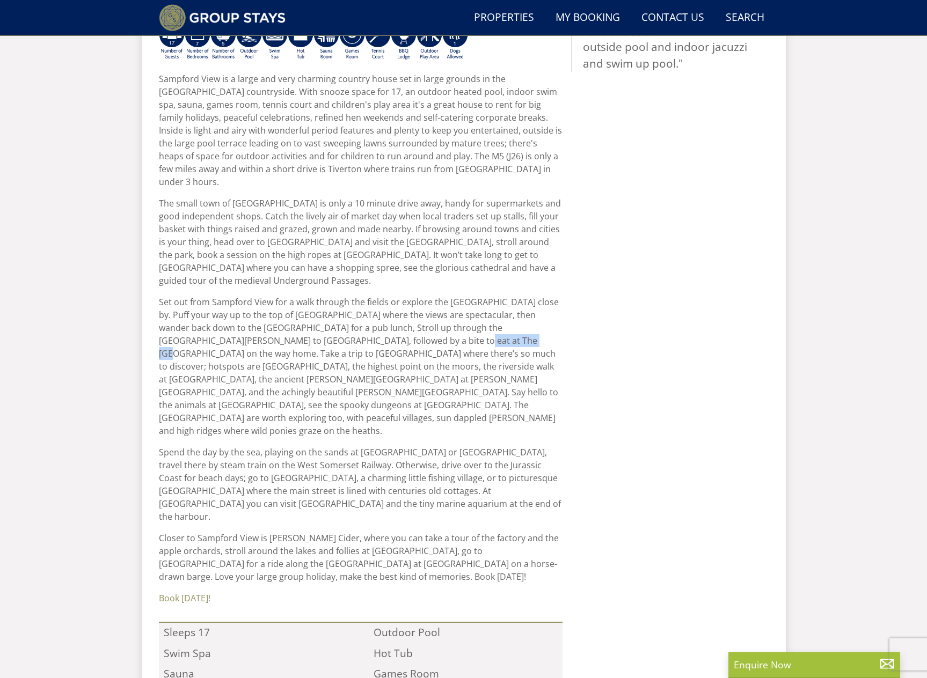
drag, startPoint x: 399, startPoint y: 326, endPoint x: 468, endPoint y: 331, distance: 69.4
click at [468, 331] on p "Set out from Sampford View for a walk through the fields or explore the [GEOGRA…" at bounding box center [361, 367] width 404 height 142
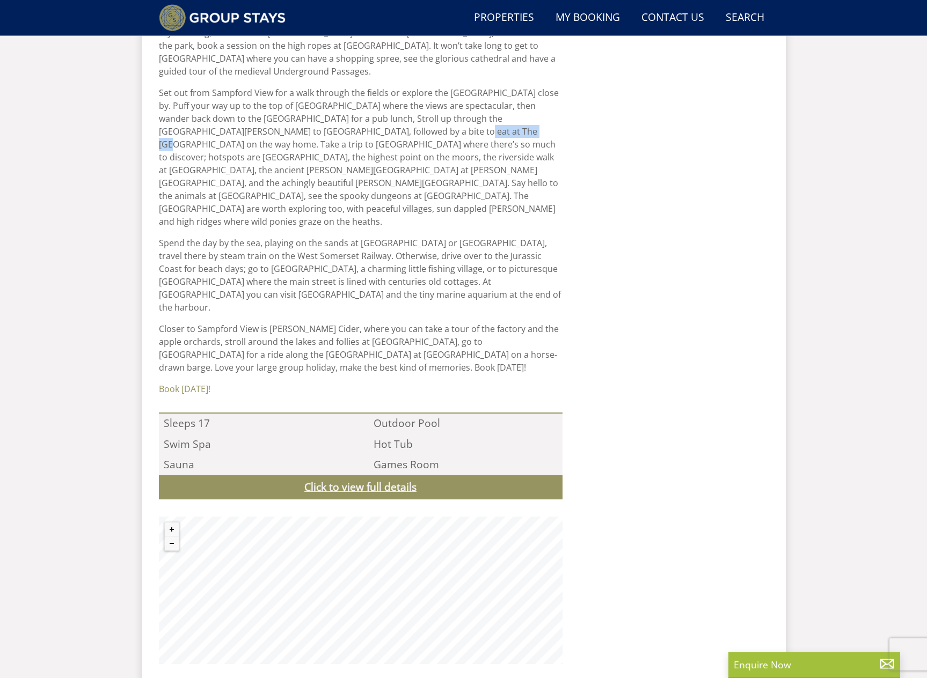
scroll to position [750, 0]
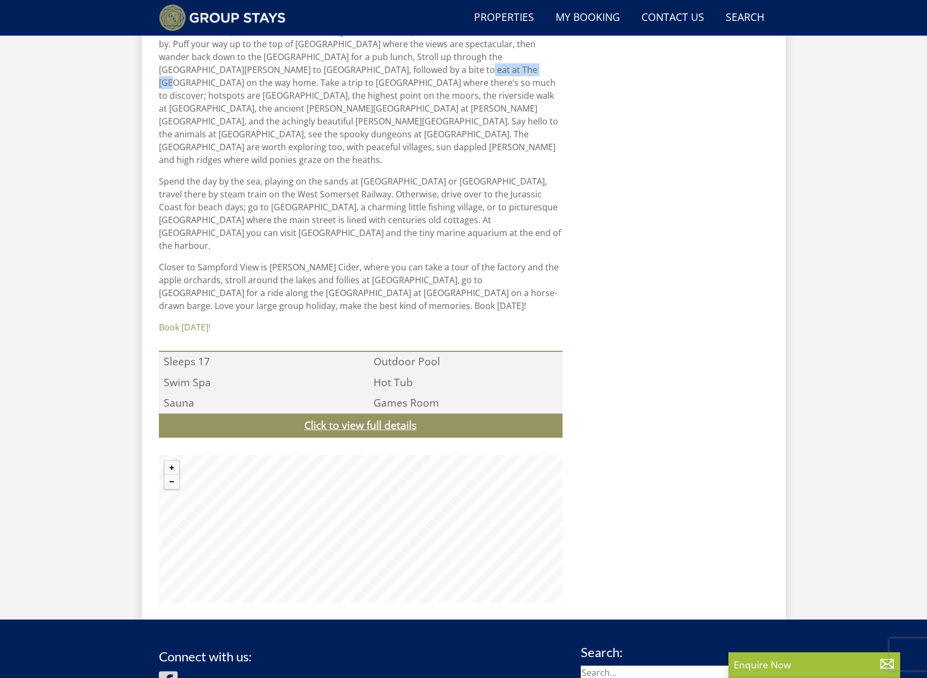
click at [414, 414] on link "Click to view full details" at bounding box center [361, 426] width 404 height 24
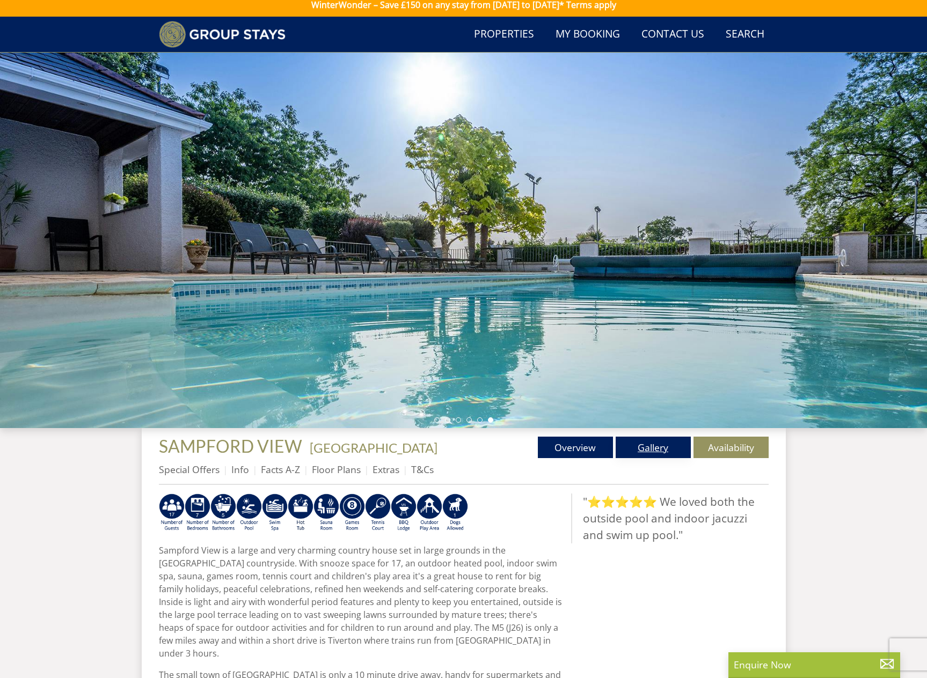
scroll to position [0, 0]
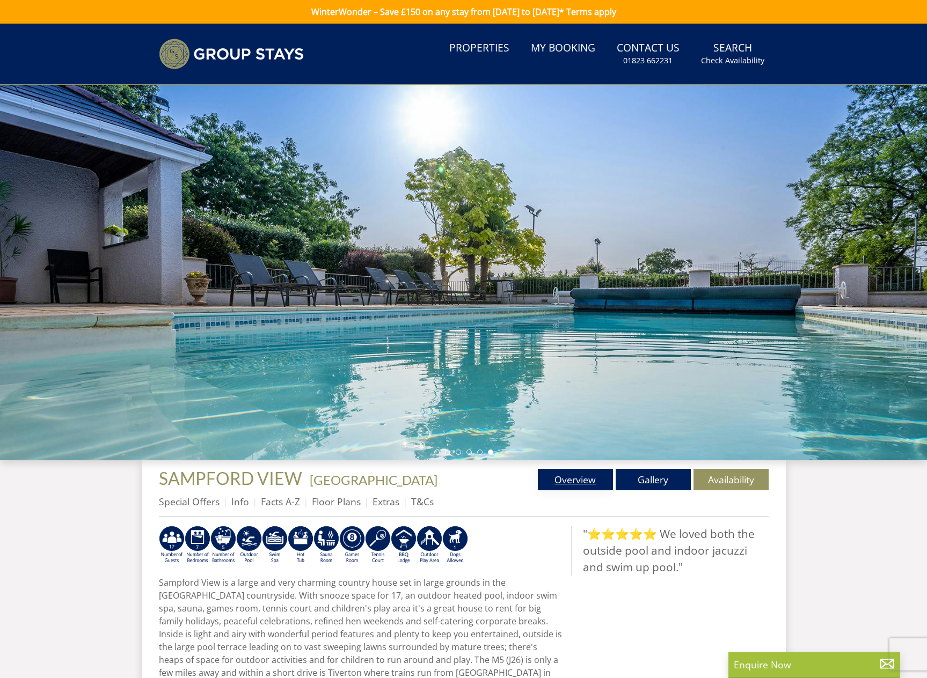
click at [593, 479] on link "Overview" at bounding box center [575, 479] width 75 height 21
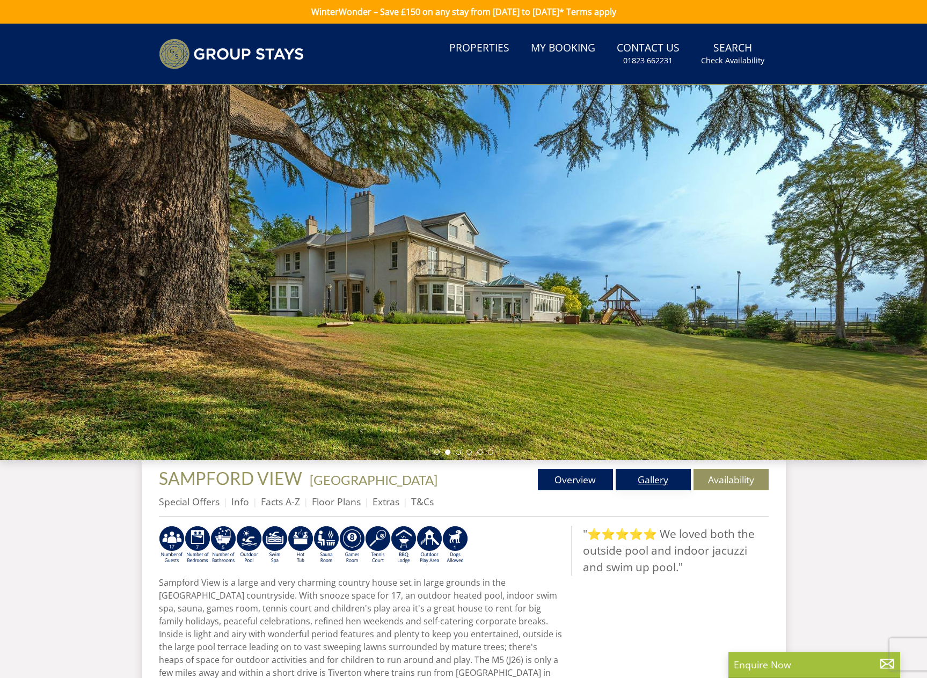
click at [642, 482] on link "Gallery" at bounding box center [653, 479] width 75 height 21
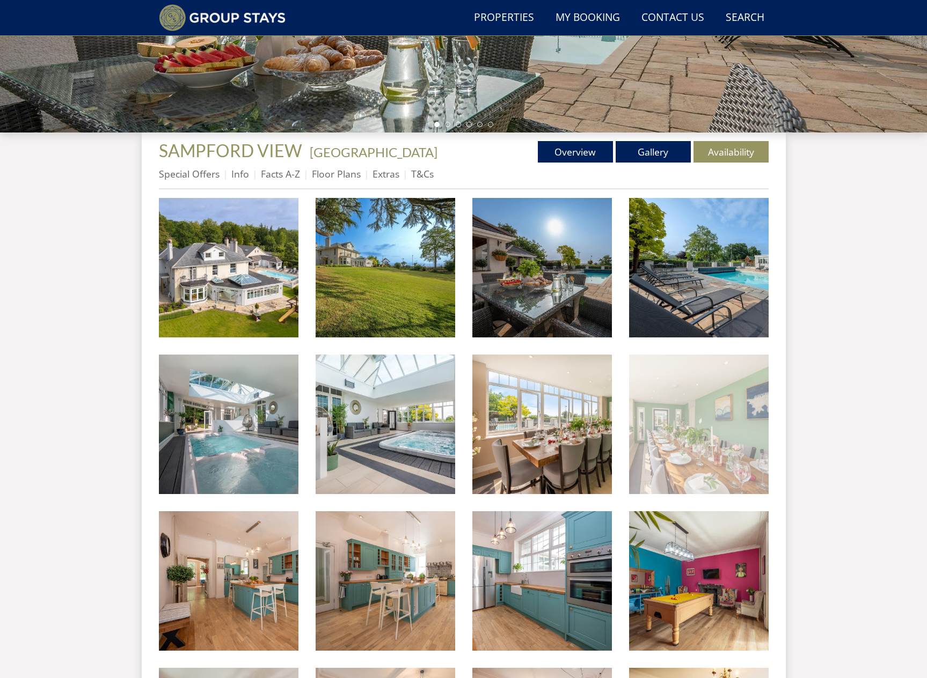
scroll to position [294, 0]
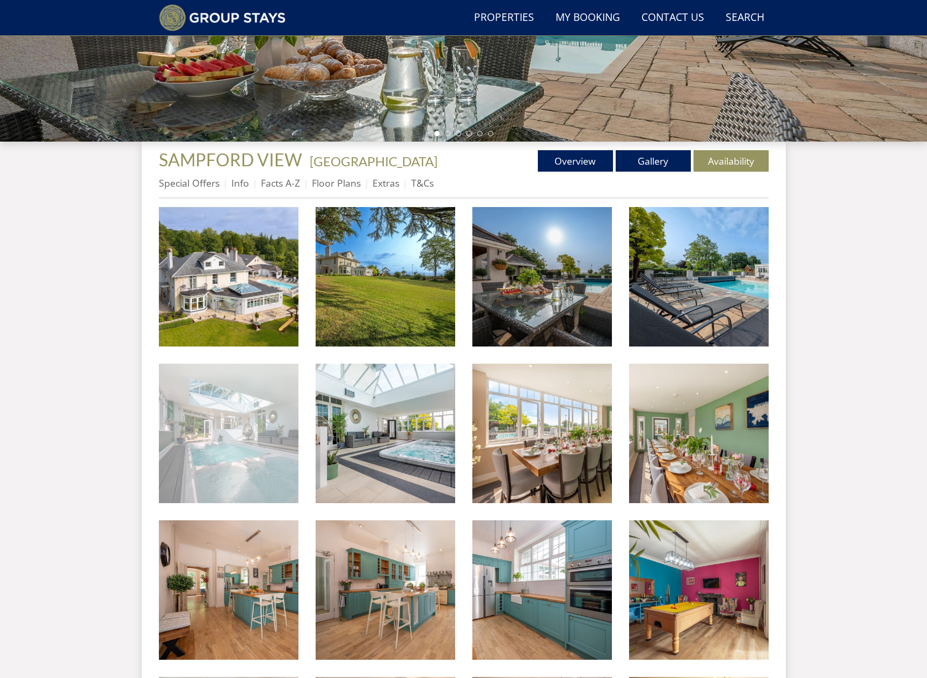
click at [269, 458] on img at bounding box center [229, 434] width 140 height 140
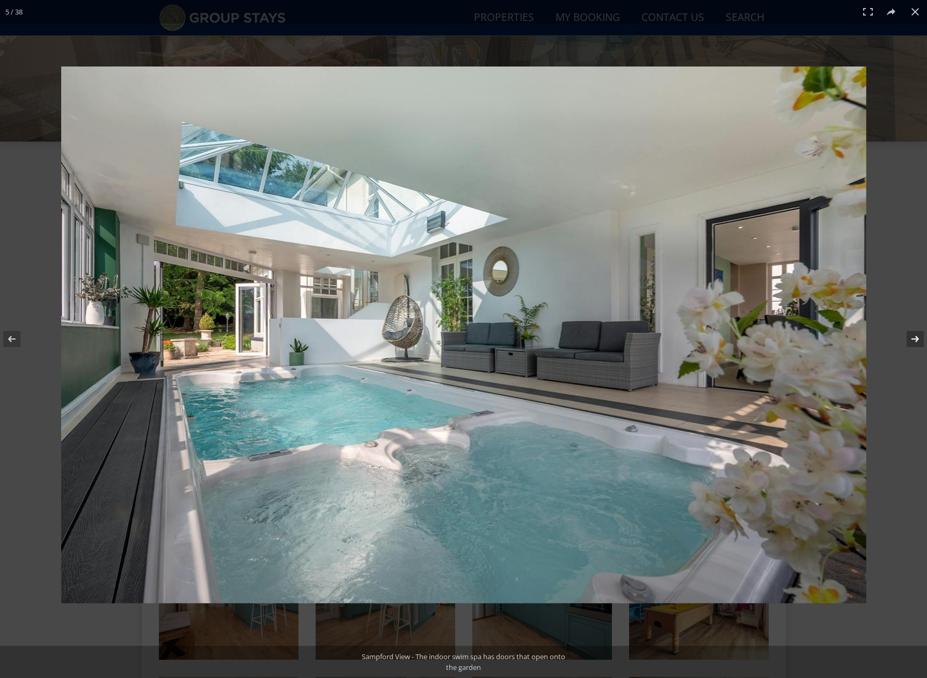
click at [914, 339] on button at bounding box center [908, 339] width 38 height 54
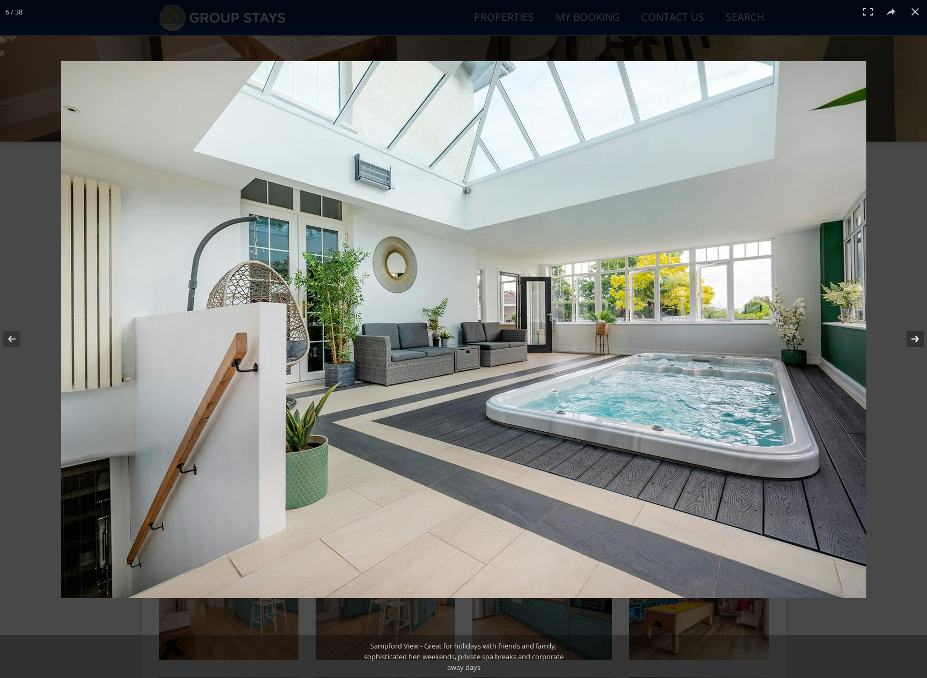
click at [914, 338] on button at bounding box center [908, 339] width 38 height 54
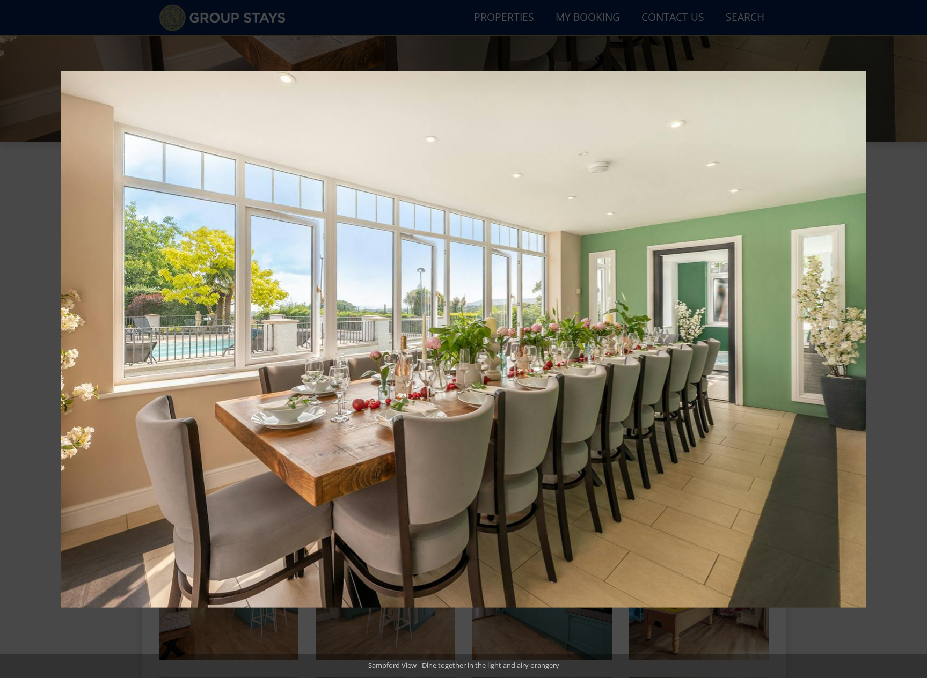
click at [915, 337] on button at bounding box center [908, 339] width 38 height 54
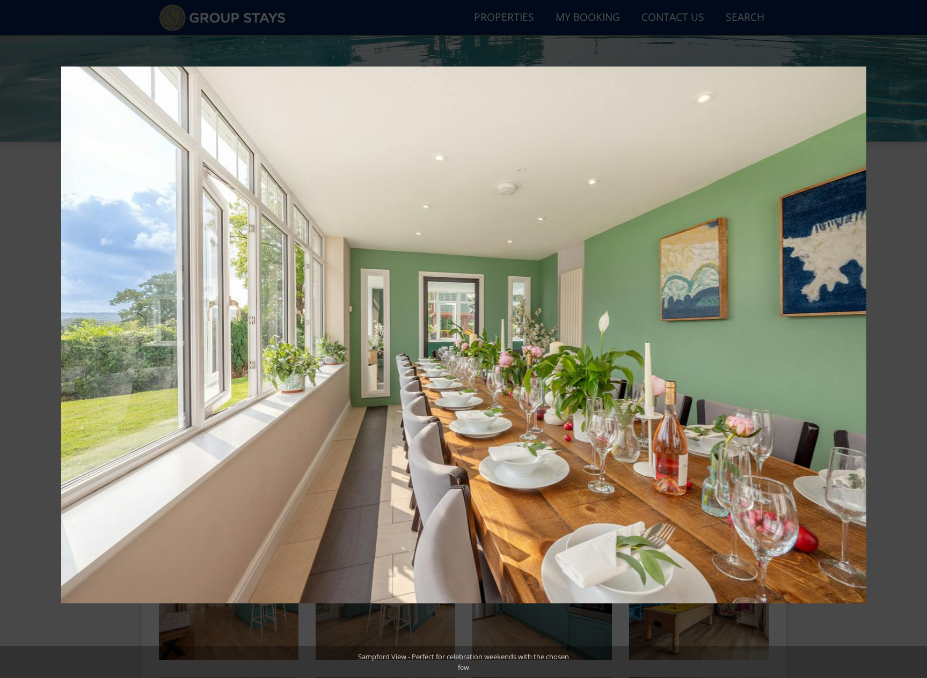
click at [915, 337] on button at bounding box center [908, 339] width 38 height 54
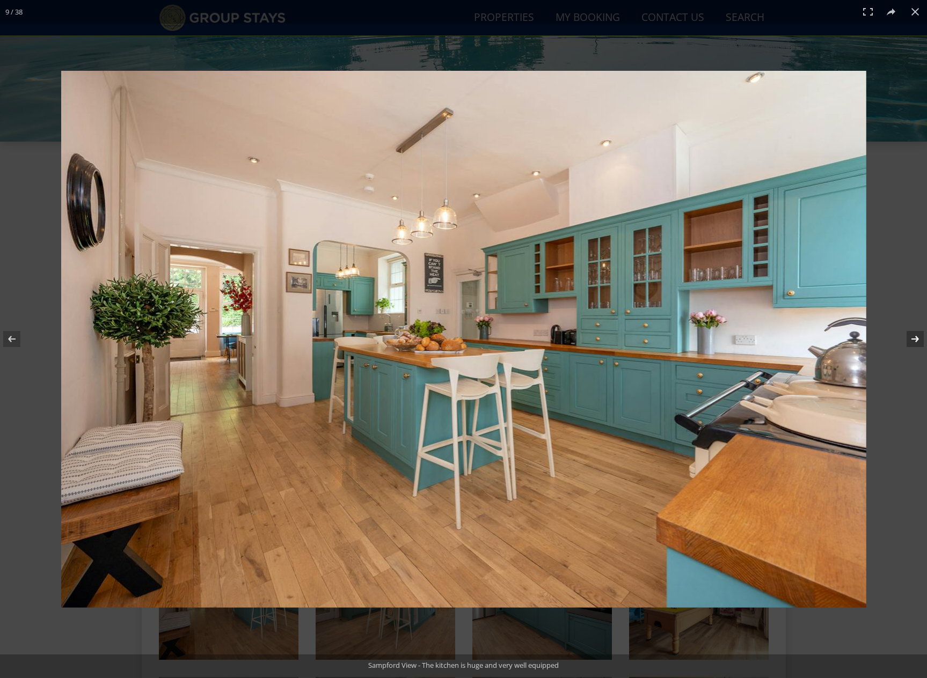
click at [915, 336] on button at bounding box center [908, 339] width 38 height 54
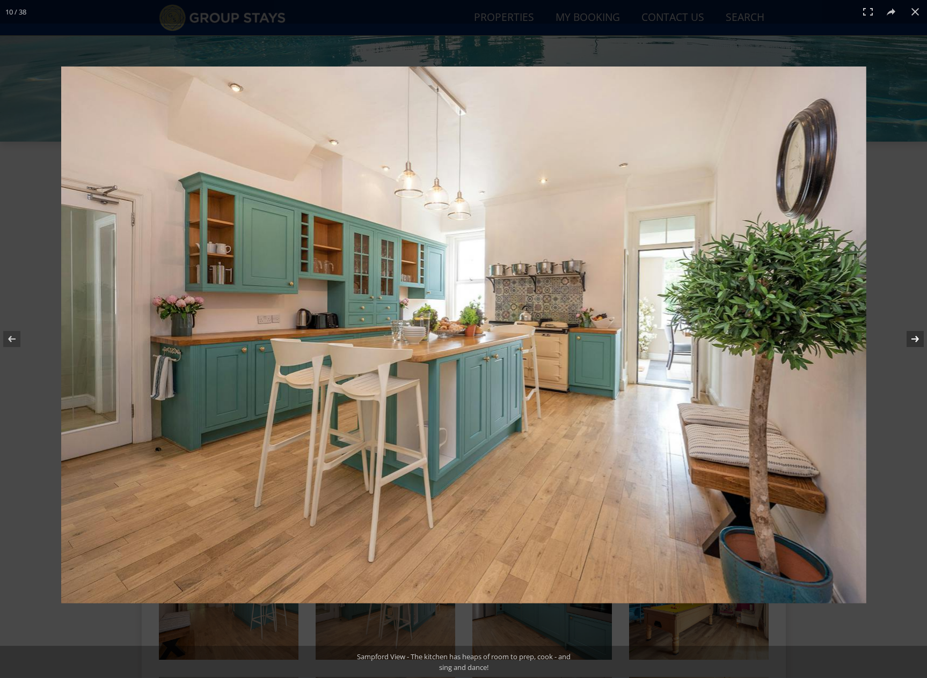
click at [915, 336] on button at bounding box center [908, 339] width 38 height 54
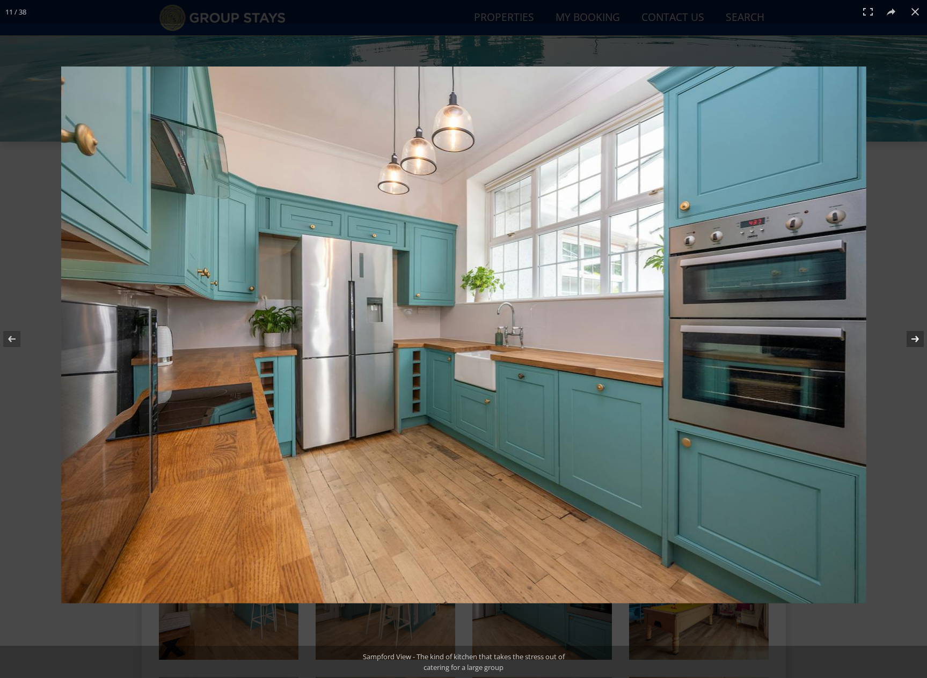
click at [915, 336] on button at bounding box center [908, 339] width 38 height 54
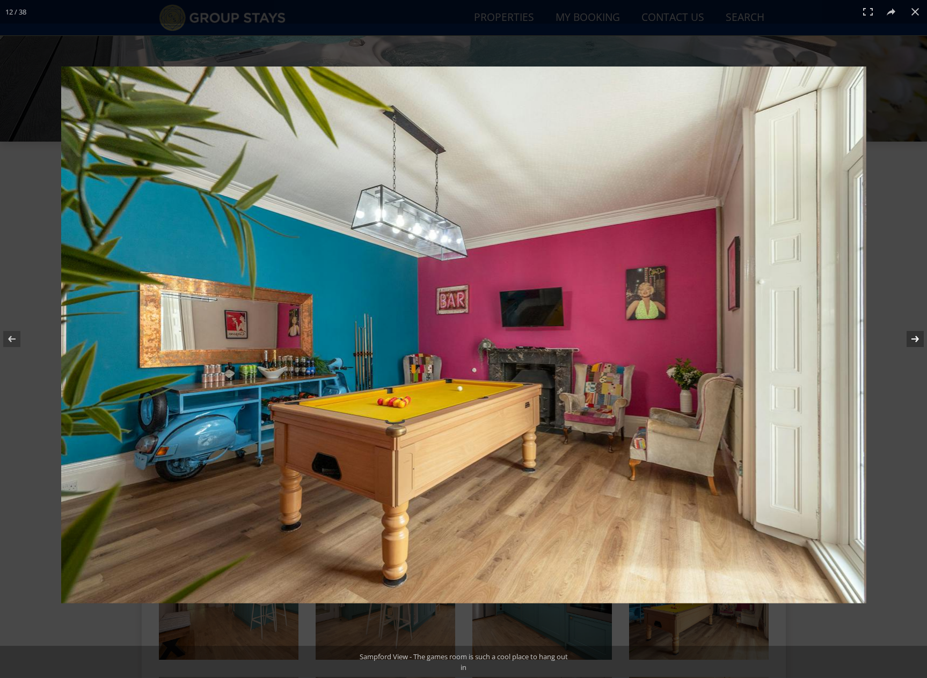
click at [915, 336] on button at bounding box center [908, 339] width 38 height 54
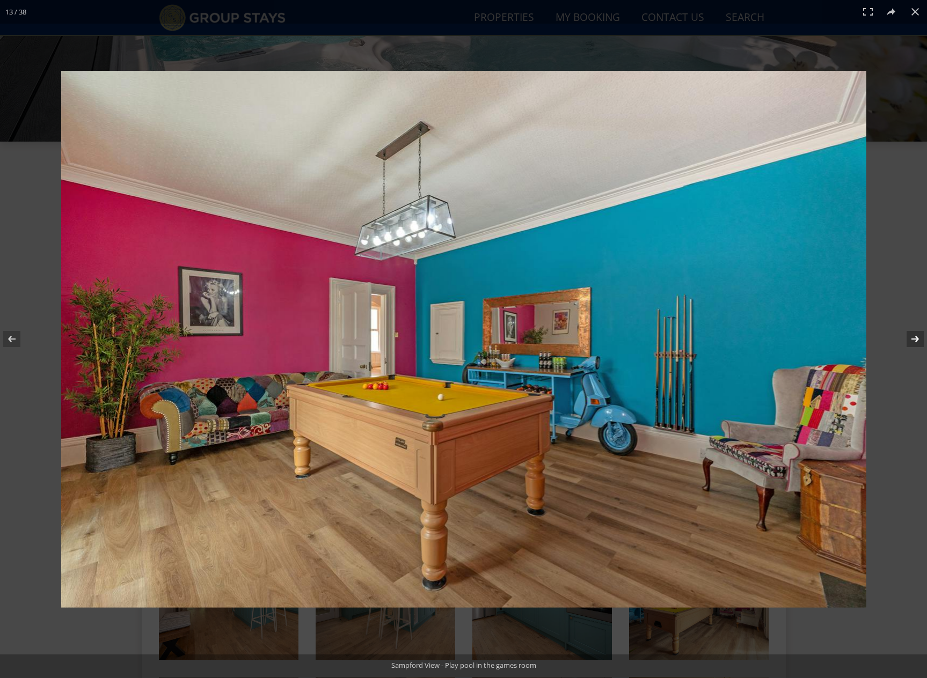
click at [915, 336] on button at bounding box center [908, 339] width 38 height 54
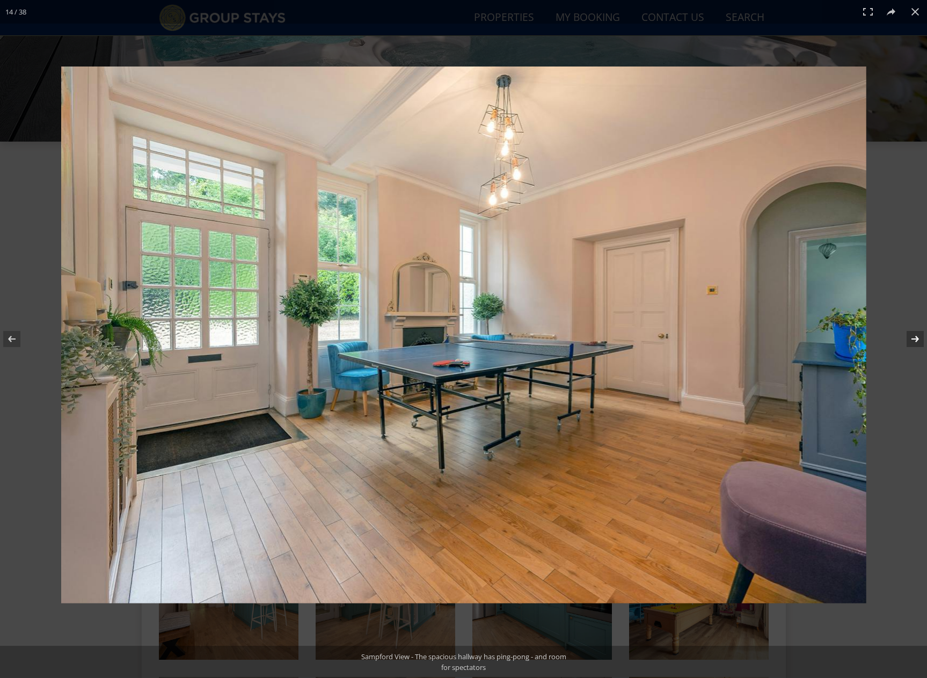
click at [915, 336] on button at bounding box center [908, 339] width 38 height 54
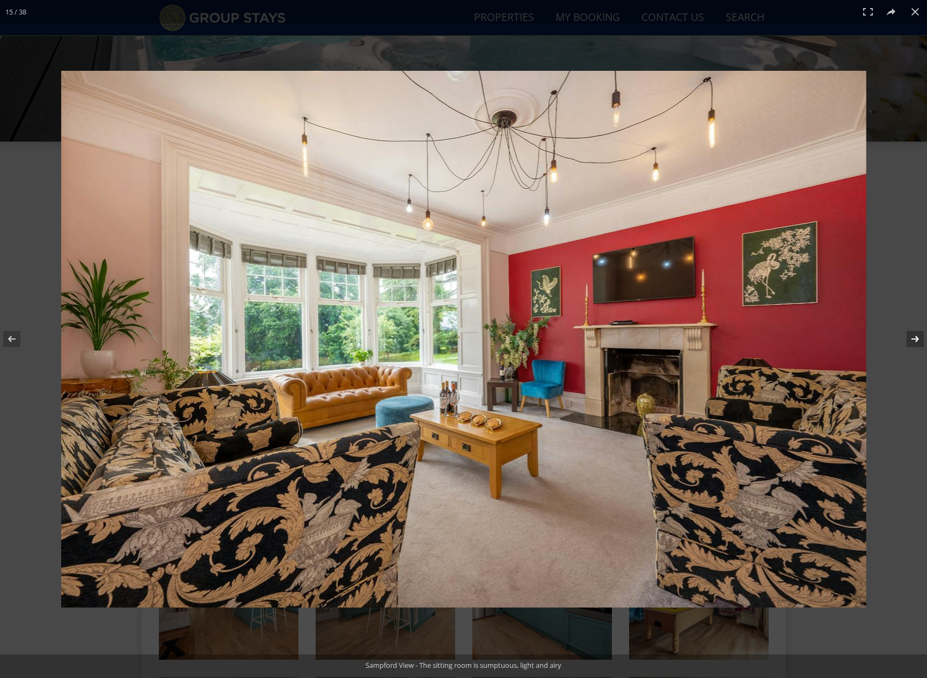
click at [915, 336] on button at bounding box center [908, 339] width 38 height 54
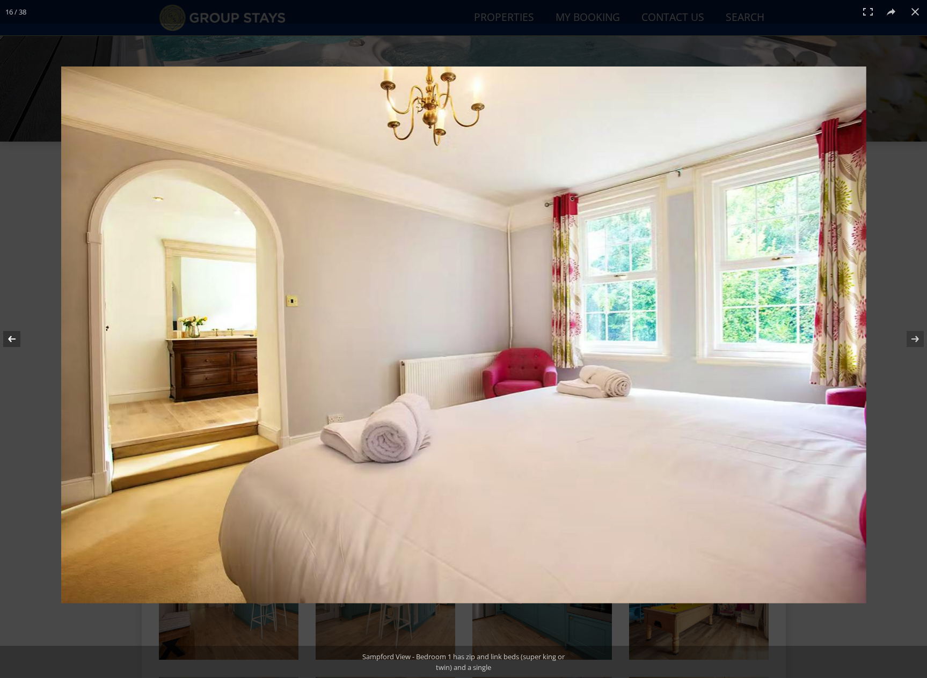
click at [10, 341] on button at bounding box center [19, 339] width 38 height 54
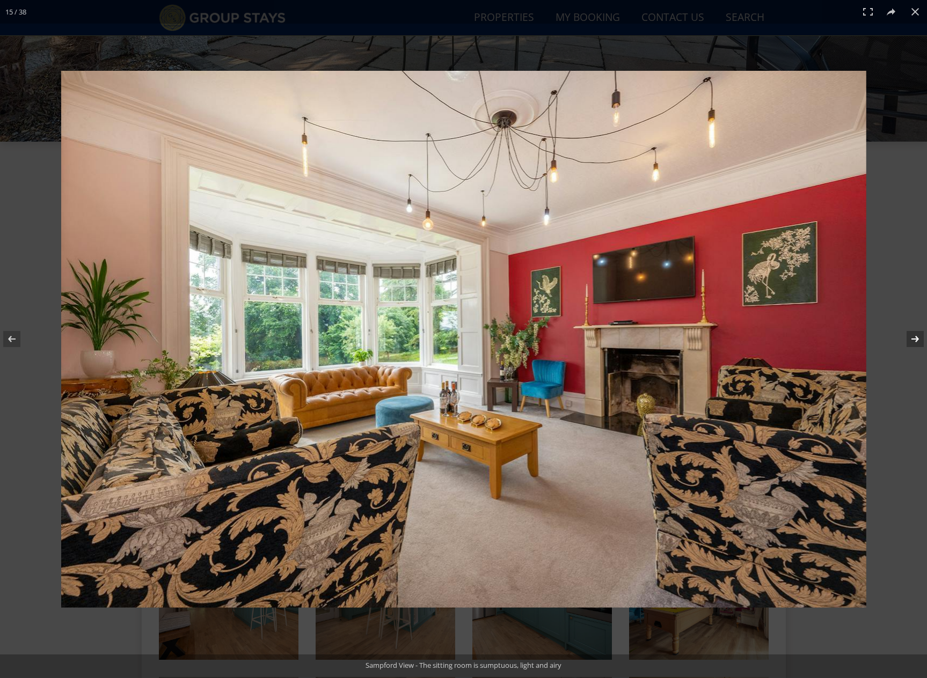
click at [918, 336] on button at bounding box center [908, 339] width 38 height 54
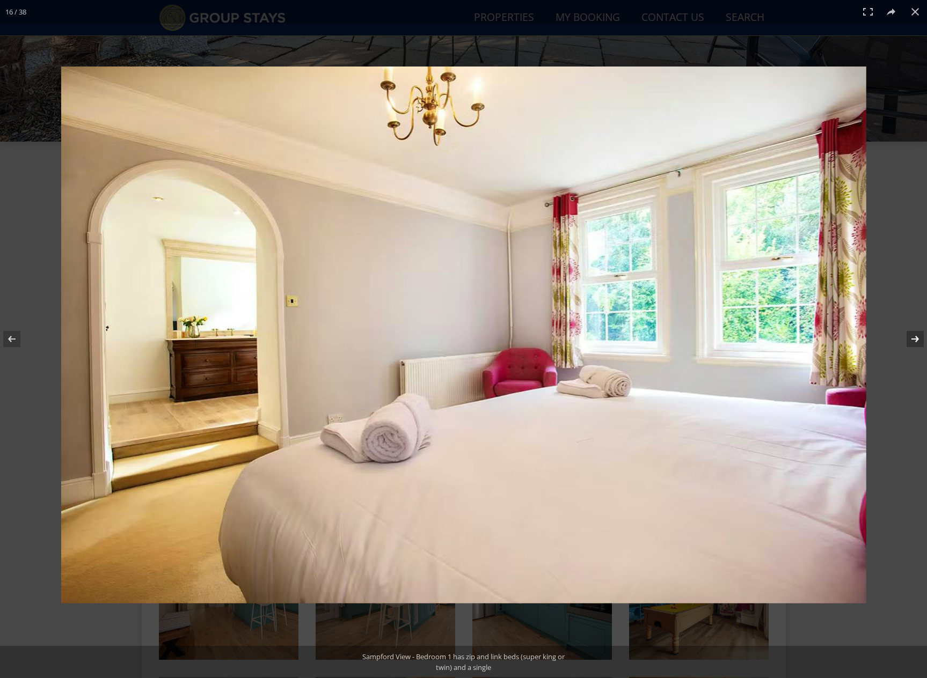
click at [918, 338] on button at bounding box center [908, 339] width 38 height 54
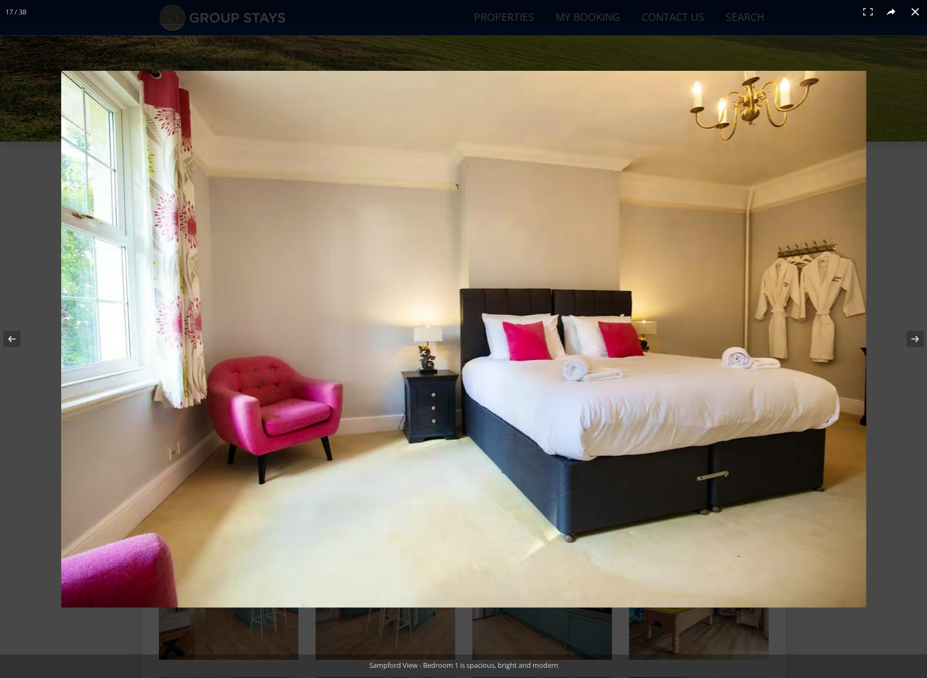
click at [895, 14] on button at bounding box center [892, 12] width 24 height 24
click at [912, 18] on button at bounding box center [915, 12] width 24 height 24
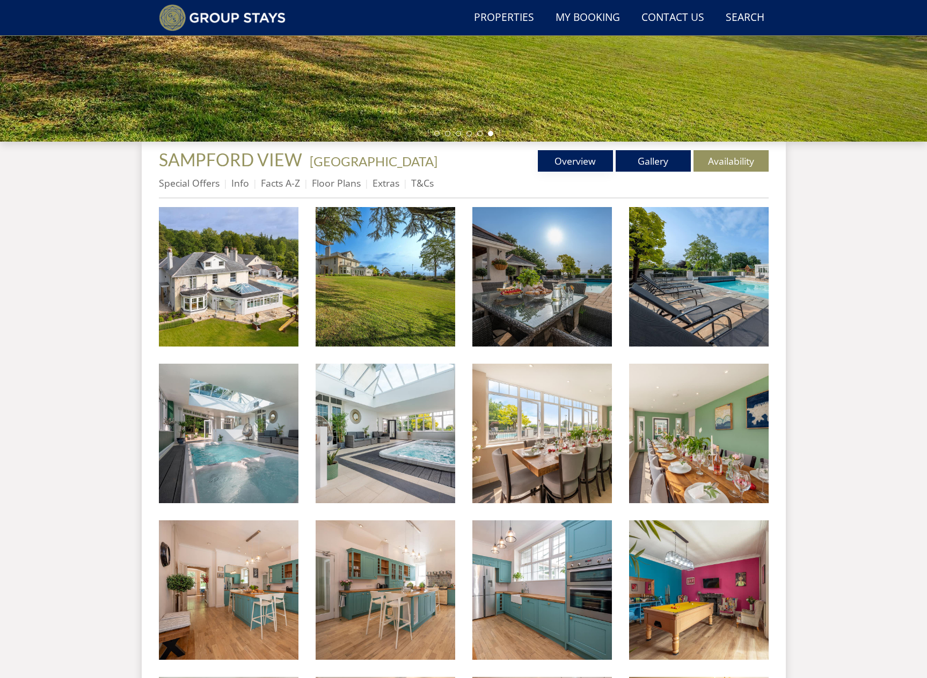
drag, startPoint x: 584, startPoint y: 164, endPoint x: 582, endPoint y: 173, distance: 9.5
click at [584, 164] on link "Overview" at bounding box center [575, 160] width 75 height 21
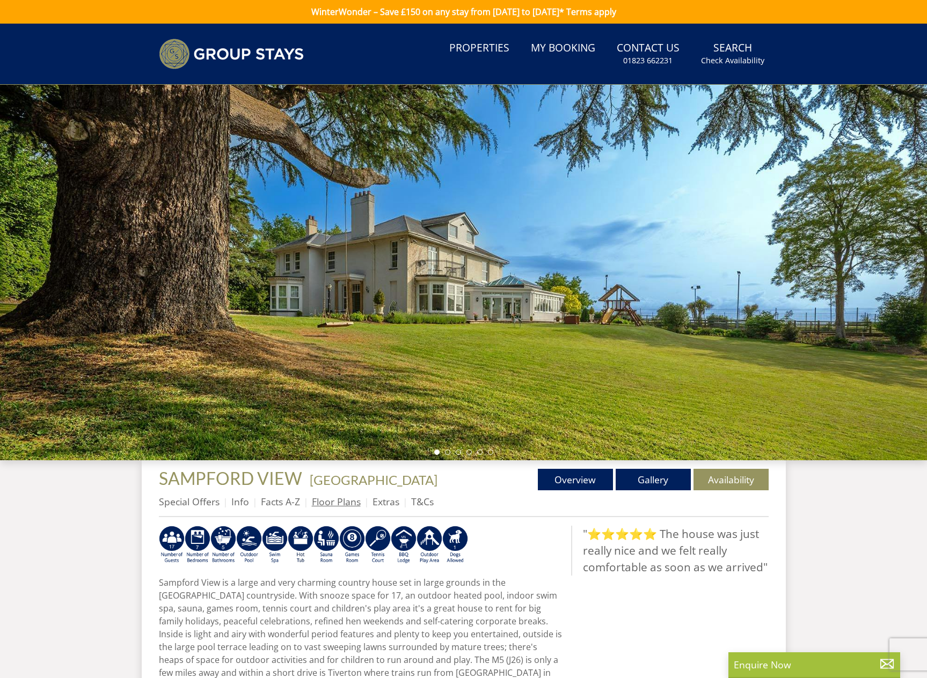
click at [330, 497] on link "Floor Plans" at bounding box center [336, 501] width 49 height 13
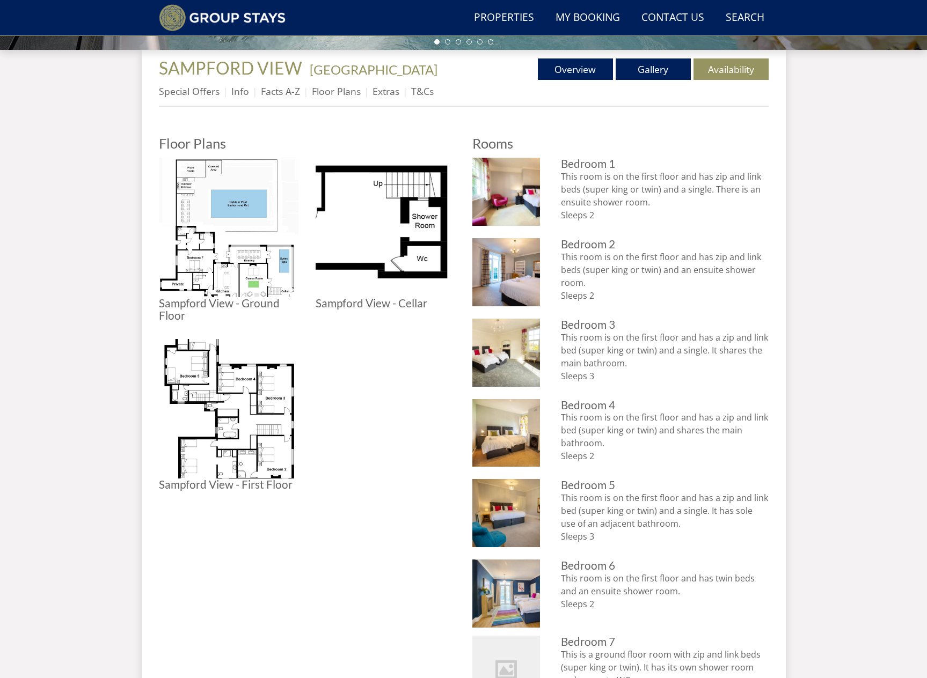
scroll to position [361, 0]
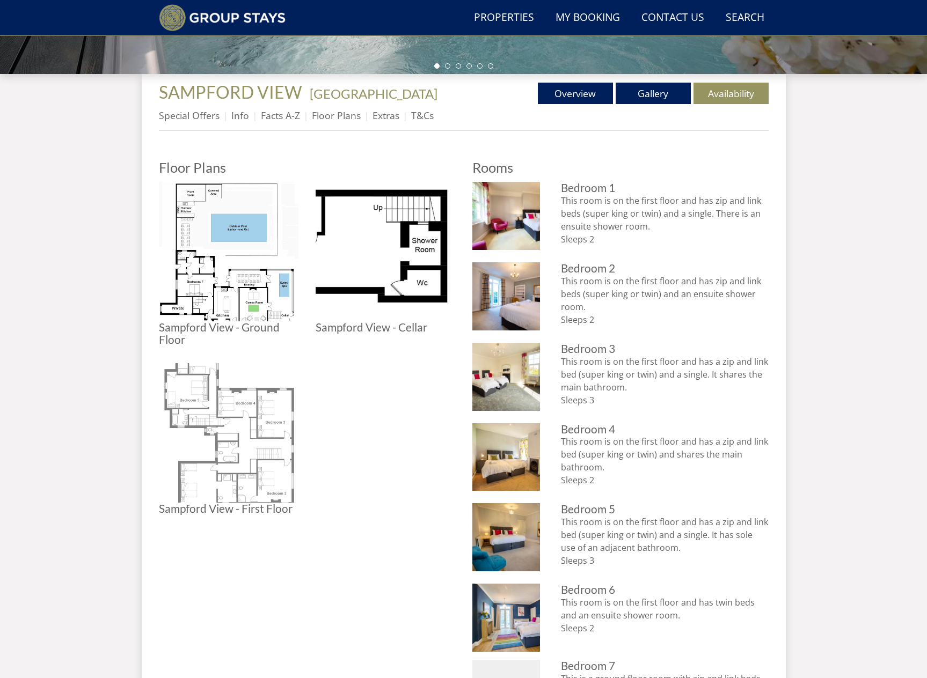
click at [238, 459] on img at bounding box center [229, 433] width 140 height 140
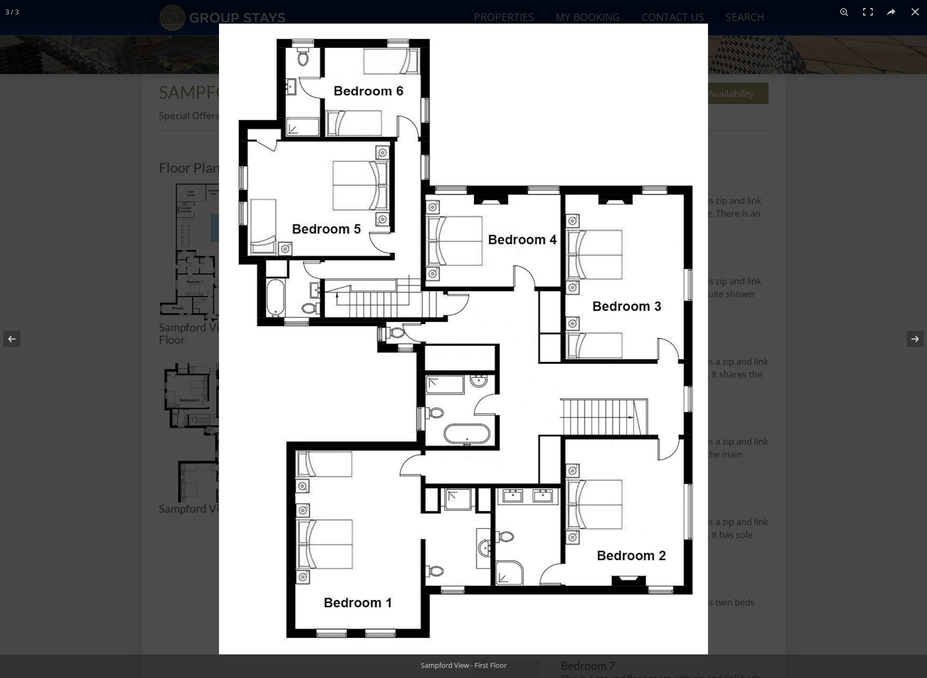
click at [221, 387] on img at bounding box center [463, 339] width 489 height 631
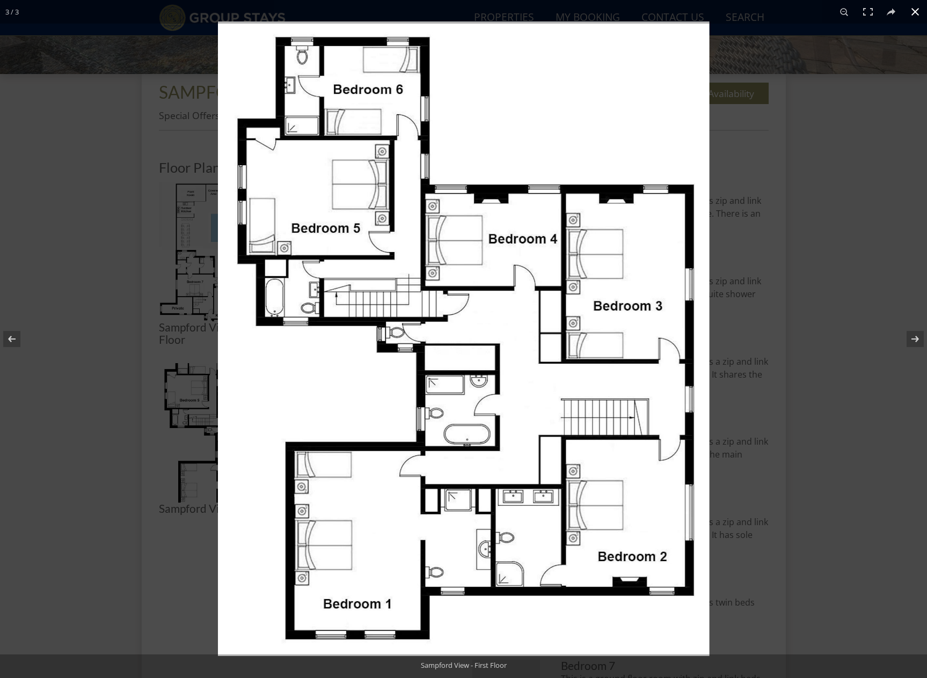
click at [192, 394] on div at bounding box center [463, 339] width 927 height 678
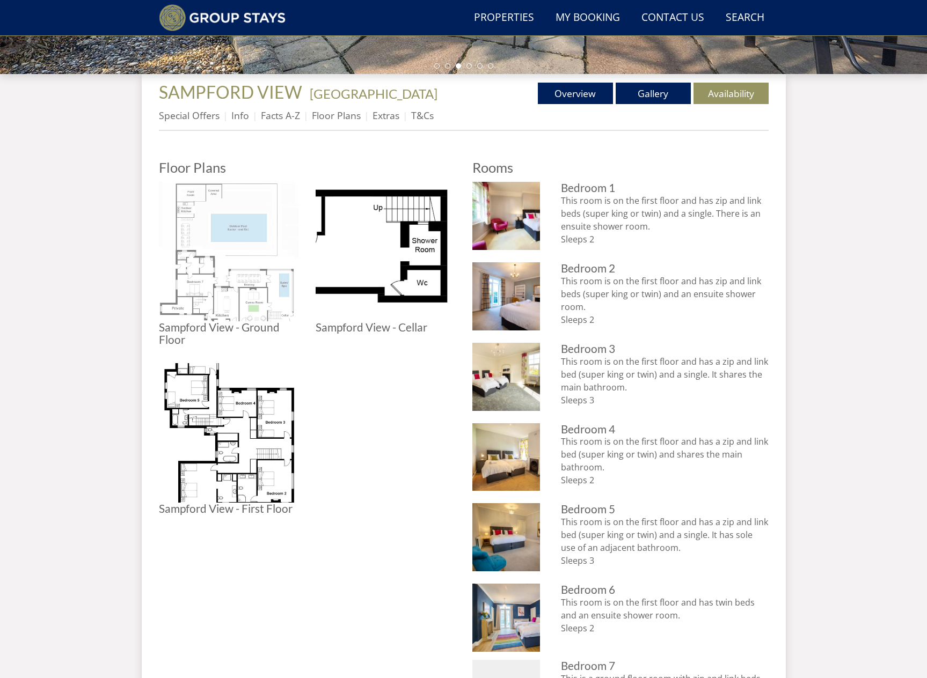
click at [247, 271] on img at bounding box center [229, 252] width 140 height 140
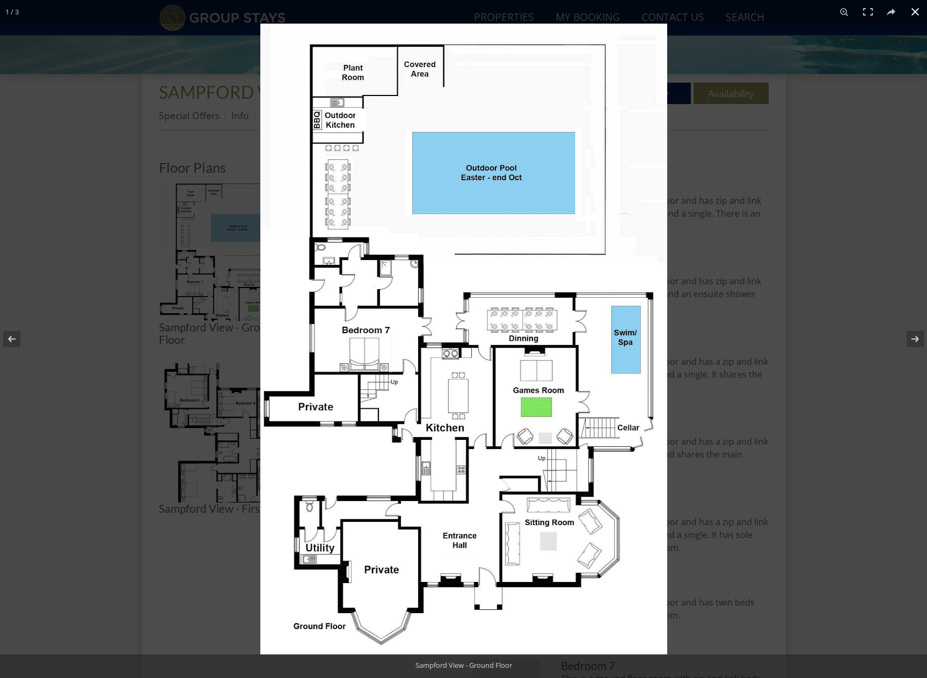
click at [767, 261] on div at bounding box center [723, 363] width 927 height 678
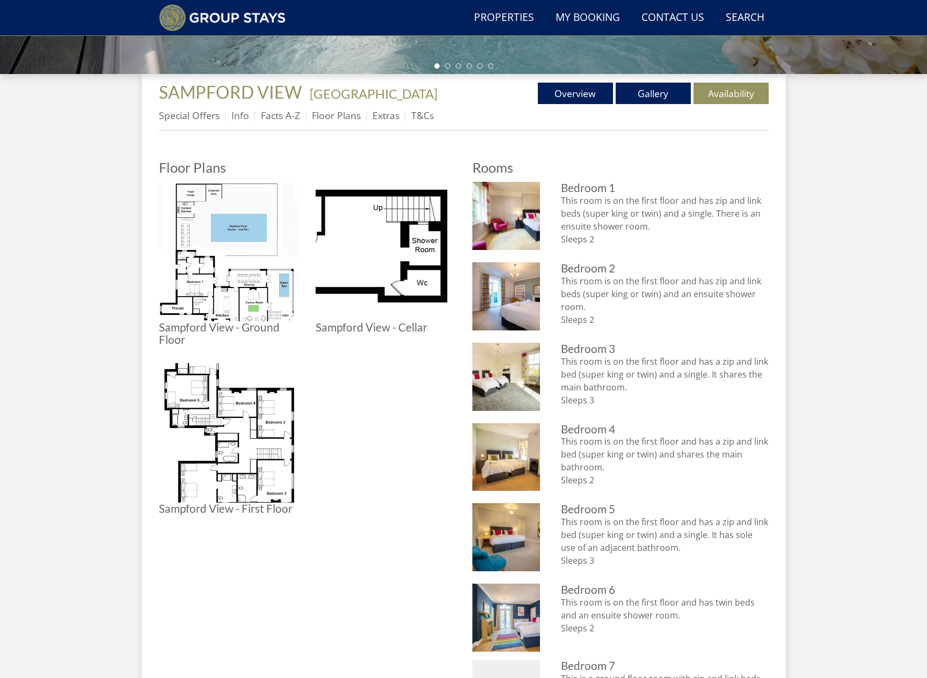
click at [738, 80] on div "Properties [GEOGRAPHIC_DATA] - [GEOGRAPHIC_DATA] Overview Gallery Availability …" at bounding box center [464, 503] width 610 height 858
click at [738, 91] on link "Availability" at bounding box center [730, 93] width 75 height 21
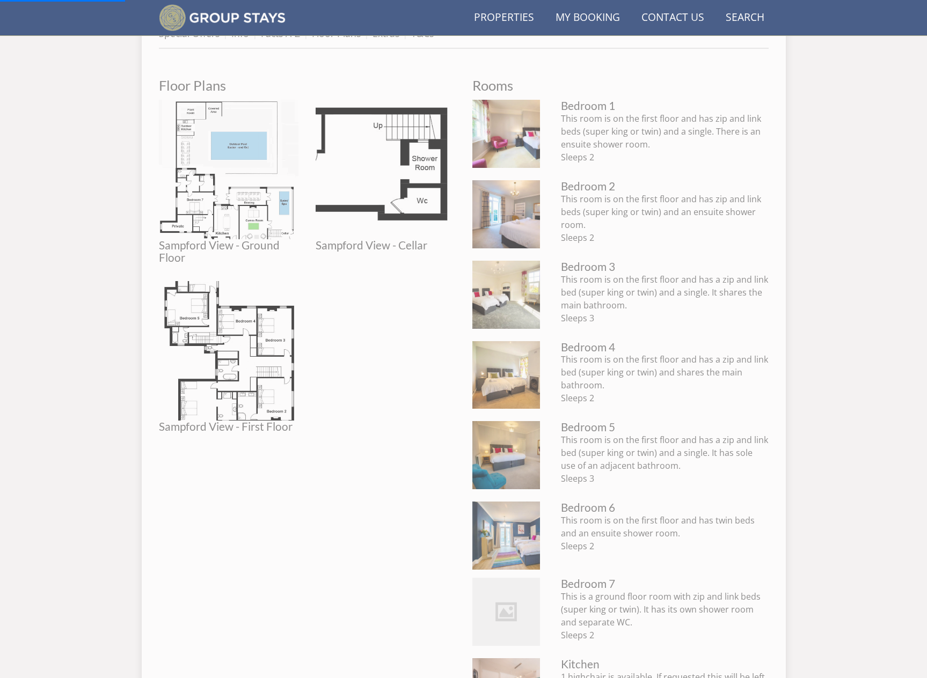
scroll to position [861, 0]
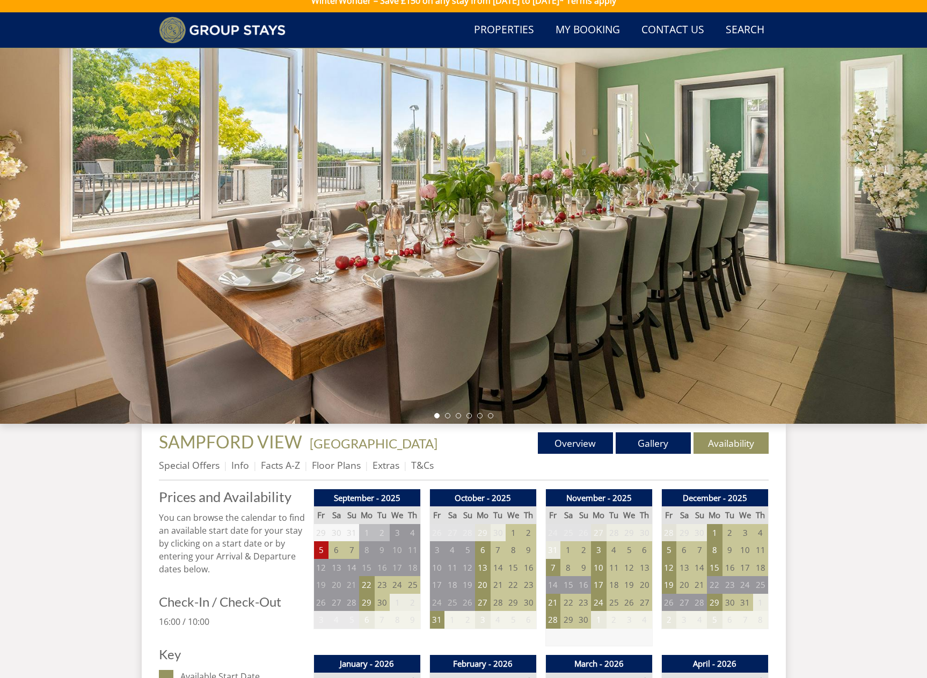
scroll to position [172, 0]
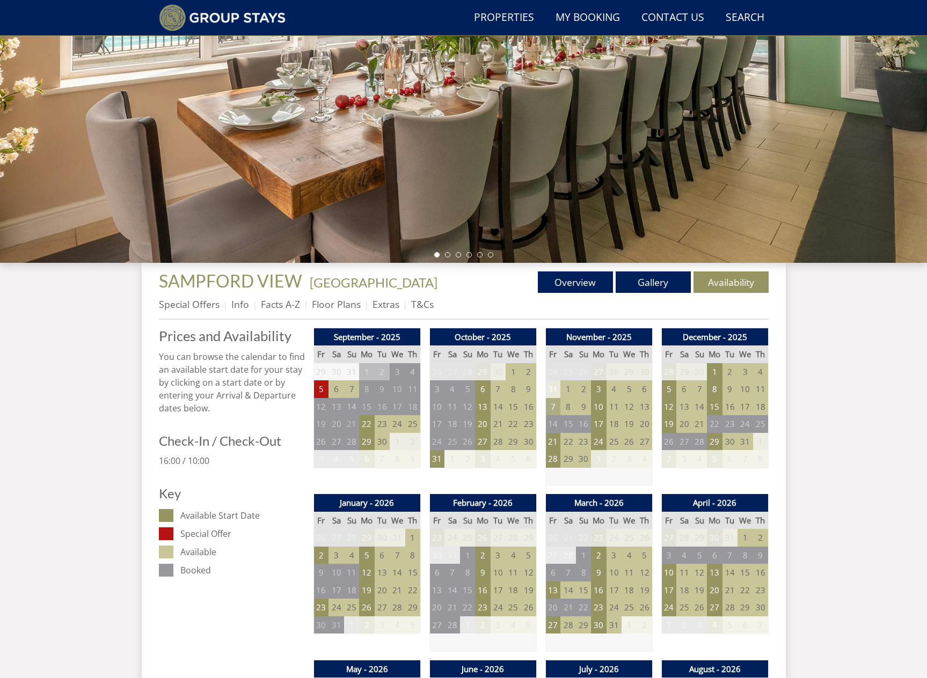
click at [549, 407] on td "7" at bounding box center [552, 407] width 15 height 18
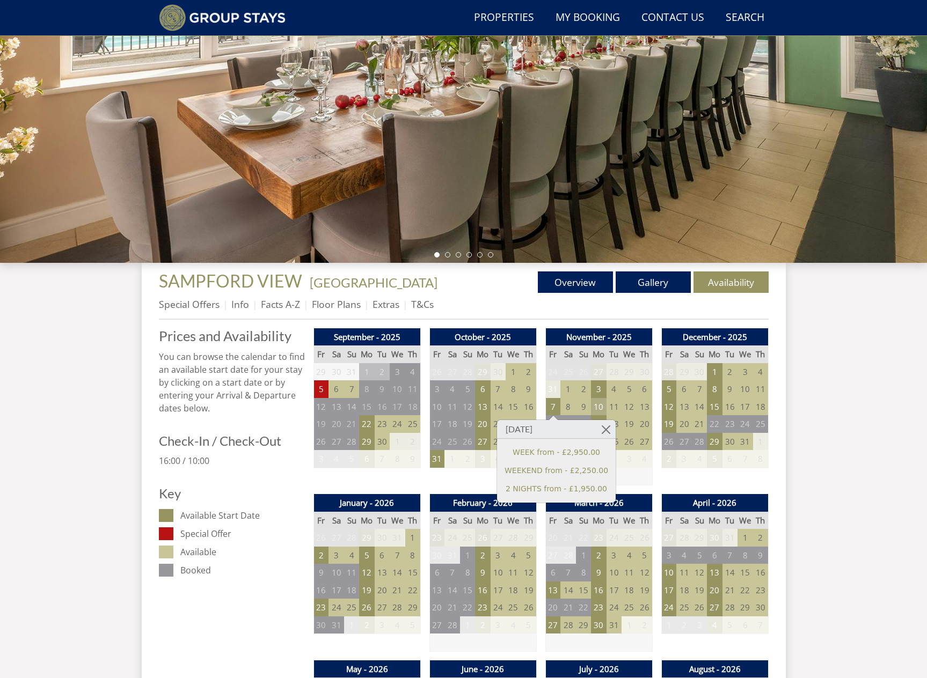
click at [595, 409] on td "10" at bounding box center [598, 407] width 15 height 18
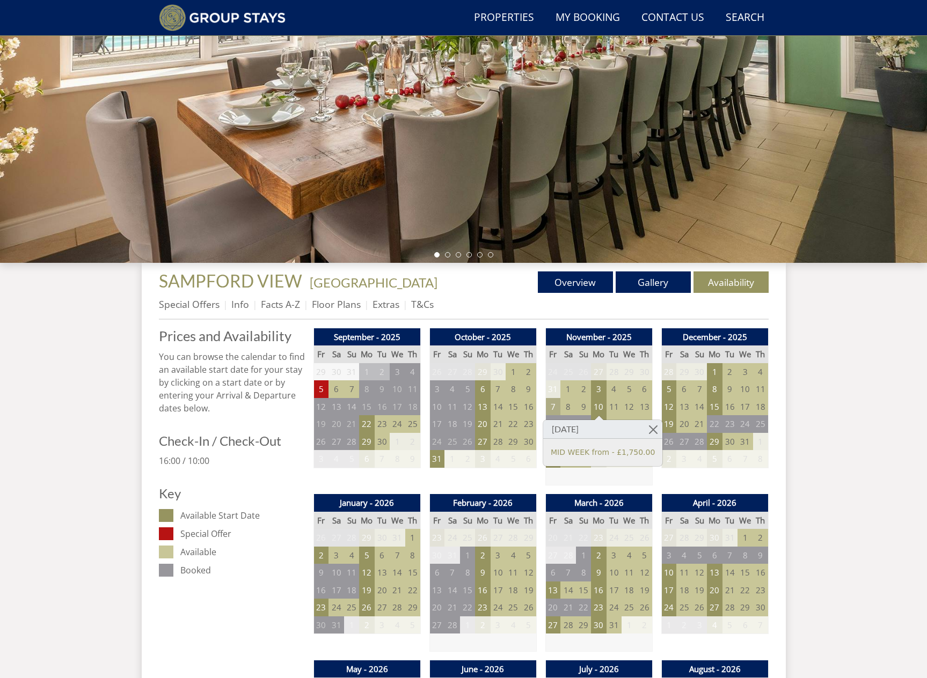
click at [558, 408] on td "7" at bounding box center [552, 407] width 15 height 18
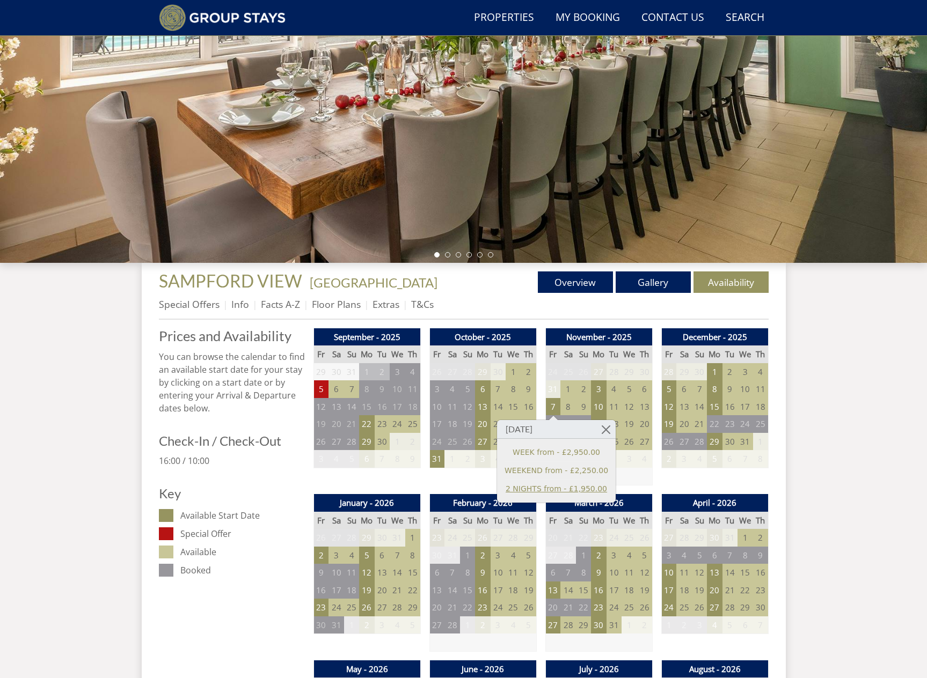
click at [553, 490] on link "2 NIGHTS from - £1,950.00" at bounding box center [556, 488] width 104 height 11
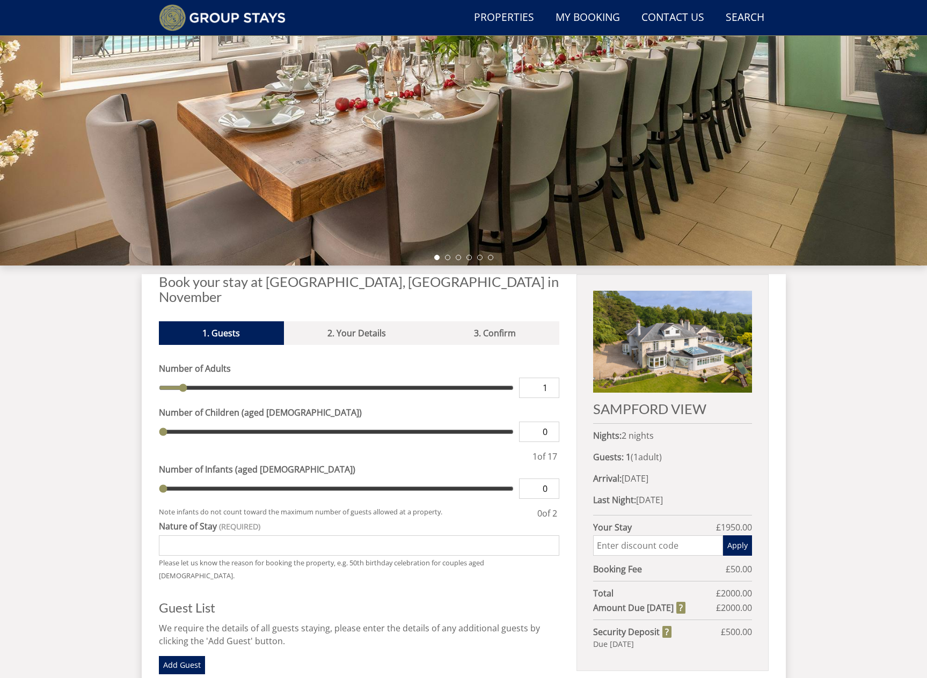
scroll to position [299, 0]
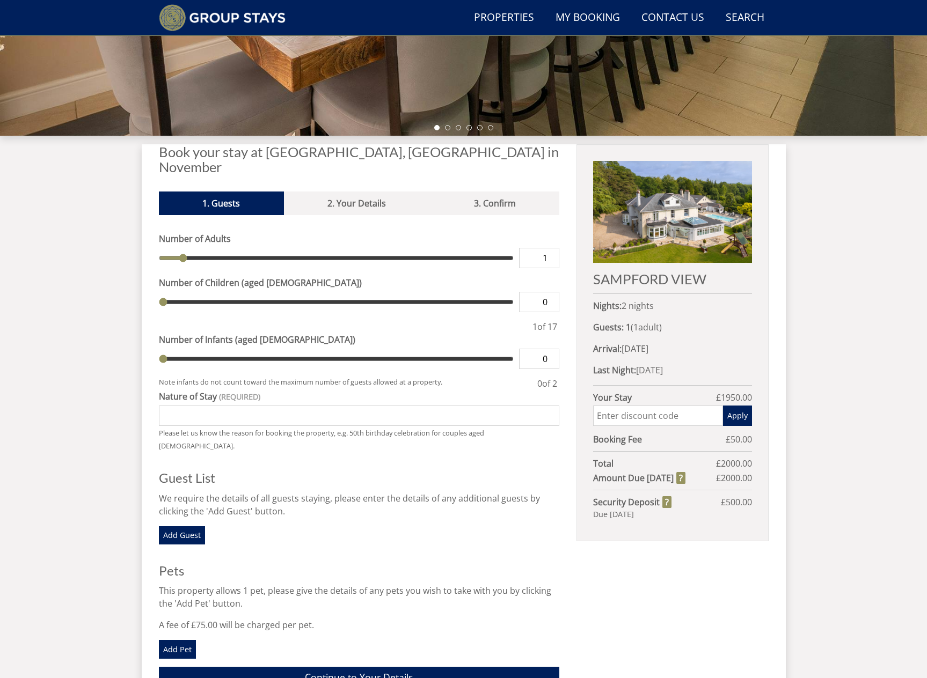
type input "2"
type input "3"
type input "4"
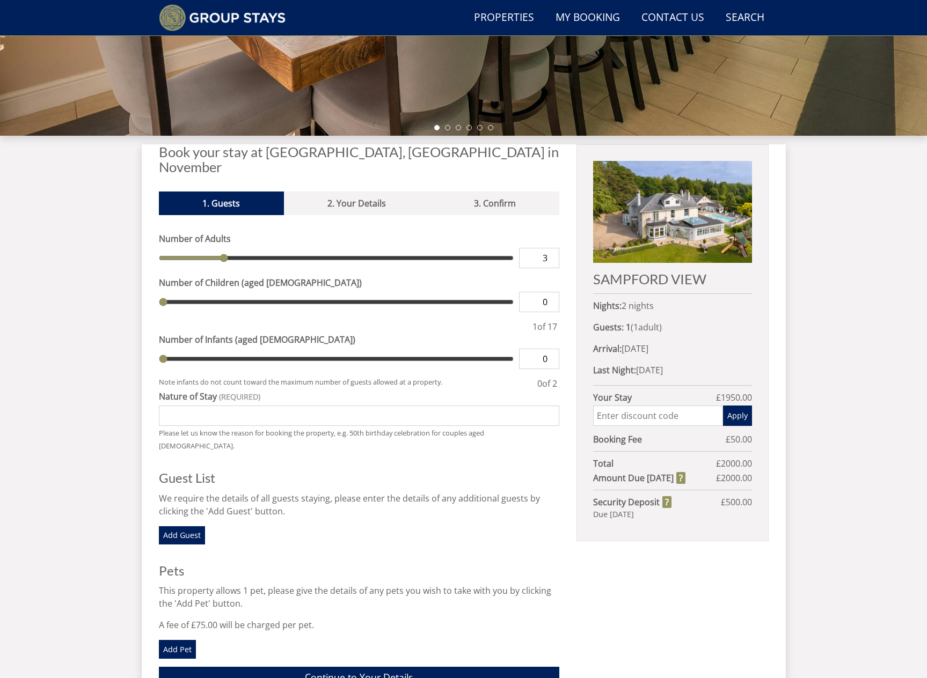
type input "4"
type input "5"
type input "6"
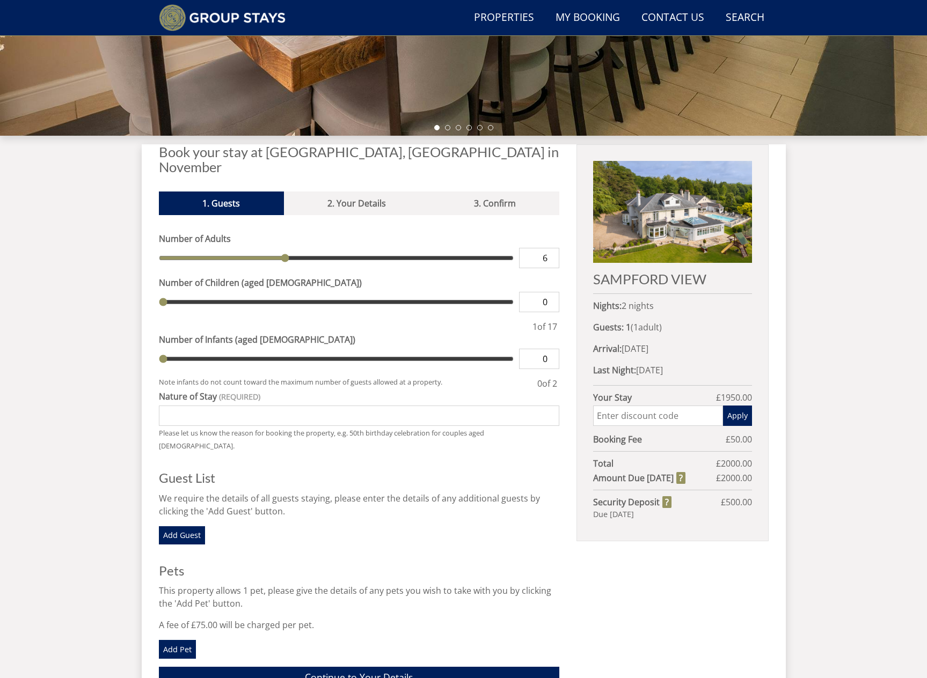
type input "7"
type input "9"
type input "10"
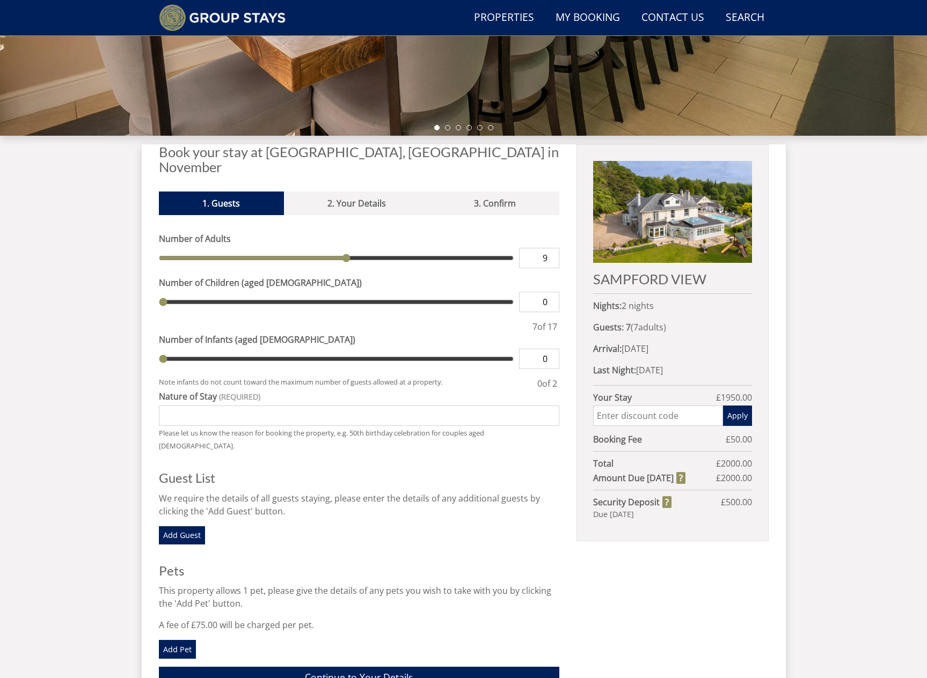
type input "10"
type input "11"
type input "12"
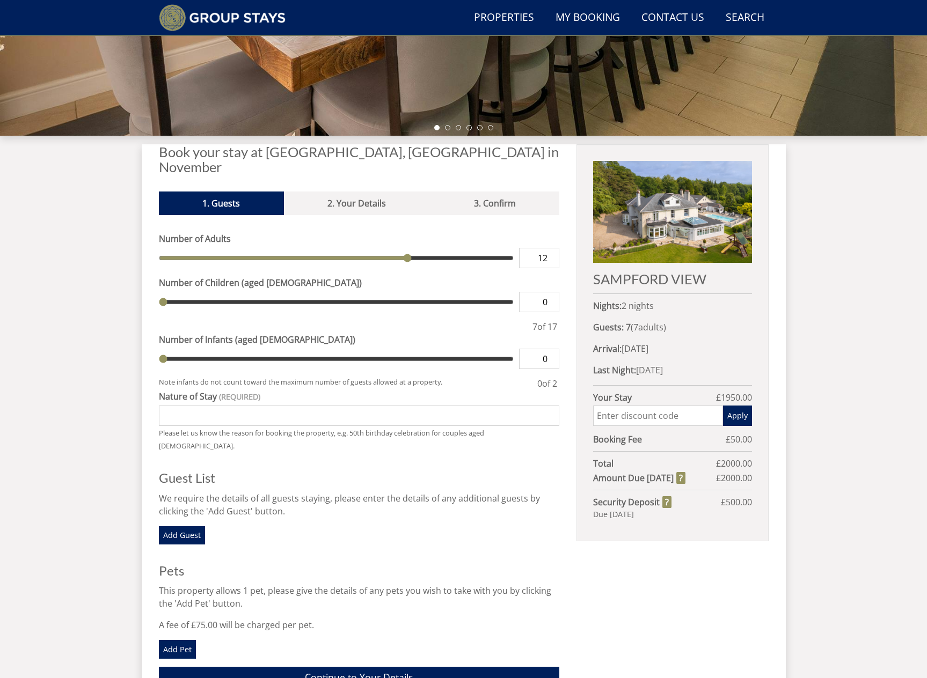
type input "13"
type input "14"
type input "15"
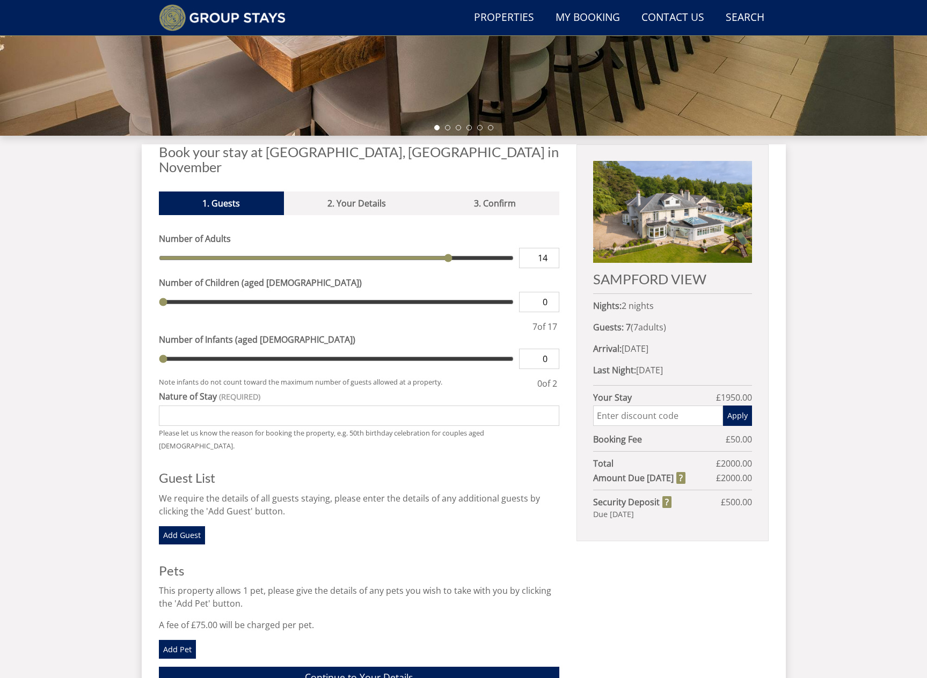
type input "15"
type input "16"
type input "17"
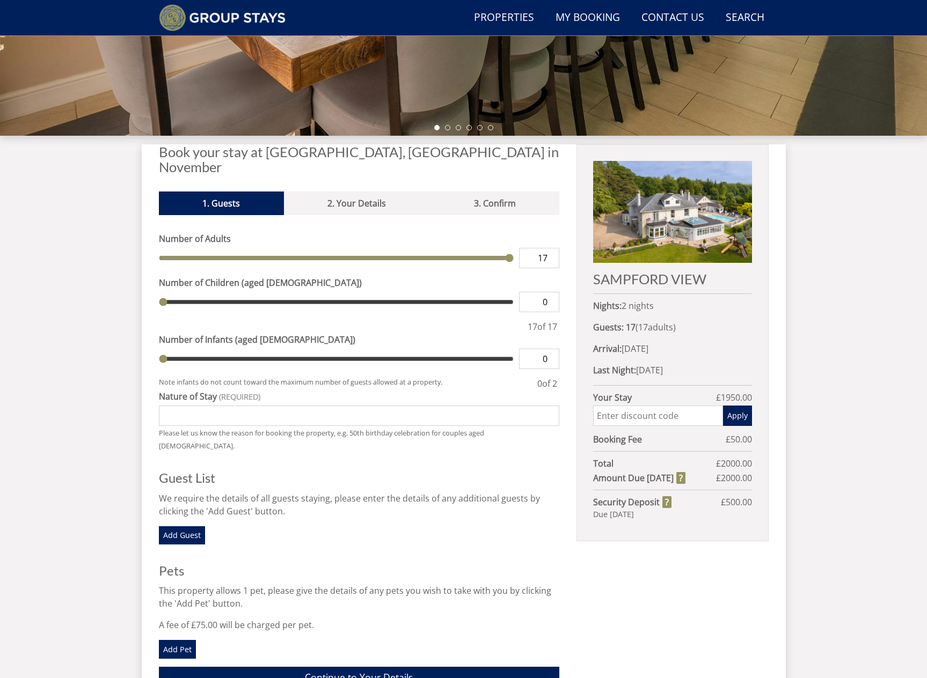
drag, startPoint x: 180, startPoint y: 242, endPoint x: 616, endPoint y: 246, distance: 435.8
type input "17"
click at [514, 248] on input "range" at bounding box center [336, 258] width 355 height 20
click at [546, 248] on input "17" at bounding box center [539, 258] width 40 height 20
click at [551, 248] on input "17" at bounding box center [539, 258] width 40 height 20
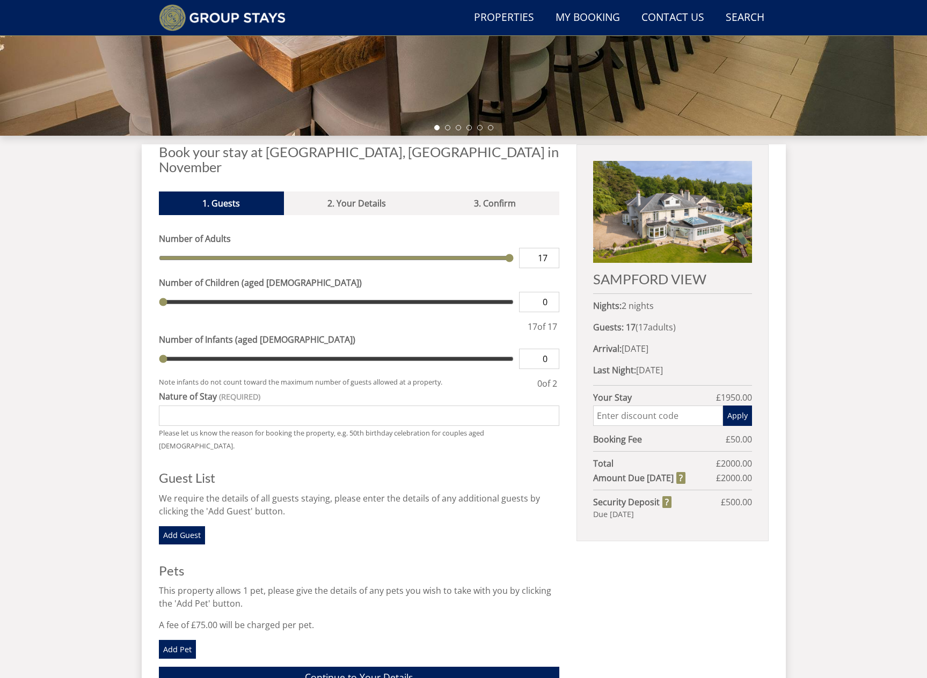
click at [551, 248] on input "17" at bounding box center [539, 258] width 40 height 20
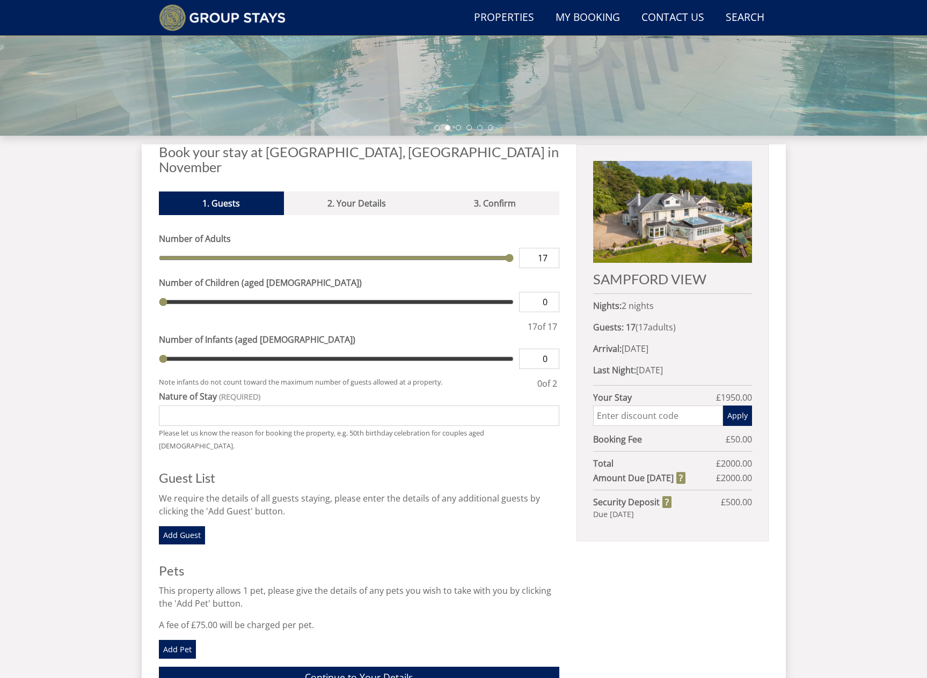
click at [551, 248] on input "17" at bounding box center [539, 258] width 40 height 20
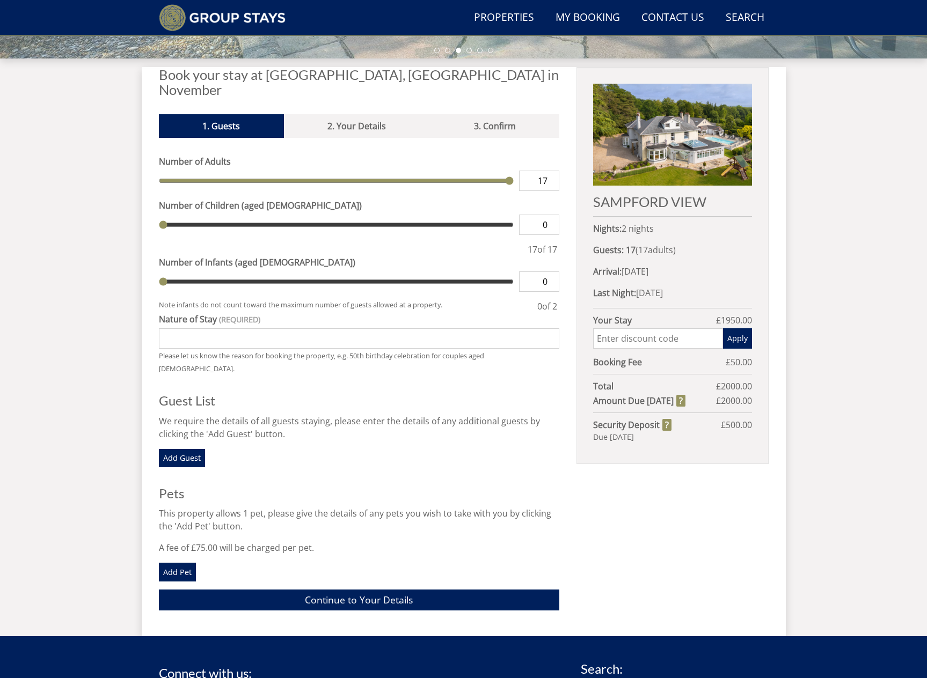
scroll to position [394, 0]
